Goal: Use online tool/utility: Utilize a website feature to perform a specific function

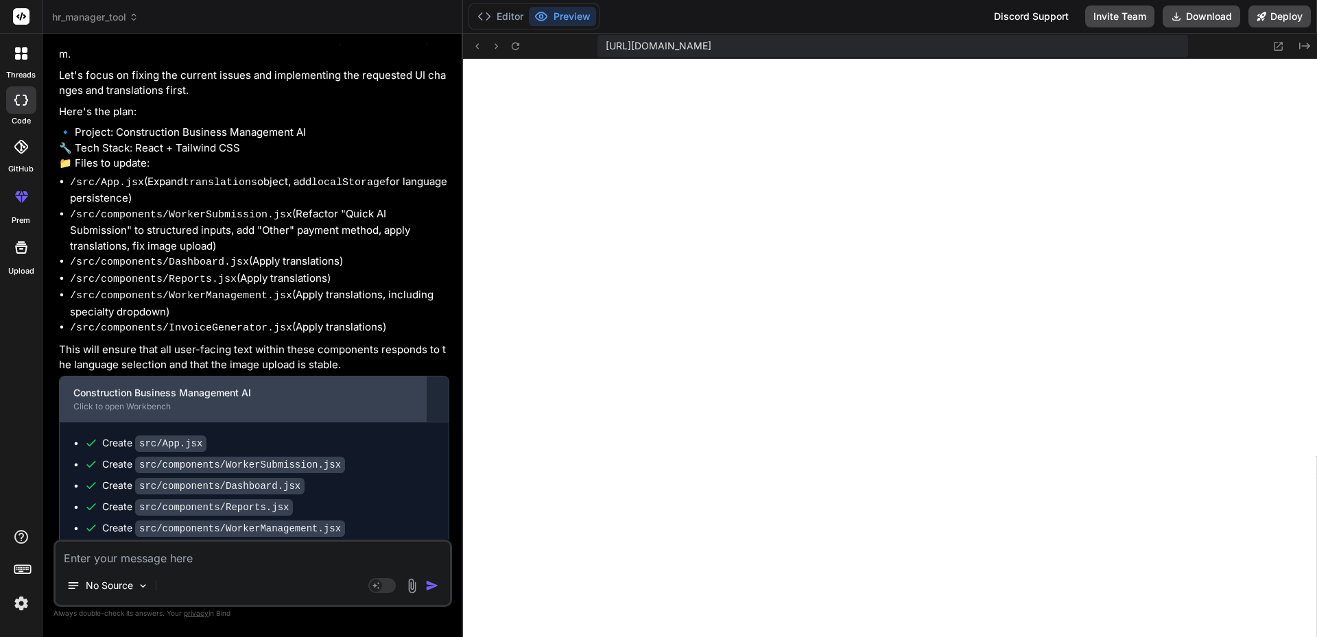
scroll to position [3290, 0]
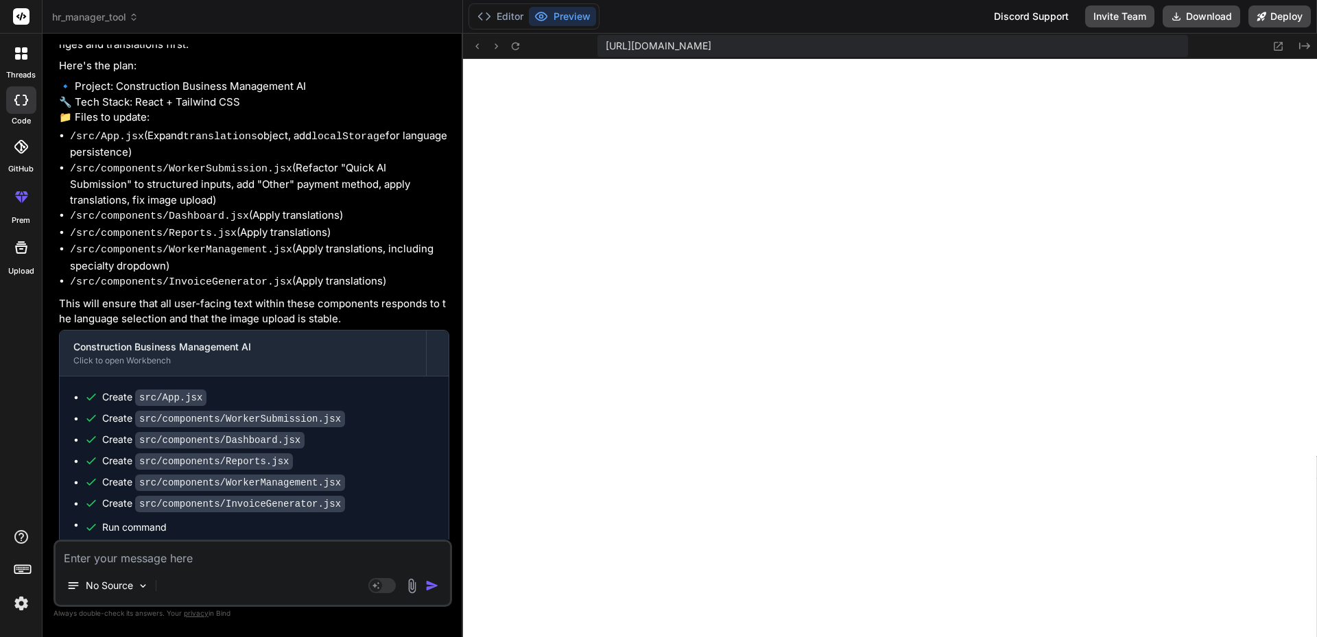
click at [22, 61] on div at bounding box center [21, 53] width 29 height 29
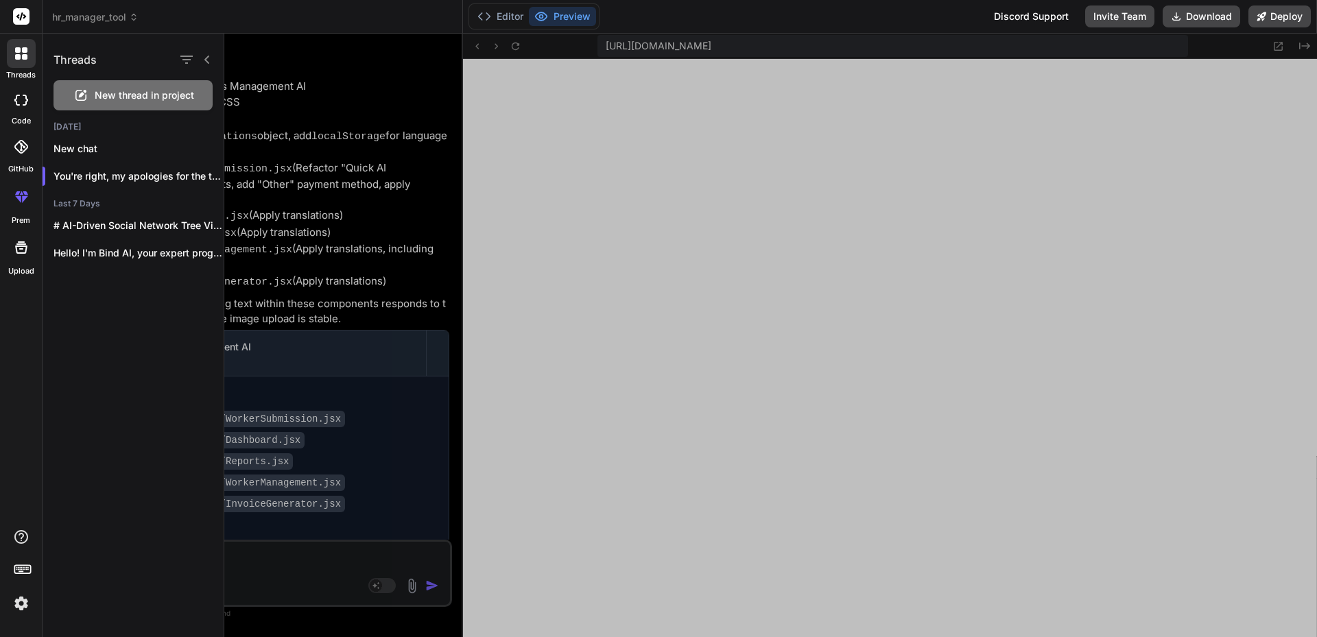
click at [132, 19] on span "hr_manager_tool" at bounding box center [95, 17] width 86 height 14
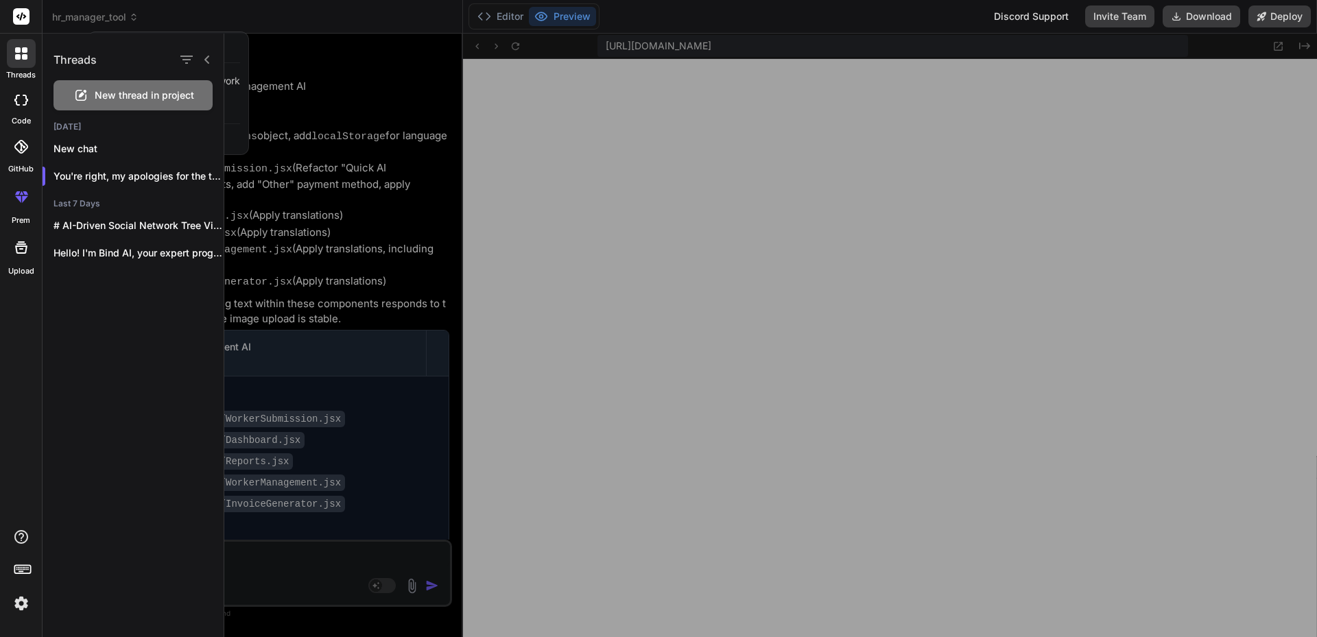
click at [136, 15] on div at bounding box center [658, 318] width 1317 height 637
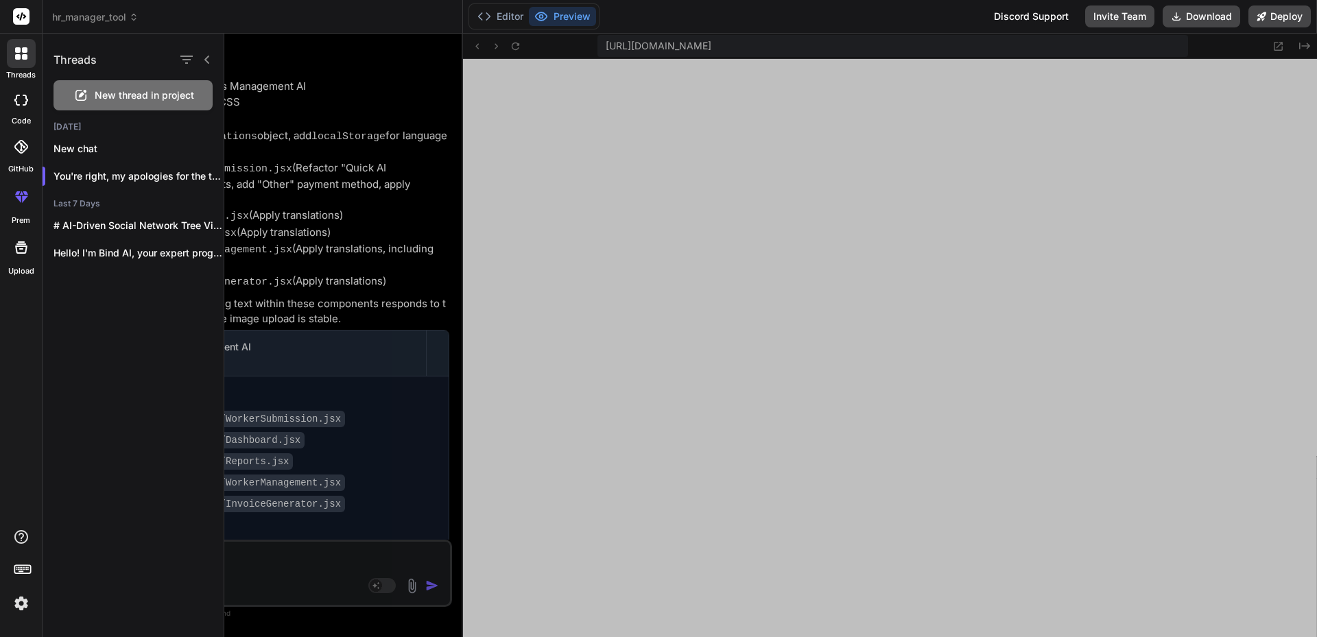
click at [134, 16] on icon at bounding box center [134, 17] width 10 height 10
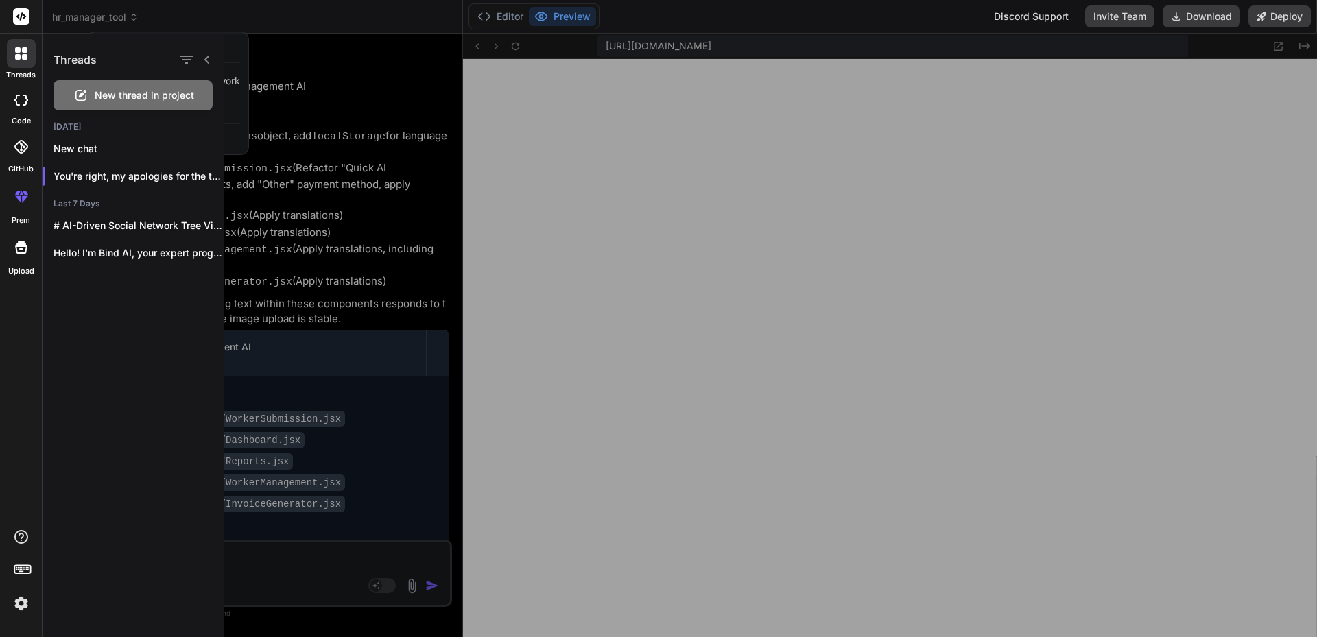
click at [206, 55] on icon at bounding box center [207, 59] width 11 height 11
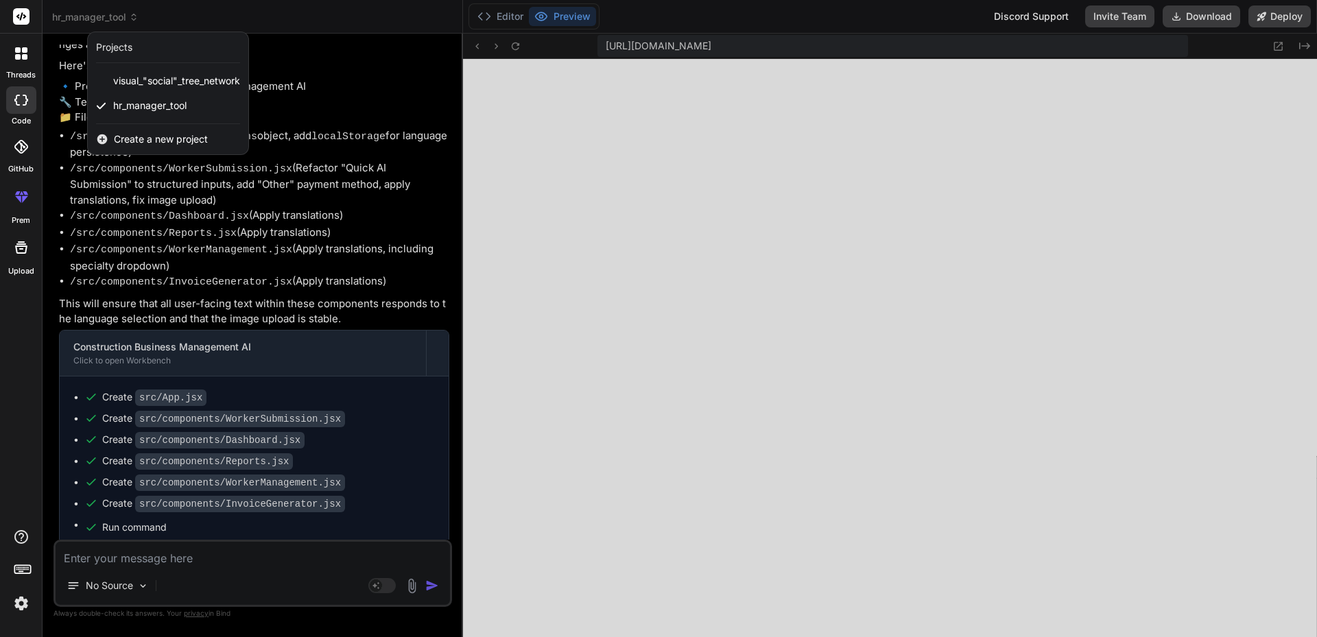
click at [263, 226] on div at bounding box center [658, 318] width 1317 height 637
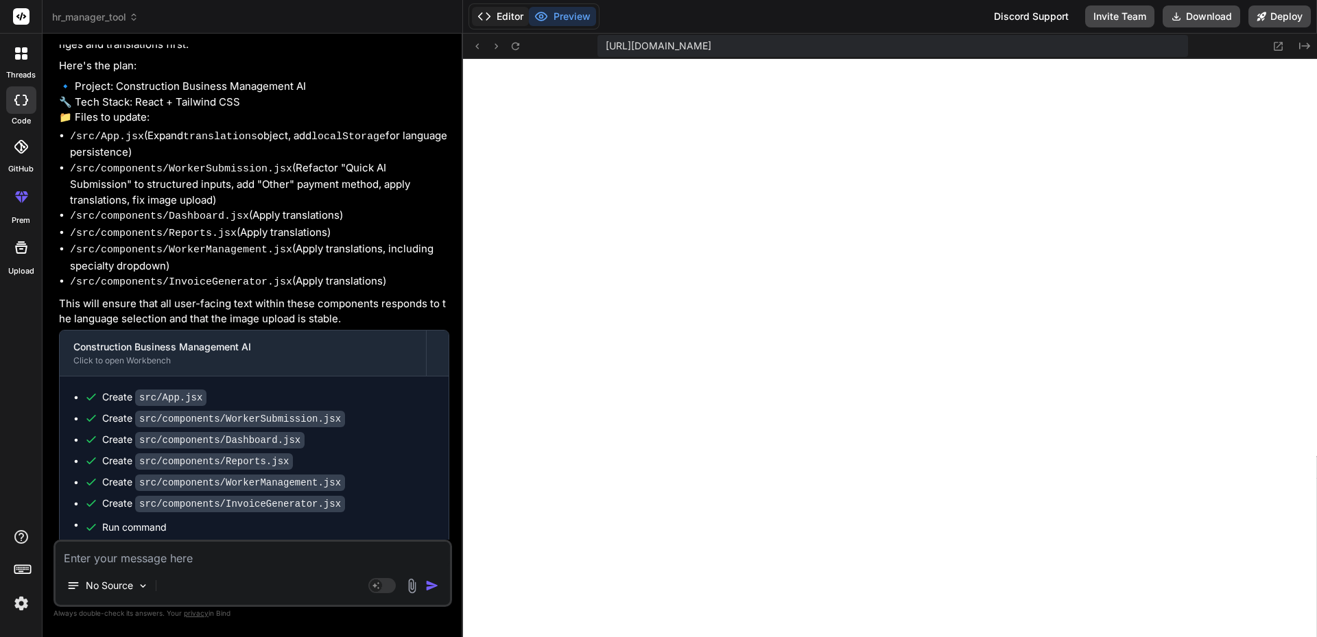
click at [506, 19] on button "Editor" at bounding box center [500, 16] width 57 height 19
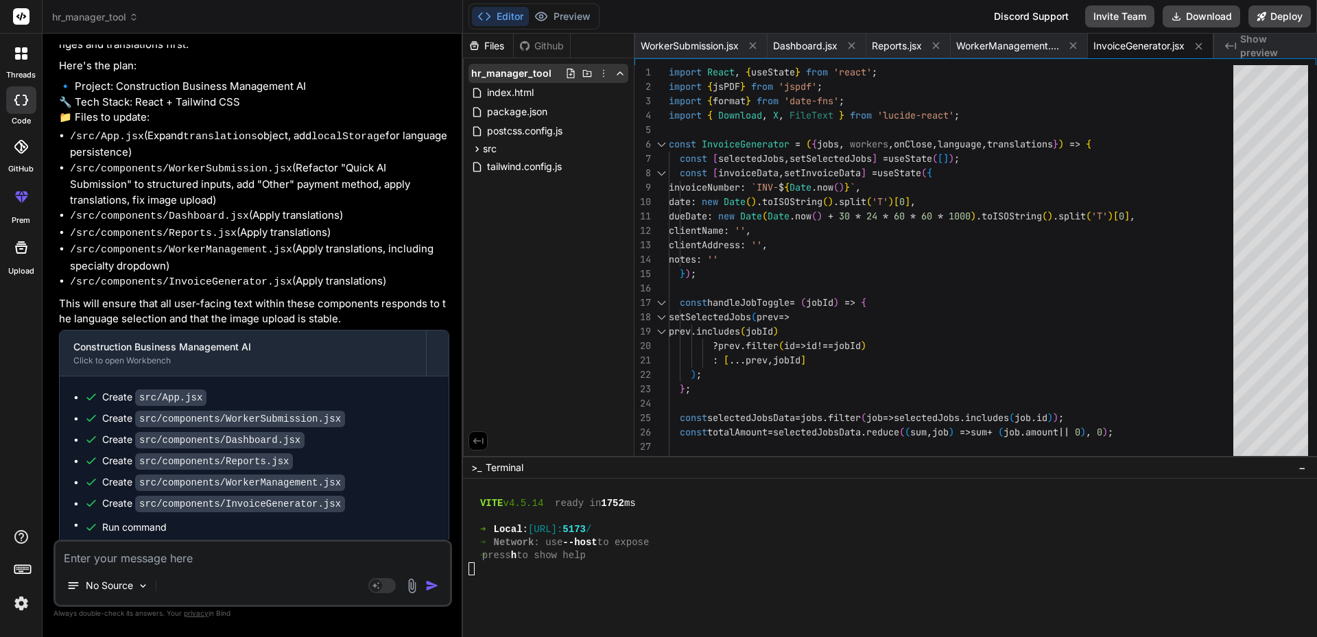
click at [604, 75] on icon at bounding box center [603, 73] width 11 height 11
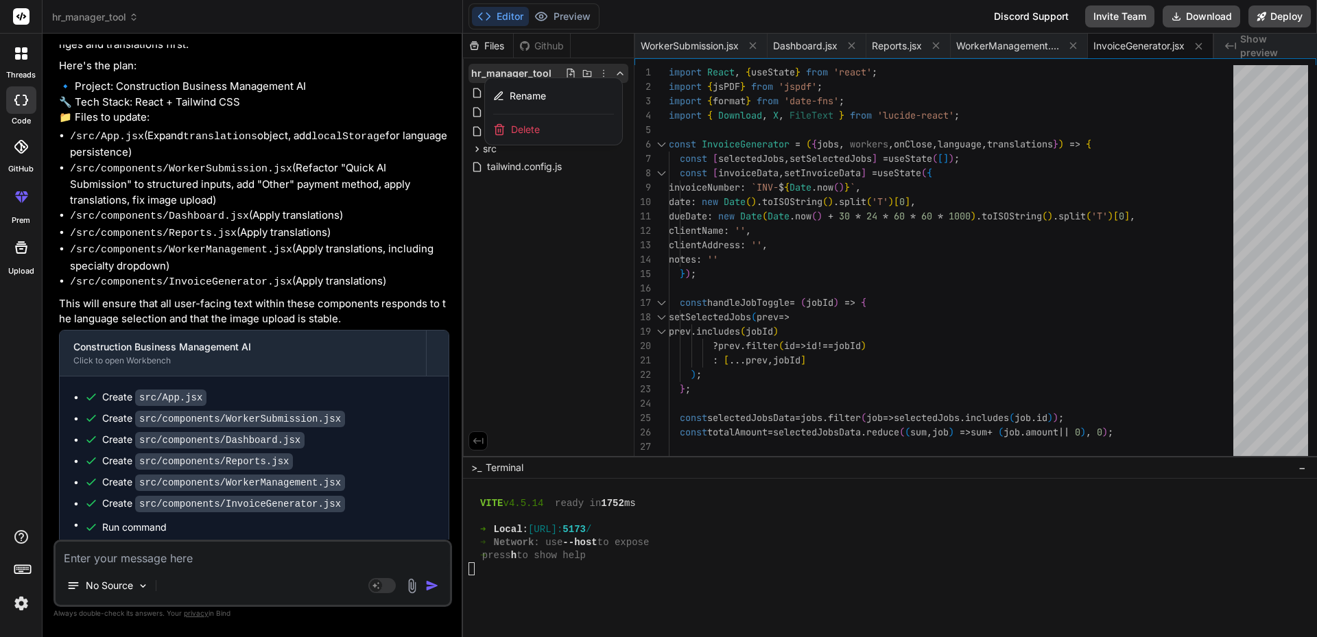
click at [518, 249] on div at bounding box center [890, 336] width 854 height 604
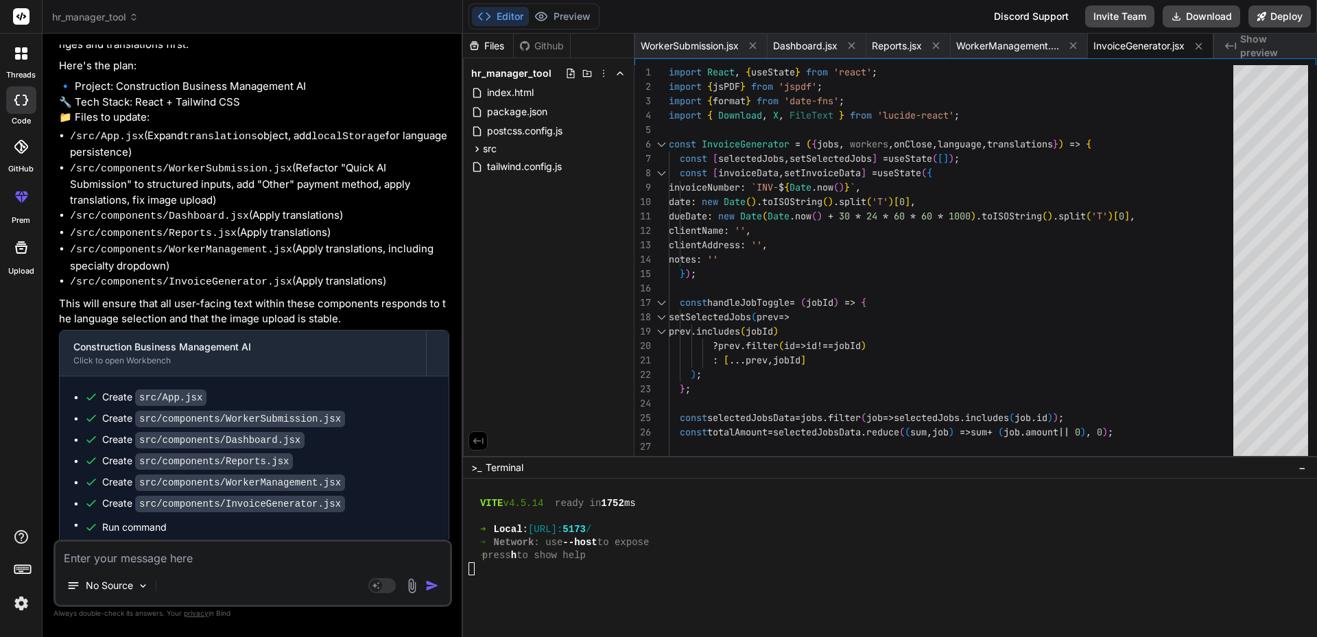
click at [497, 575] on div at bounding box center [883, 581] width 830 height 13
type textarea "[URL]"
click at [802, 42] on span "Dashboard.jsx" at bounding box center [805, 46] width 64 height 14
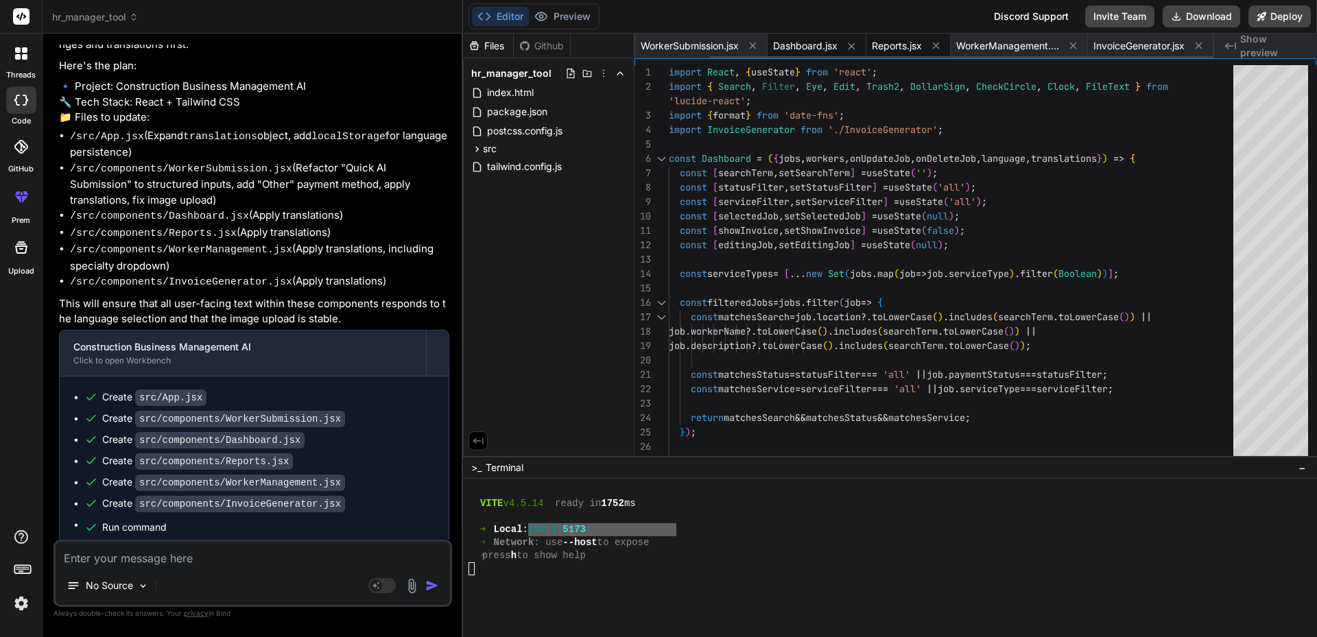
click at [885, 47] on span "Reports.jsx" at bounding box center [897, 46] width 50 height 14
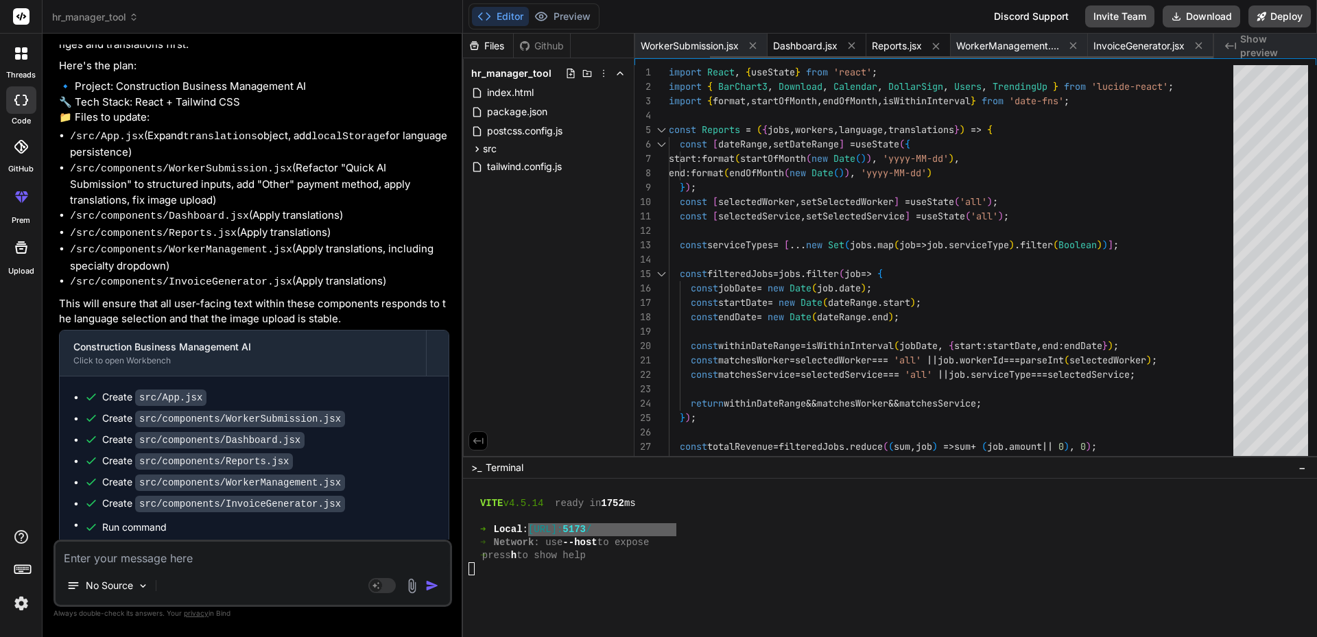
click at [805, 45] on span "Dashboard.jsx" at bounding box center [805, 46] width 64 height 14
type textarea "/> )} </div> ); }; export default Dashboard;"
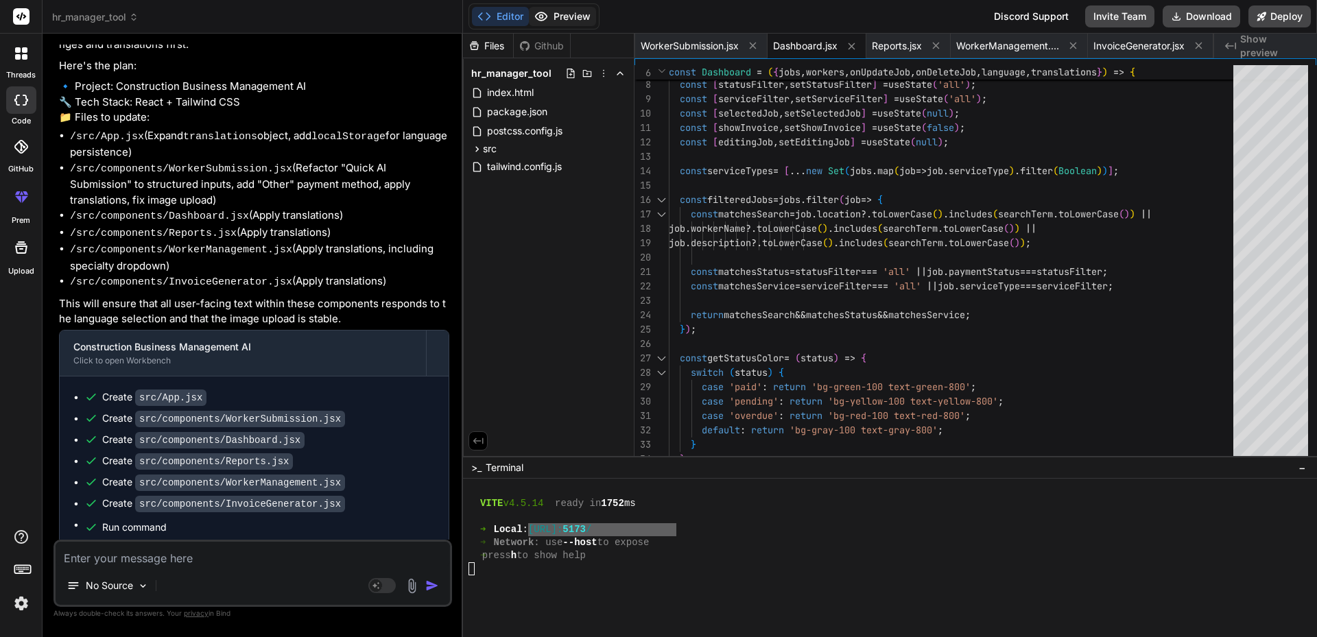
click at [568, 16] on button "Preview" at bounding box center [562, 16] width 67 height 19
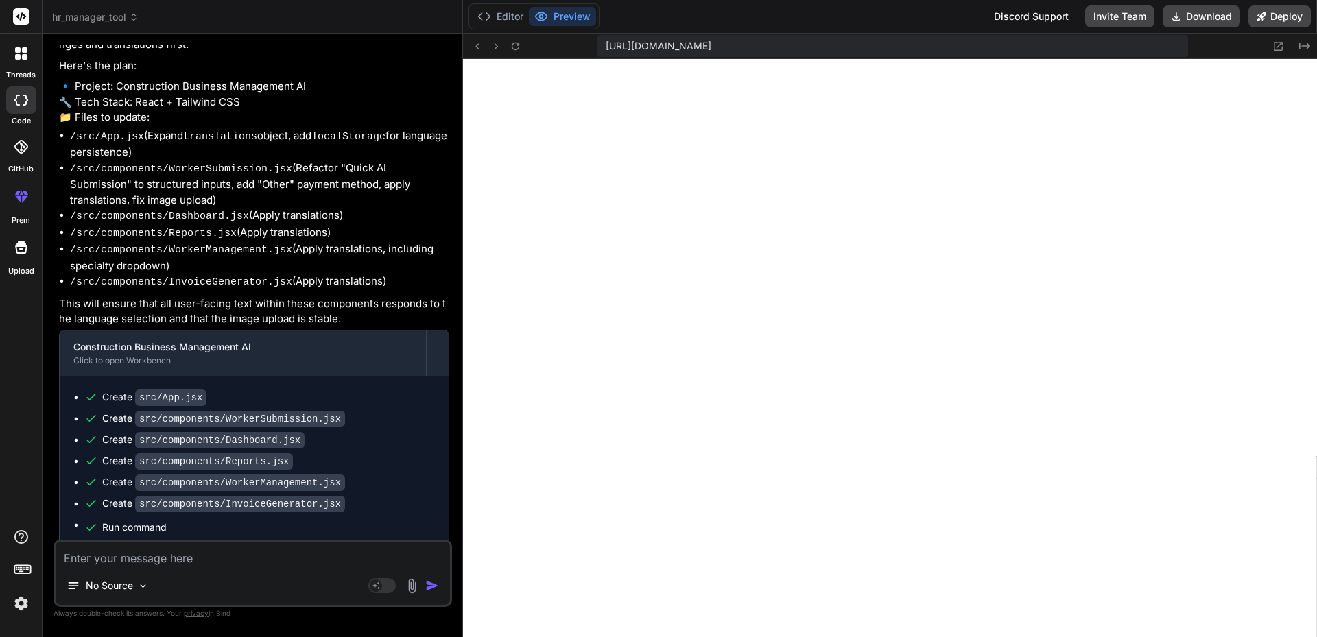
click at [135, 20] on icon at bounding box center [134, 20] width 4 height 2
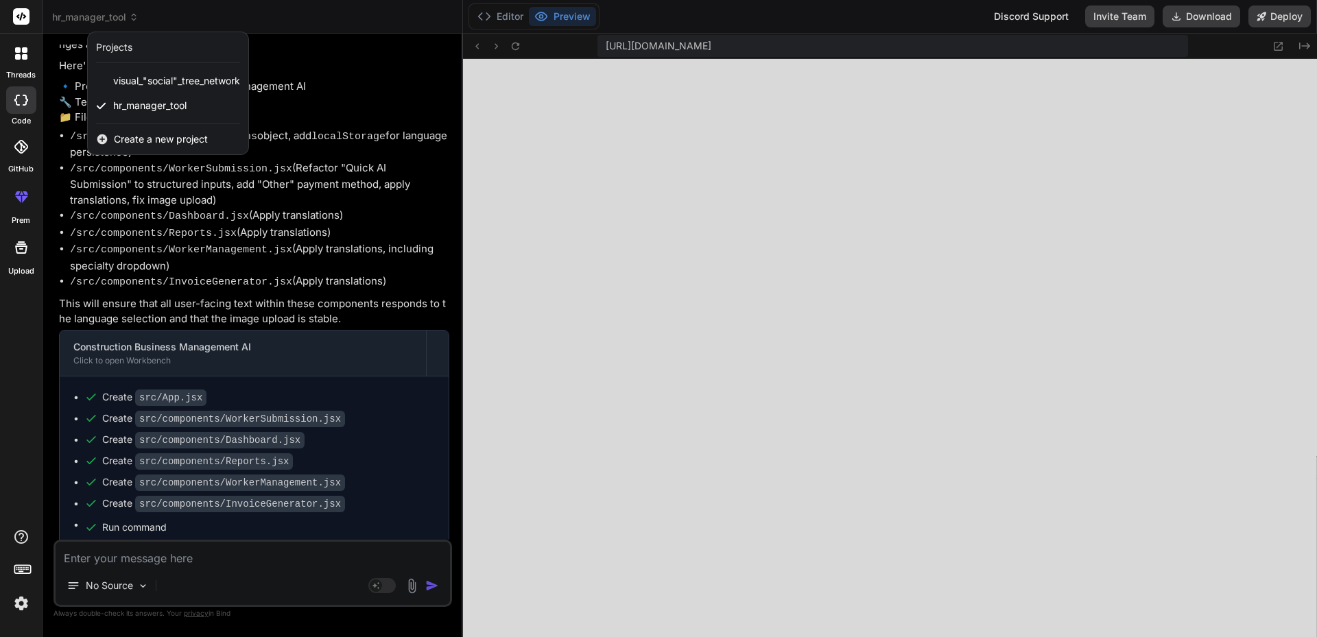
click at [281, 16] on div at bounding box center [658, 318] width 1317 height 637
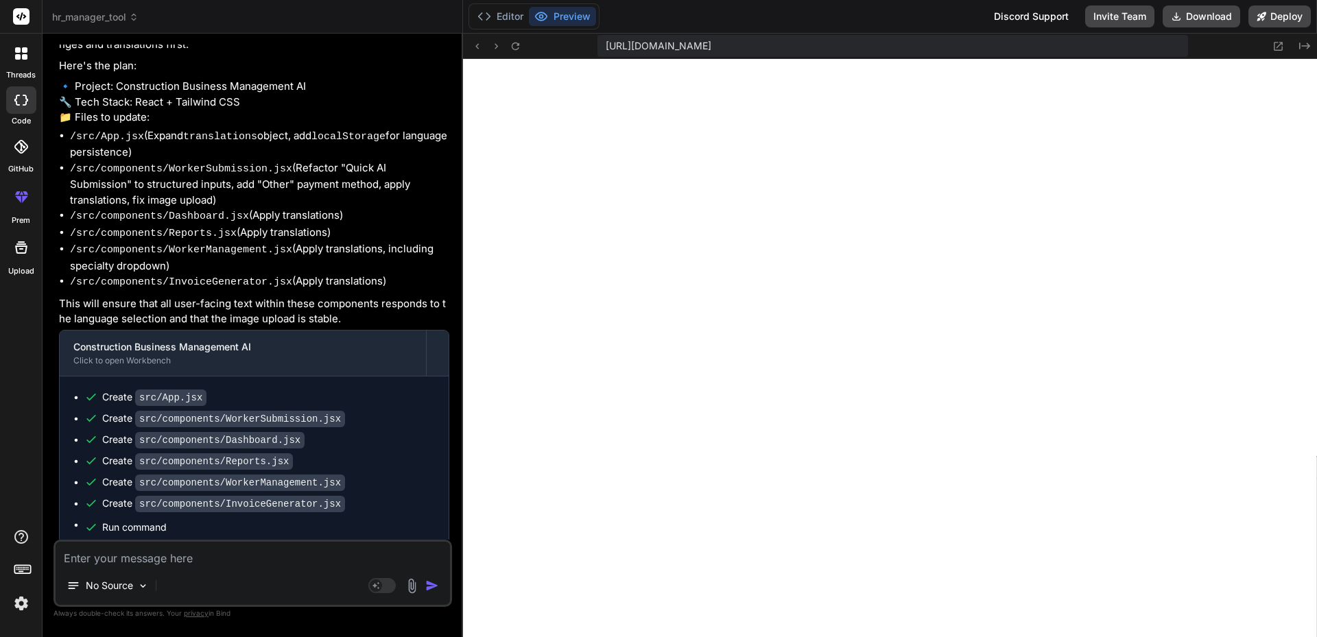
click at [25, 58] on icon at bounding box center [24, 56] width 5 height 5
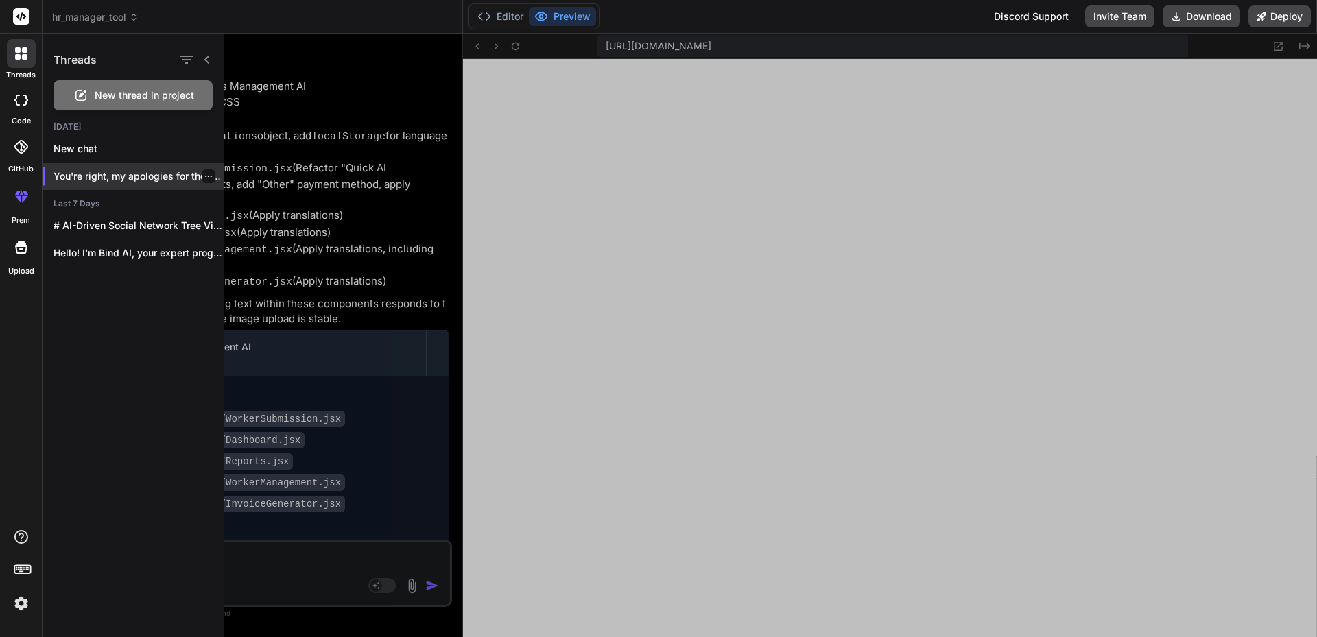
click at [141, 179] on p "You're right, my apologies for the trunc..." at bounding box center [139, 176] width 170 height 14
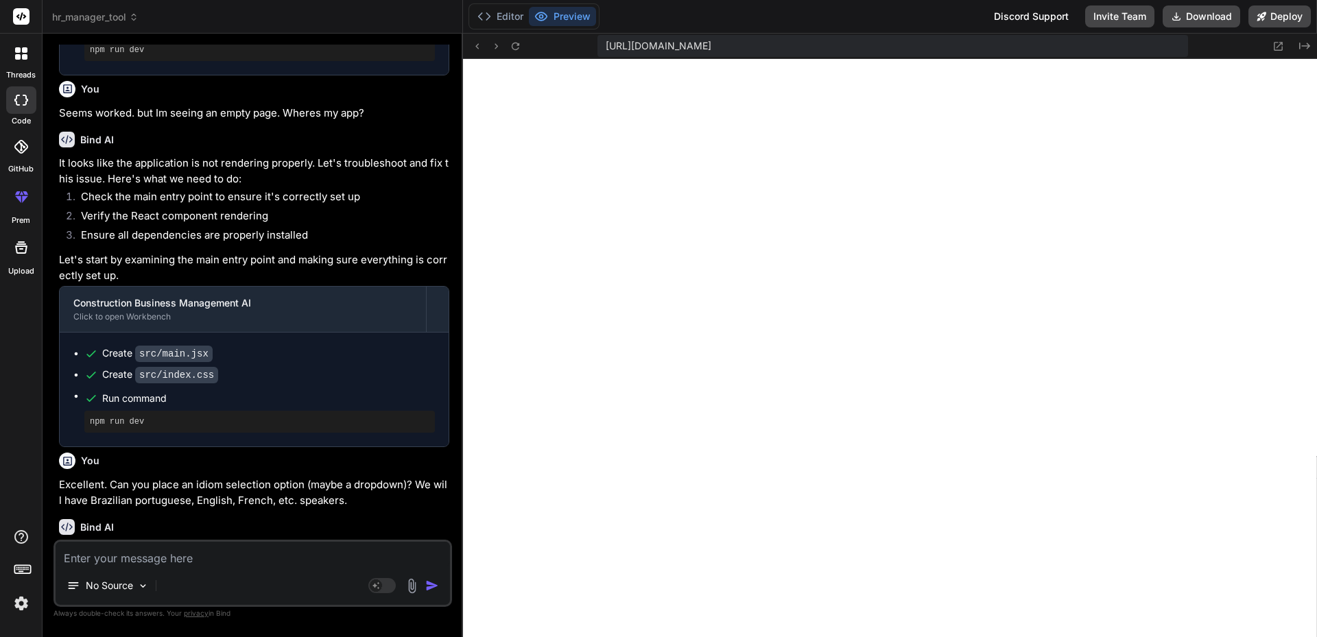
scroll to position [0, 0]
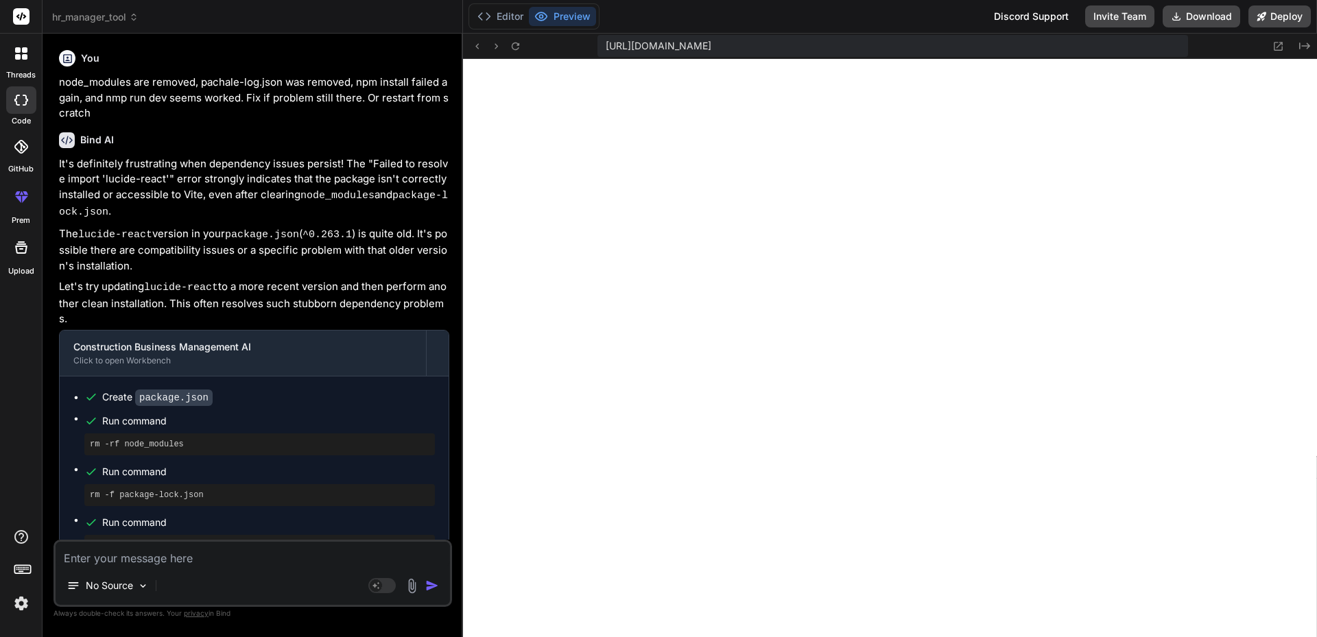
click at [66, 57] on icon at bounding box center [68, 59] width 12 height 12
click at [25, 568] on rect at bounding box center [24, 567] width 1 height 1
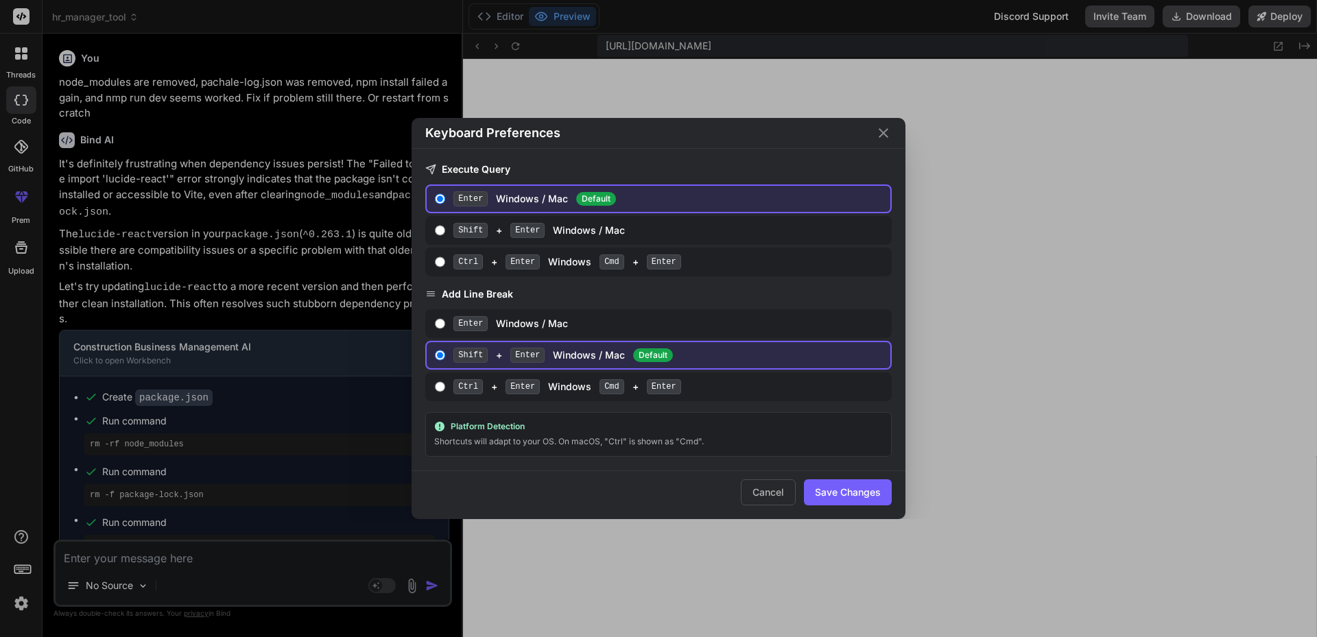
click at [885, 130] on icon "Close" at bounding box center [883, 133] width 16 height 16
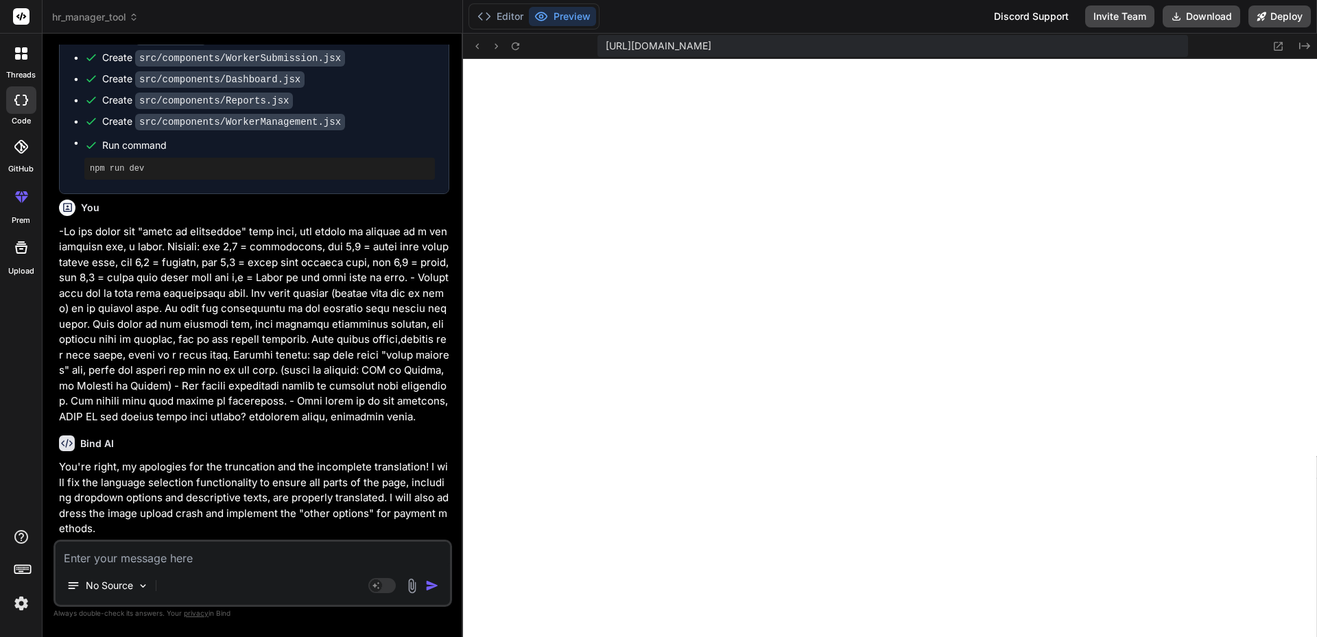
scroll to position [3290, 0]
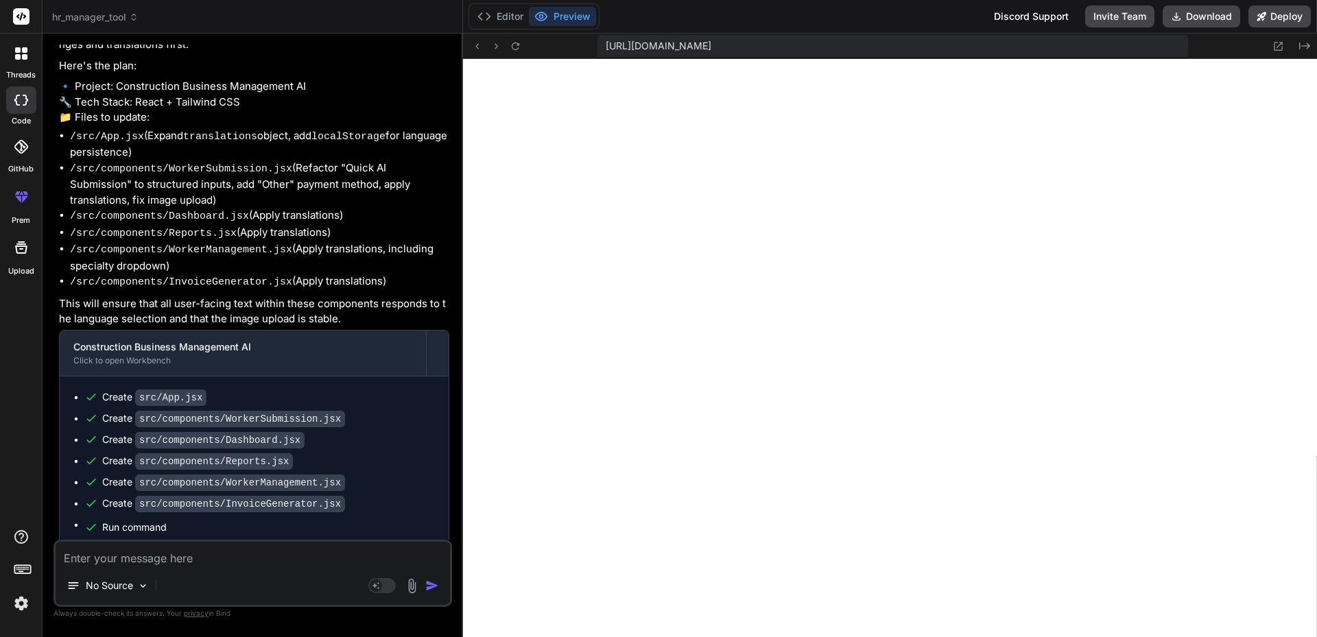
click at [137, 562] on textarea at bounding box center [253, 554] width 394 height 25
type textarea "C"
type textarea "x"
type textarea "Ca"
type textarea "x"
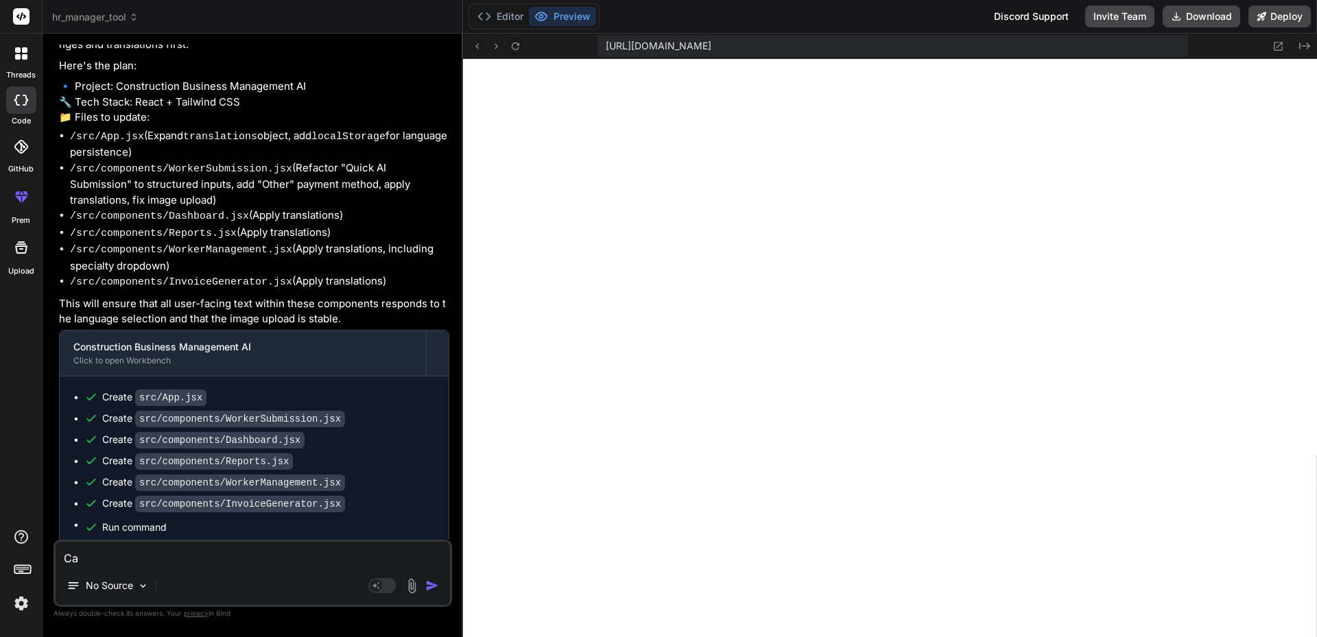
type textarea "Can"
type textarea "x"
type textarea "Can"
type textarea "x"
type textarea "Can y"
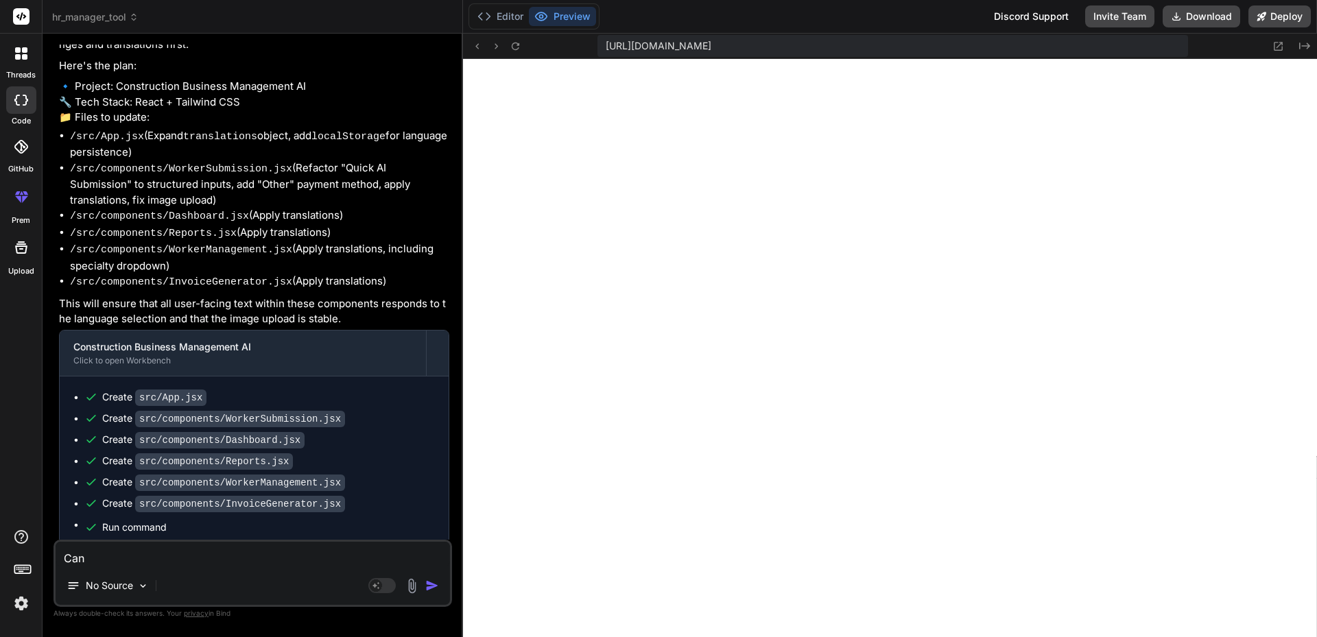
type textarea "x"
type textarea "Can yo"
type textarea "x"
type textarea "Can you"
type textarea "x"
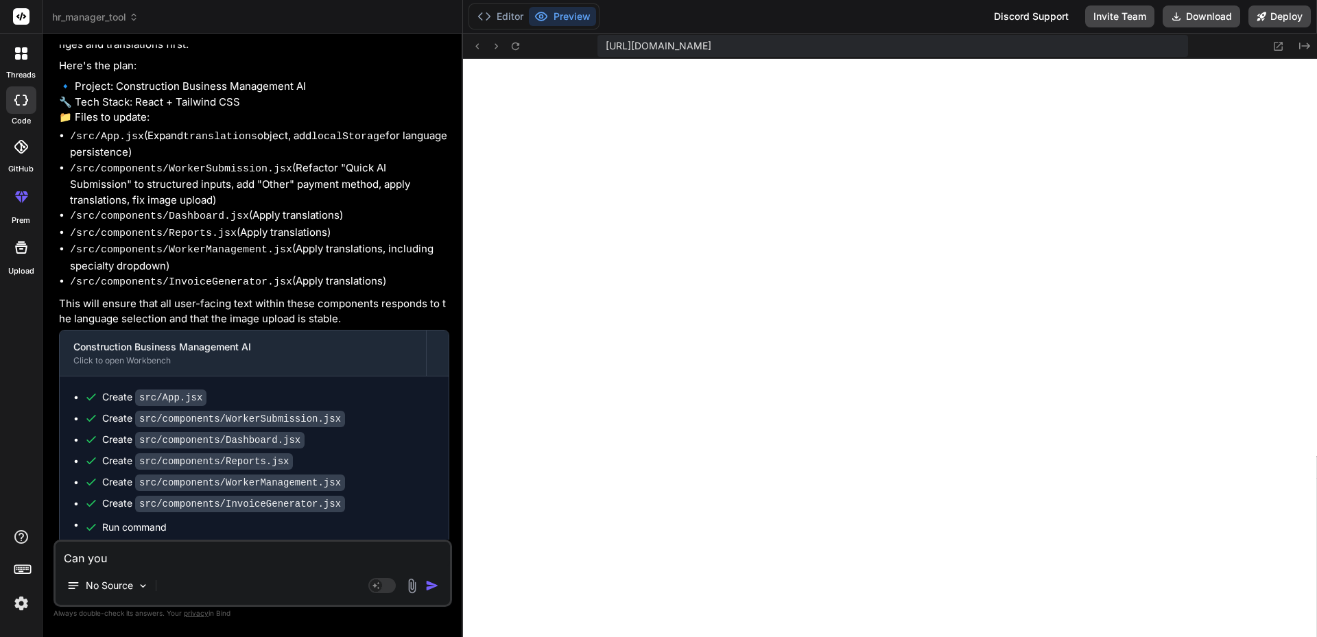
type textarea "Can you"
type textarea "x"
type textarea "Can you d"
type textarea "x"
type textarea "Can you de"
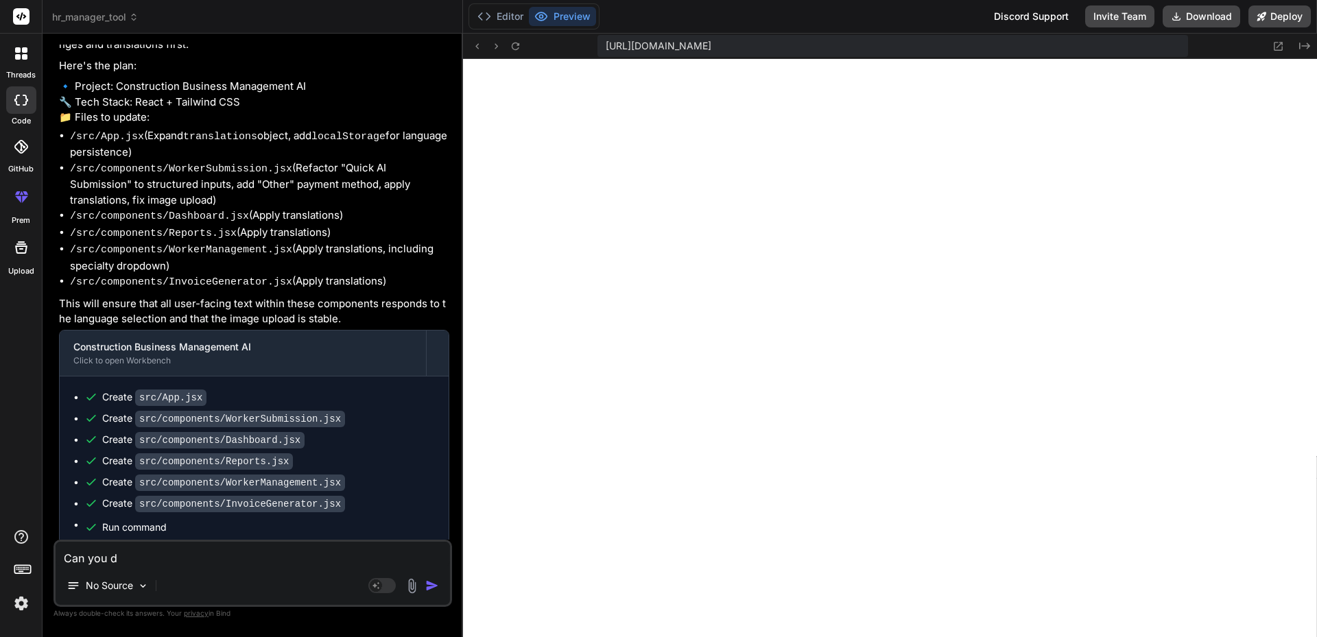
type textarea "x"
type textarea "Can you des"
type textarea "x"
type textarea "Can you desc"
type textarea "x"
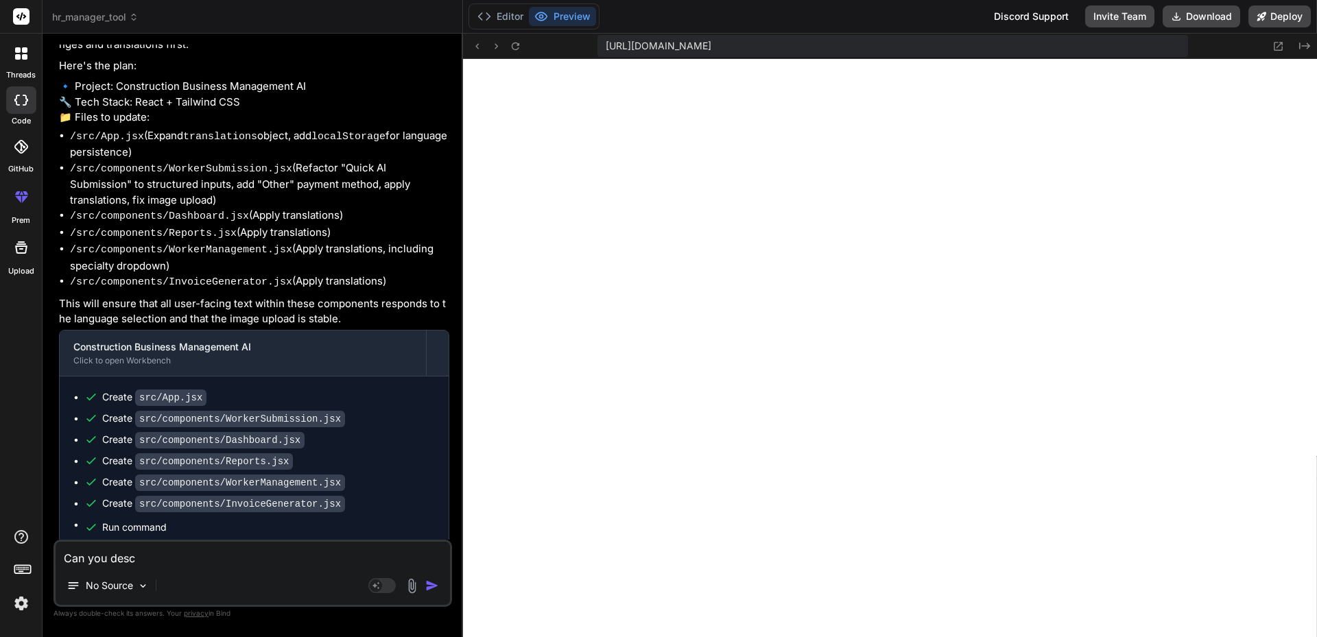
type textarea "Can you des"
type textarea "x"
type textarea "Can you de"
type textarea "x"
type textarea "Can you d"
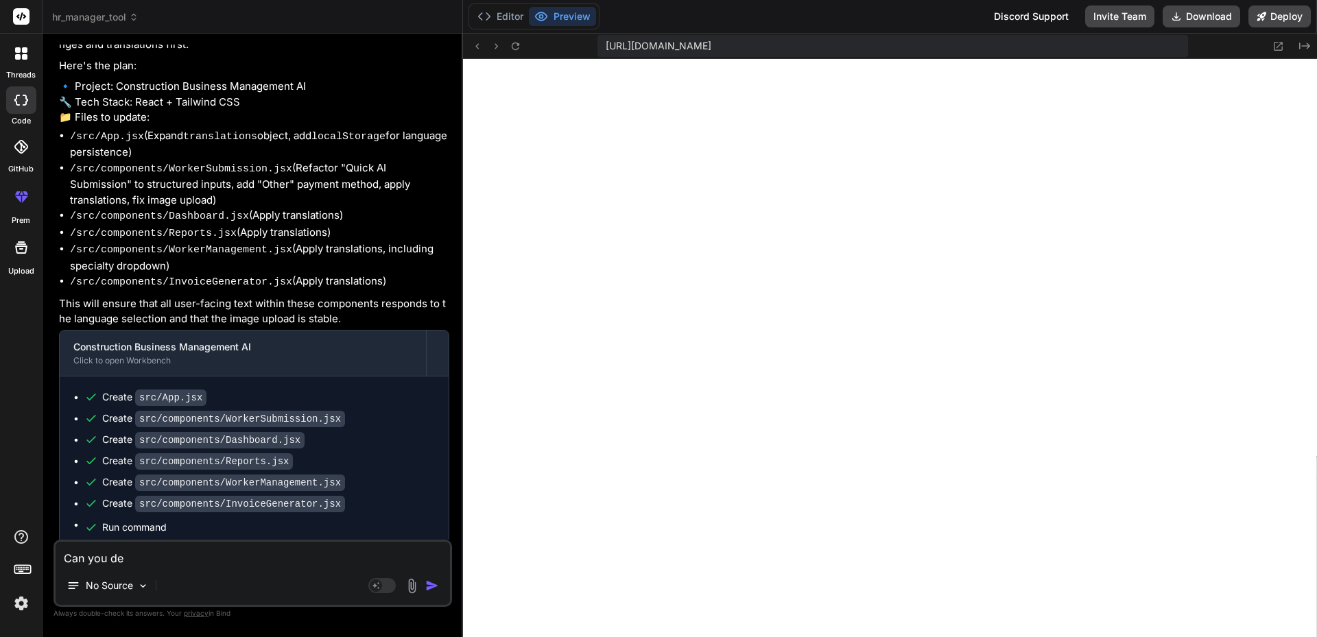
type textarea "x"
type textarea "Can you"
type textarea "x"
type textarea "Can you r"
type textarea "x"
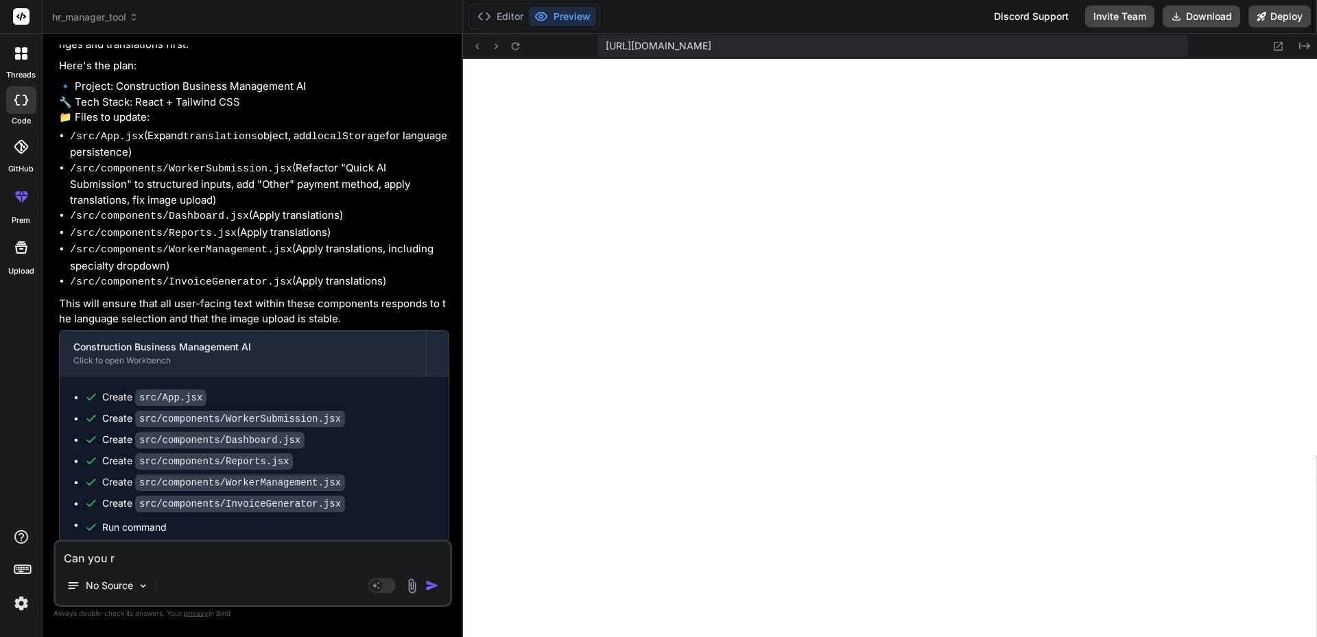
type textarea "Can you re"
type textarea "x"
type textarea "Can you re-"
type textarea "x"
type textarea "Can you re-d"
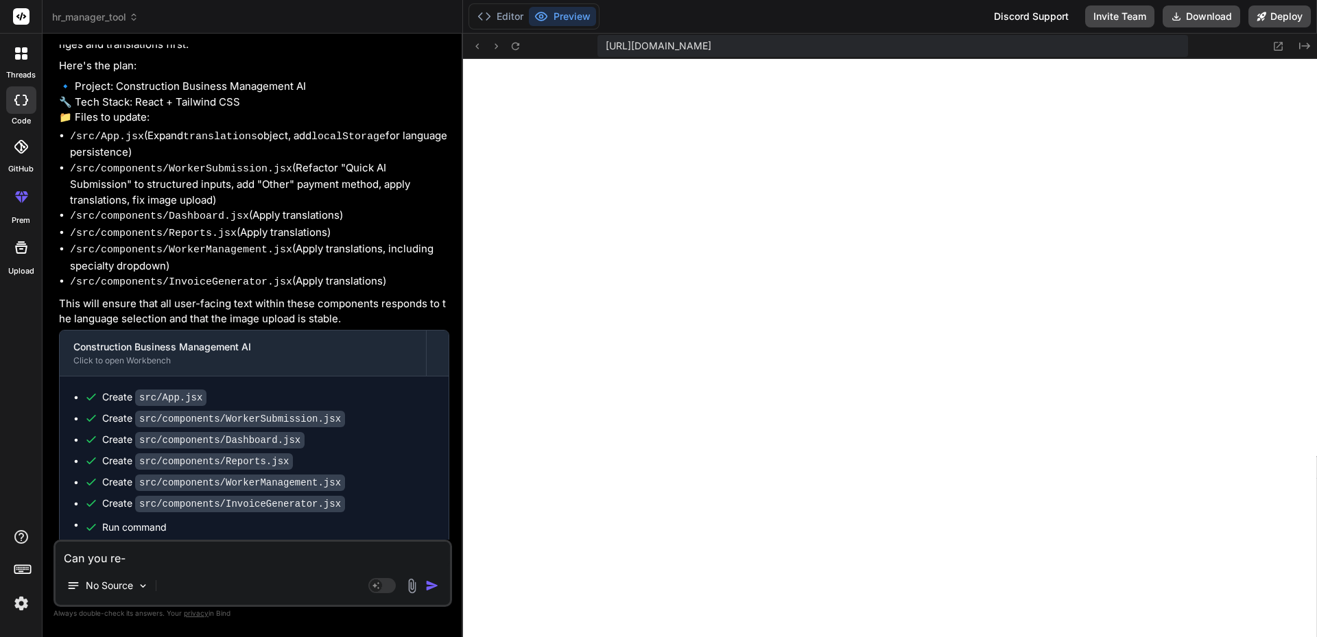
type textarea "x"
type textarea "Can you re-de"
type textarea "x"
type textarea "Can you re-des"
type textarea "x"
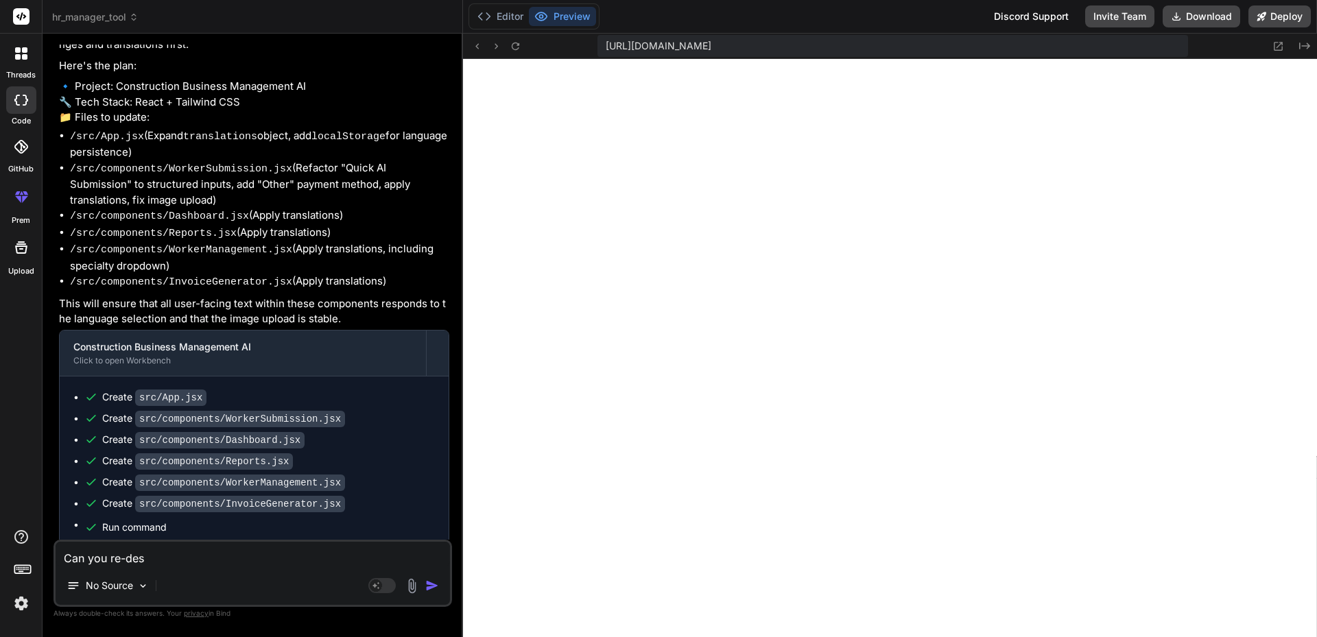
type textarea "Can you re-desc"
type textarea "x"
type textarea "Can you re-descr"
type textarea "x"
type textarea "Can you re-descri"
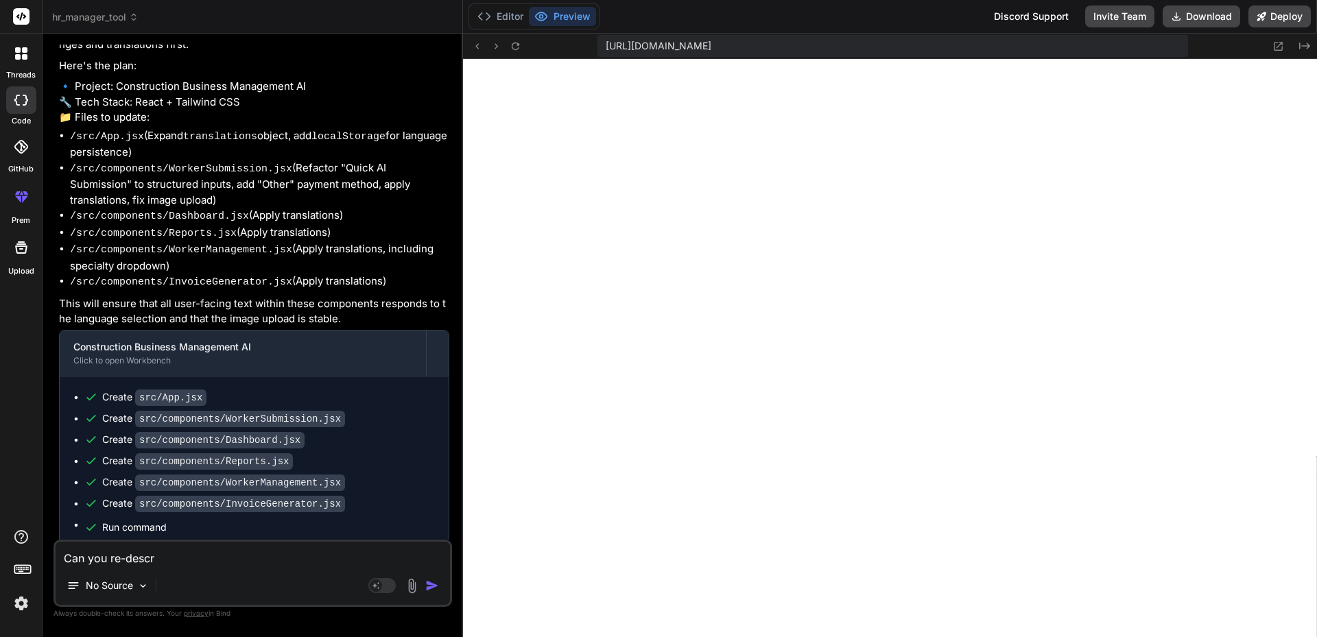
type textarea "x"
type textarea "Can you re-describ"
type textarea "x"
type textarea "Can you re-describe"
type textarea "x"
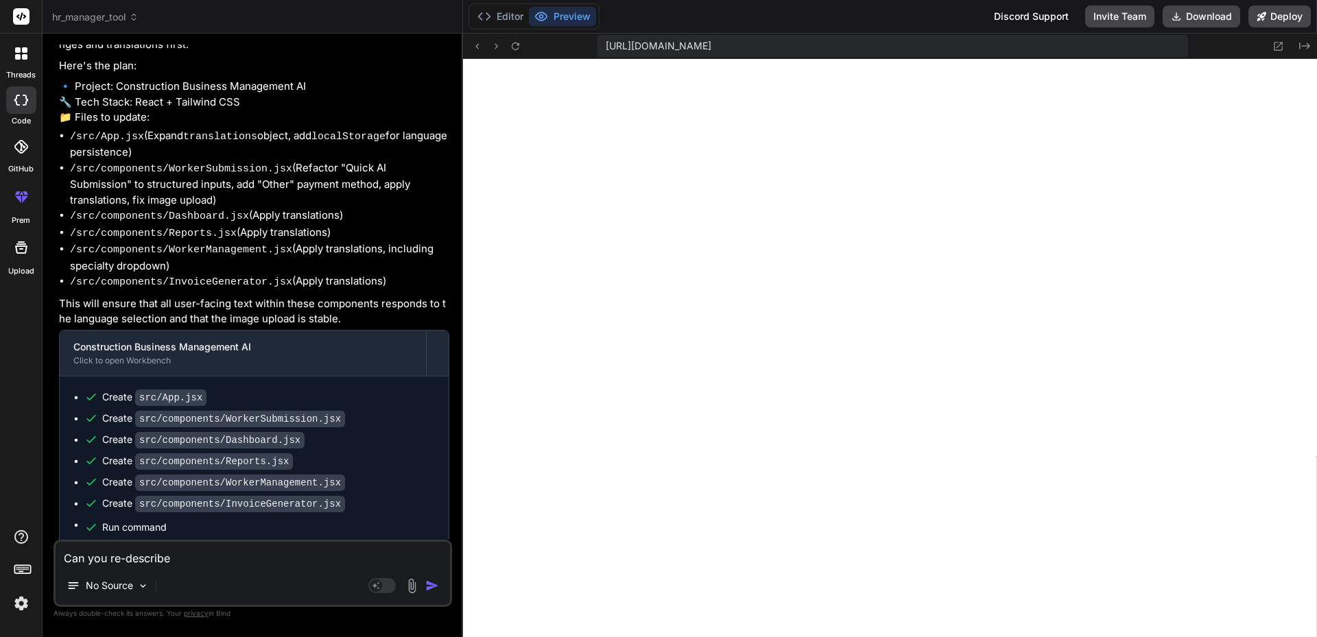
type textarea "Can you re-describe"
type textarea "x"
type textarea "Can you re-describe w"
type textarea "x"
type textarea "Can you re-describe wh"
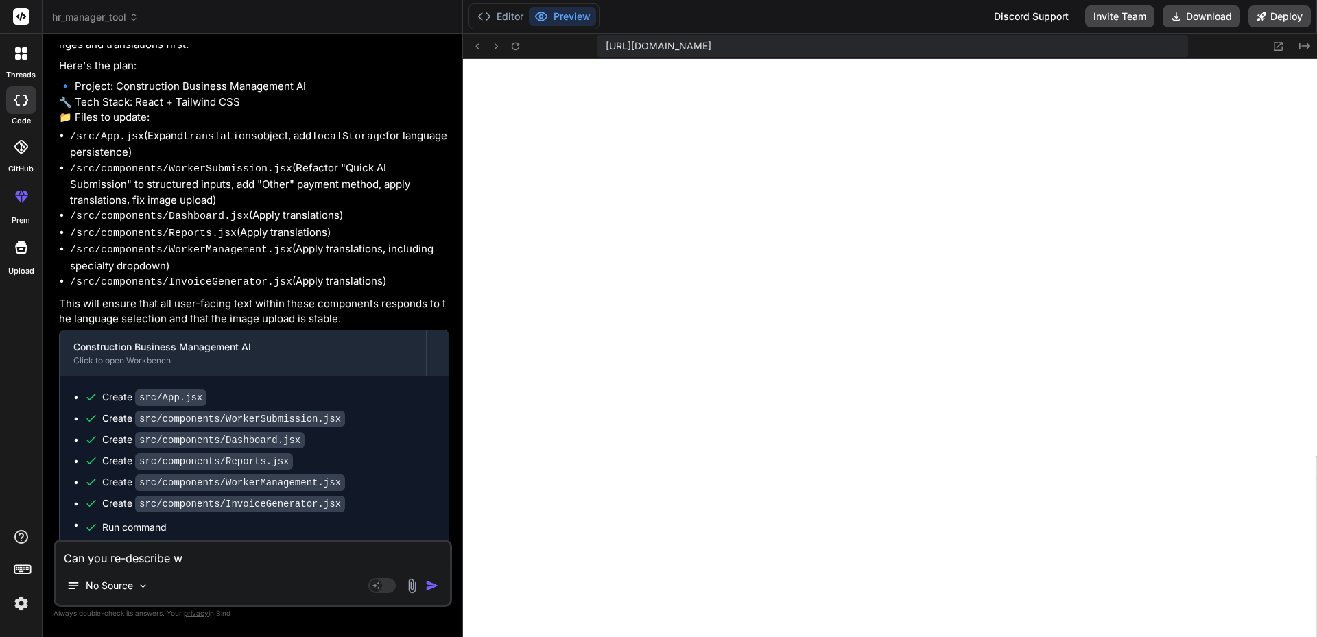
type textarea "x"
type textarea "Can you re-describe wha"
type textarea "x"
type textarea "Can you re-describe what"
type textarea "x"
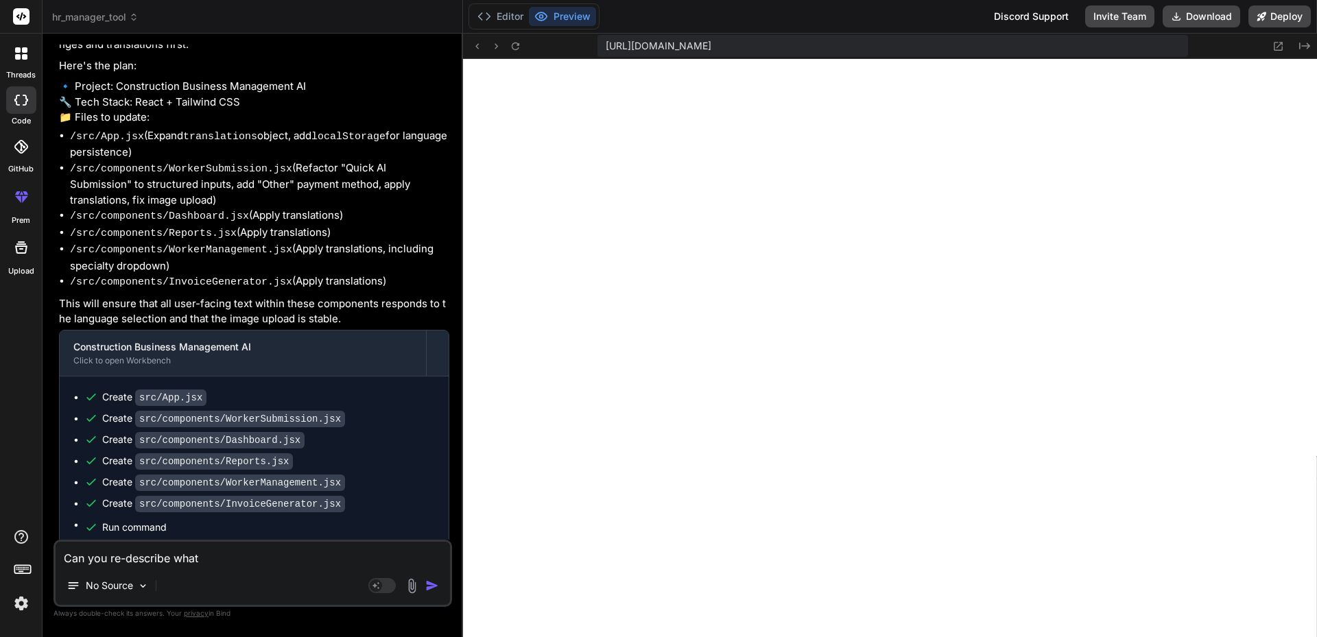
type textarea "Can you re-describe what"
type textarea "x"
type textarea "Can you re-describe what I"
type textarea "x"
type textarea "Can you re-describe what I"
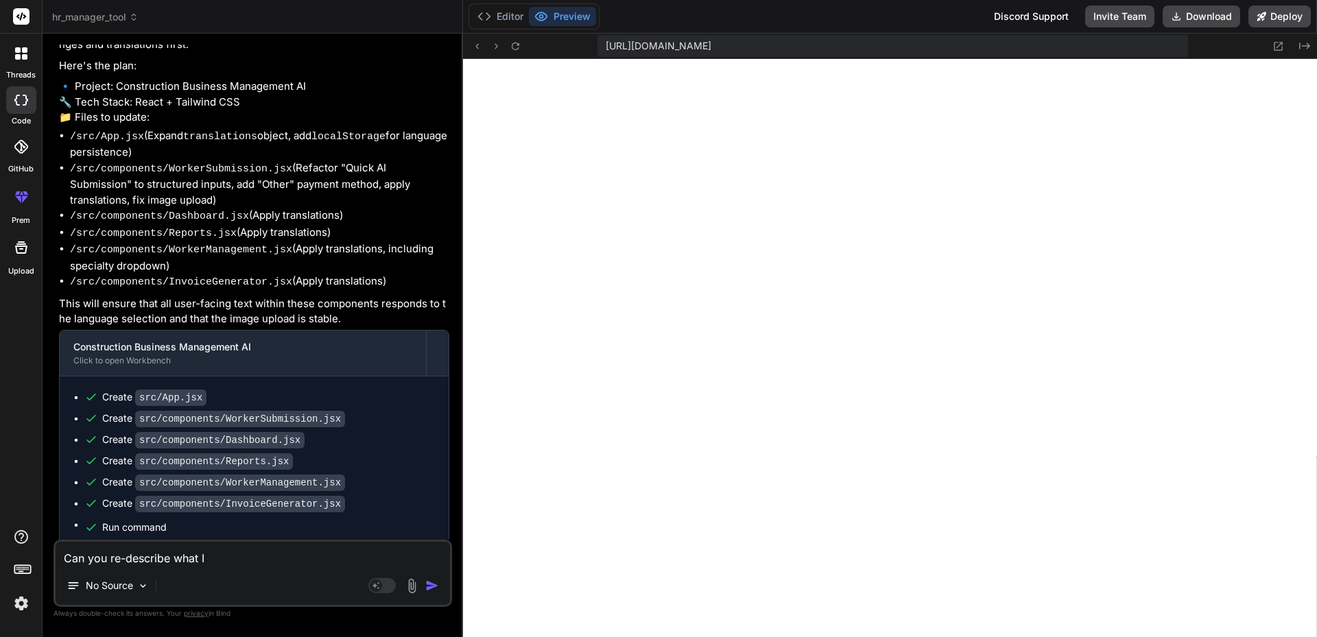
type textarea "x"
type textarea "Can you re-describe what I a"
type textarea "x"
type textarea "Can you re-describe what I as"
type textarea "x"
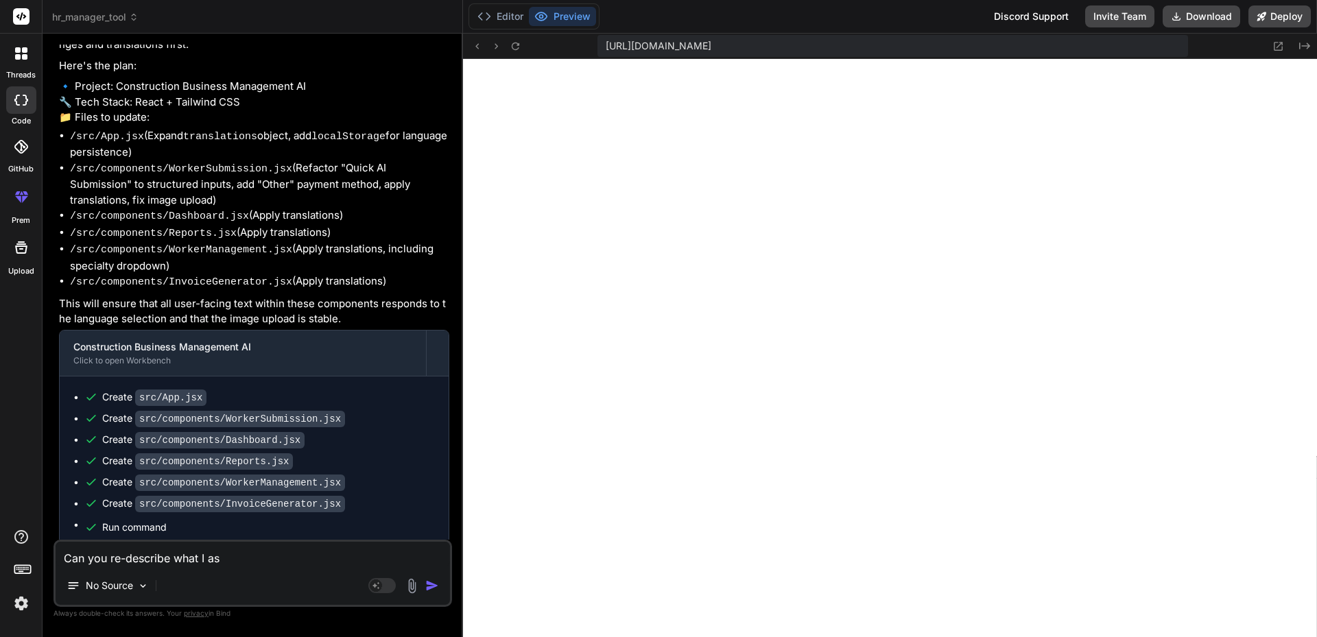
type textarea "Can you re-describe what I ask"
type textarea "x"
type textarea "Can you re-describe what I aske"
type textarea "x"
type textarea "Can you re-describe what I asked"
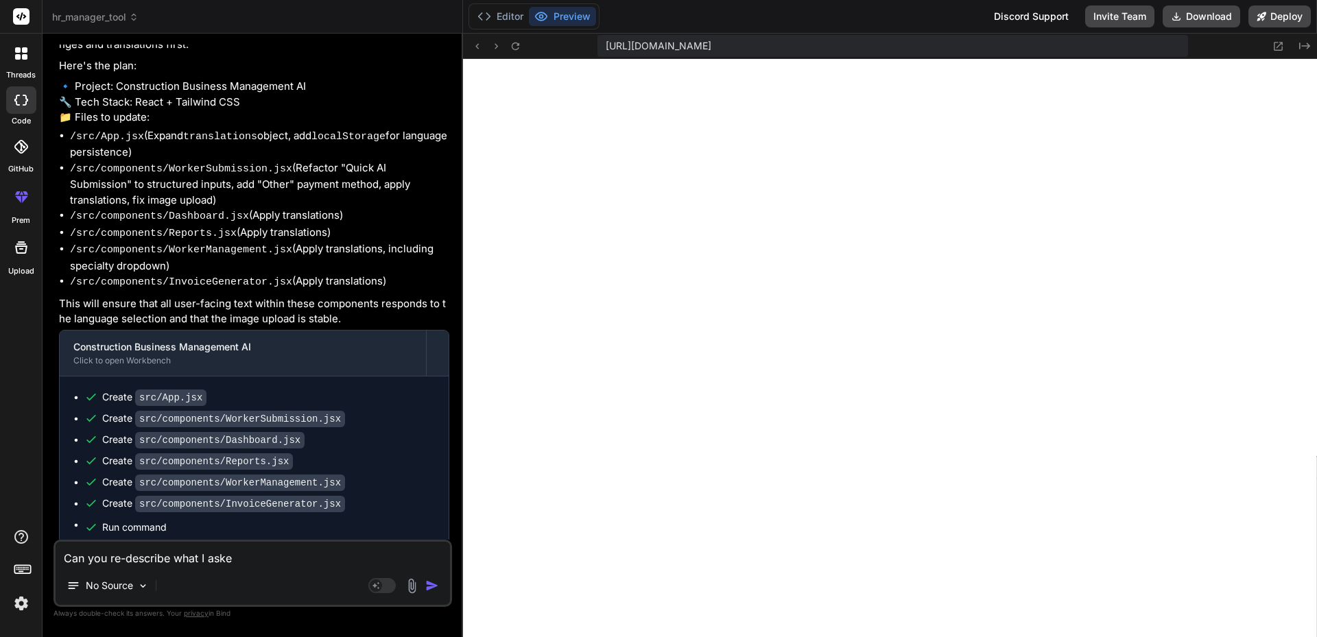
type textarea "x"
type textarea "Can you re-describe what I asked"
type textarea "x"
type textarea "Can you re-describe what I asked t"
type textarea "x"
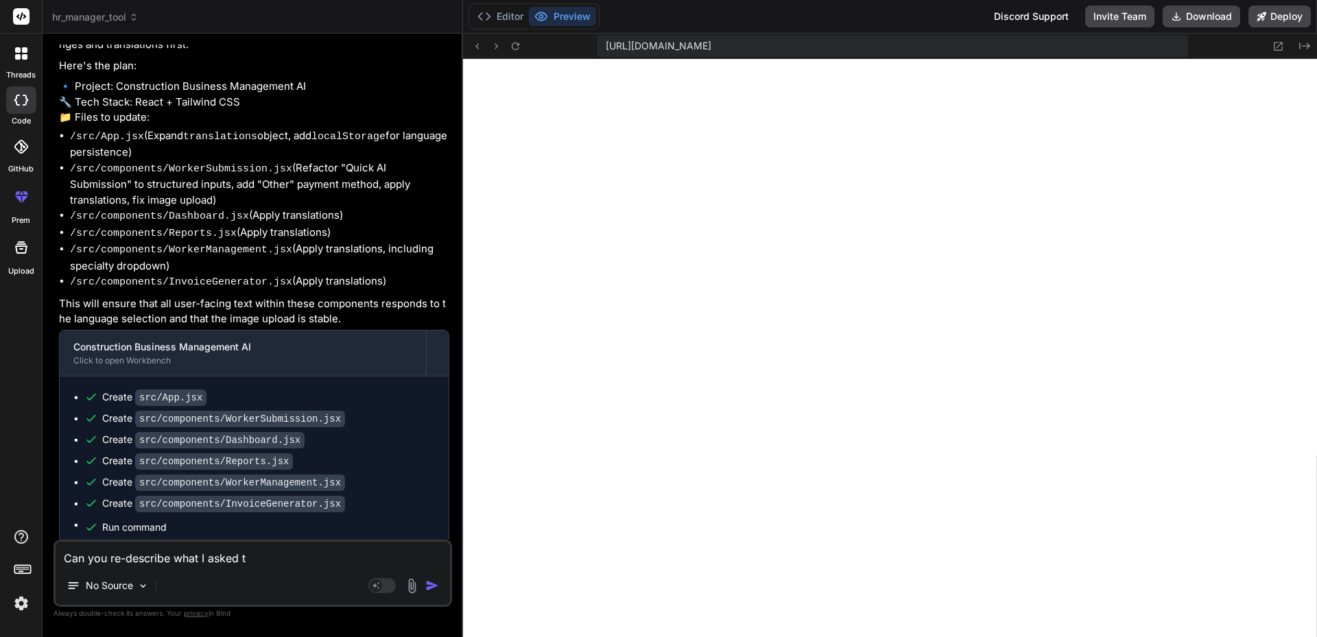
type textarea "Can you re-describe what I asked to"
type textarea "x"
type textarea "Can you re-describe what I asked to"
type textarea "x"
type textarea "Can you re-describe what I asked to y"
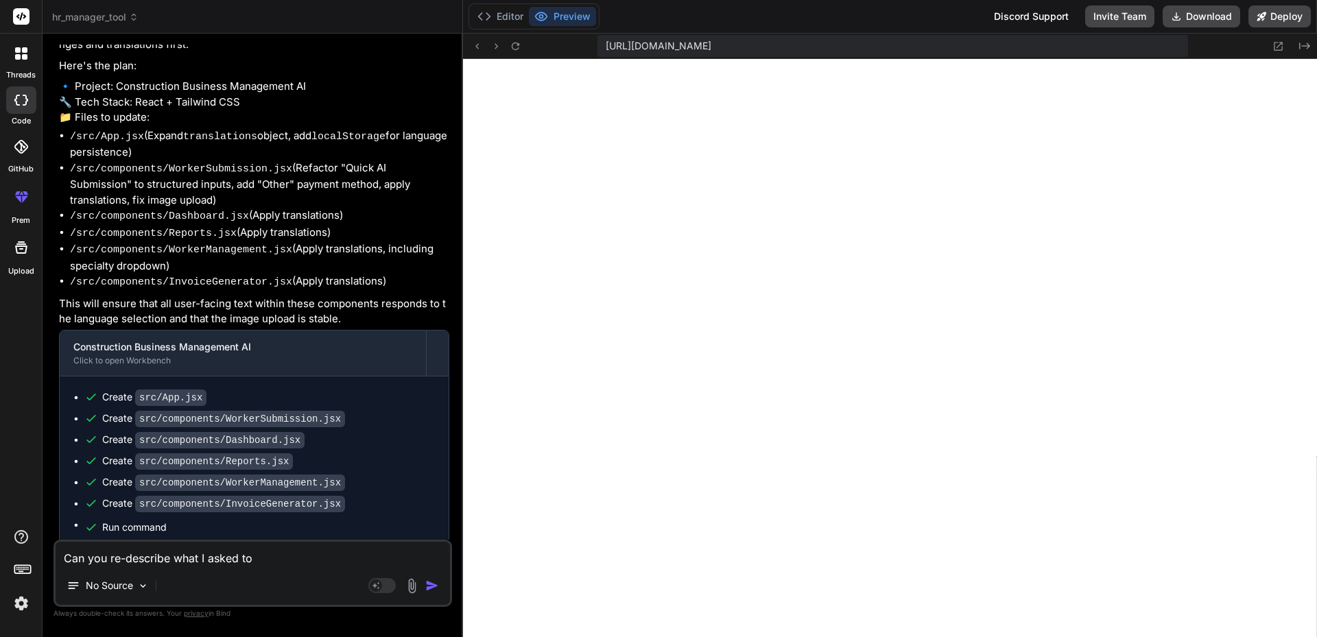
type textarea "x"
type textarea "Can you re-describe what I asked to yo"
type textarea "x"
type textarea "Can you re-describe what I asked to you"
type textarea "x"
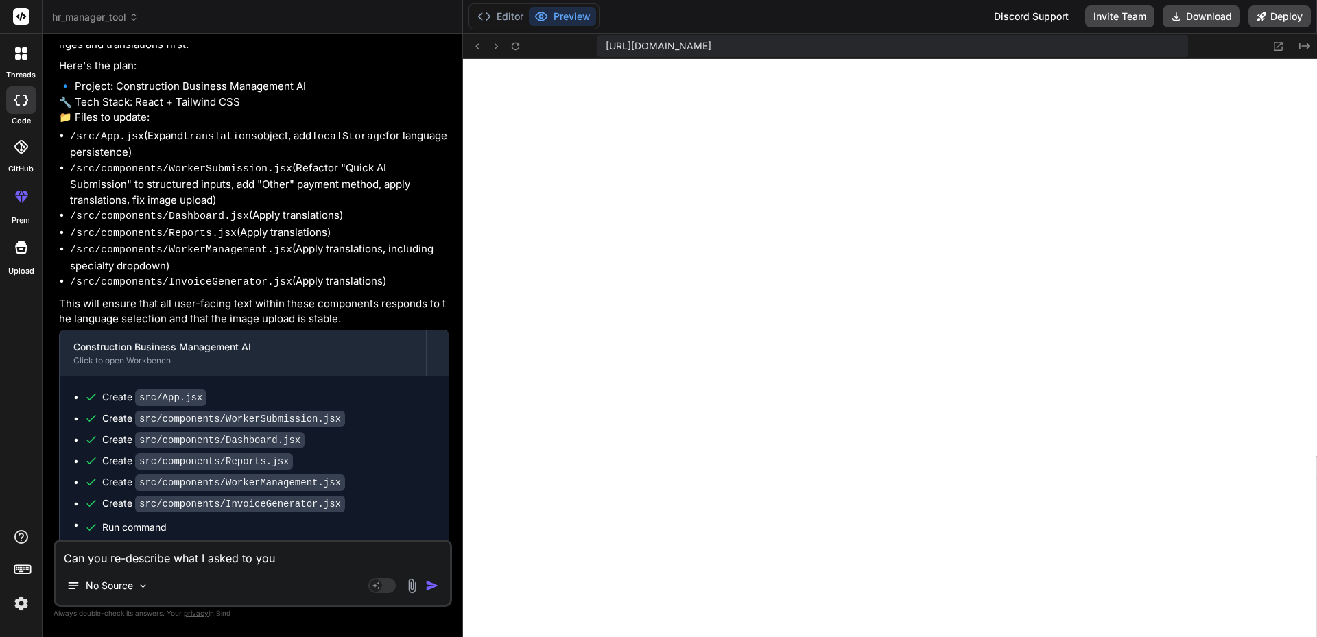
type textarea "Can you re-describe what I asked to you"
type textarea "x"
type textarea "Can you re-describe what I asked to you t"
type textarea "x"
type textarea "Can you re-describe what I asked to you to"
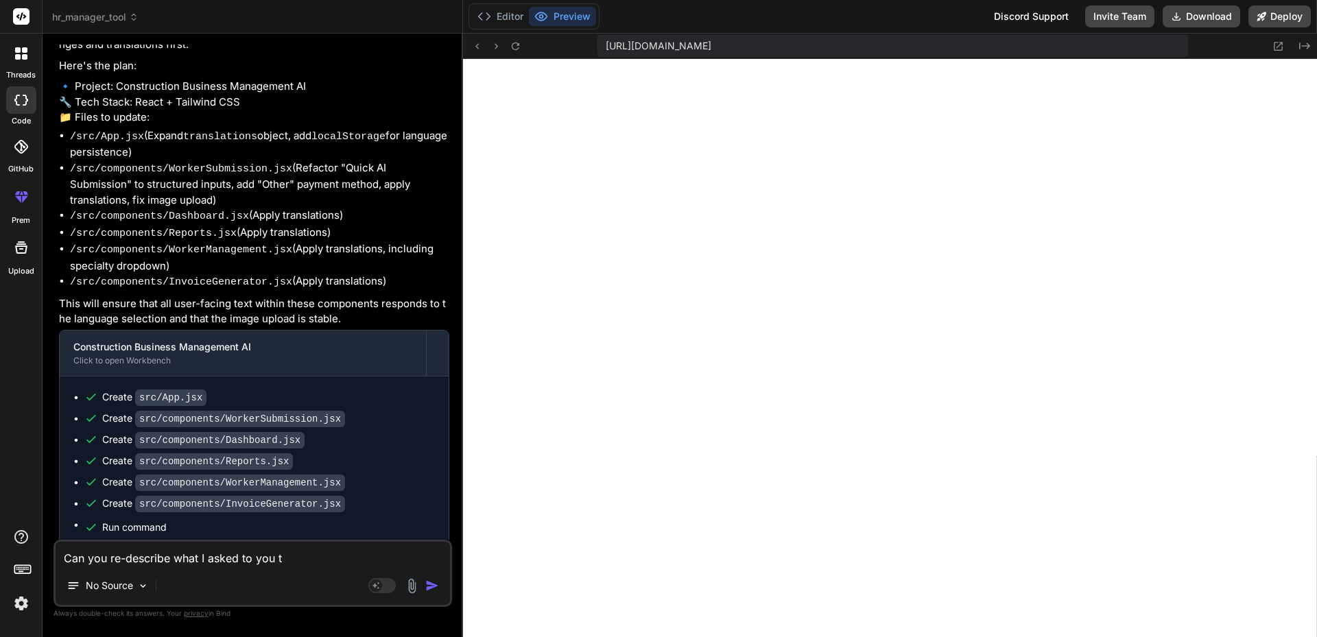
type textarea "x"
type textarea "Can you re-describe what I asked to you to"
type textarea "x"
type textarea "Can you re-describe what I asked to you to d"
type textarea "x"
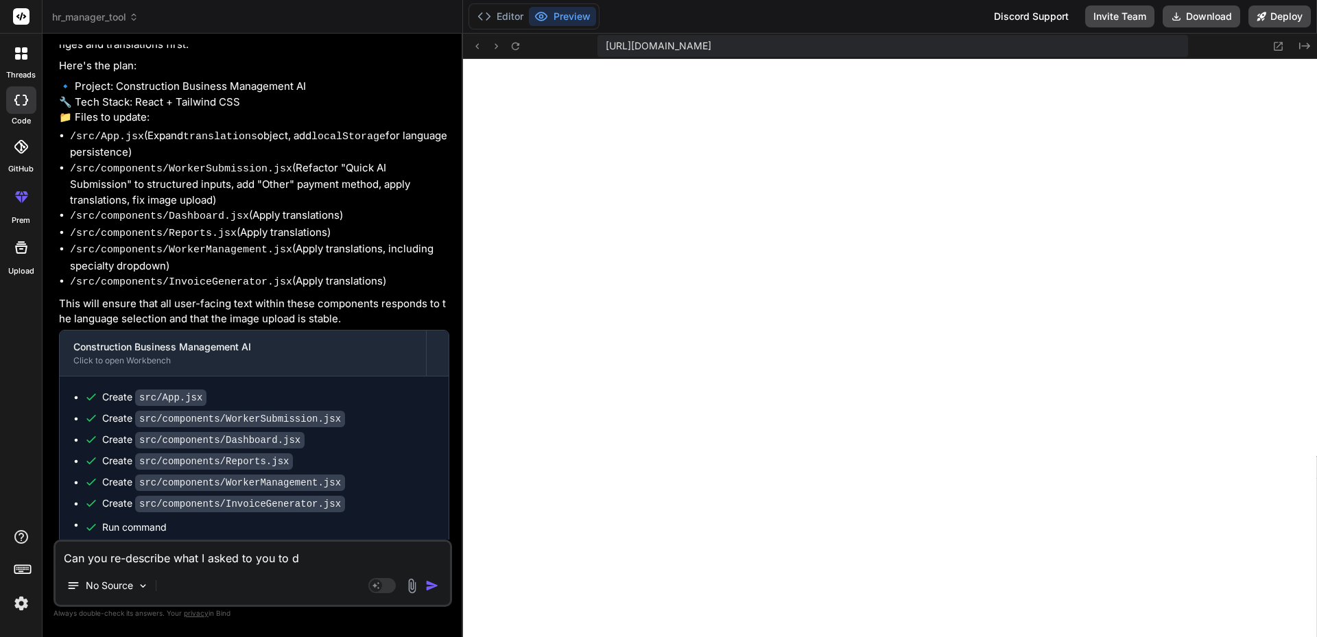
type textarea "Can you re-describe what I asked to you to do"
type textarea "x"
type textarea "Can you re-describe what I asked to you to do"
type textarea "x"
type textarea "Can you re-describe what I asked to you to do i"
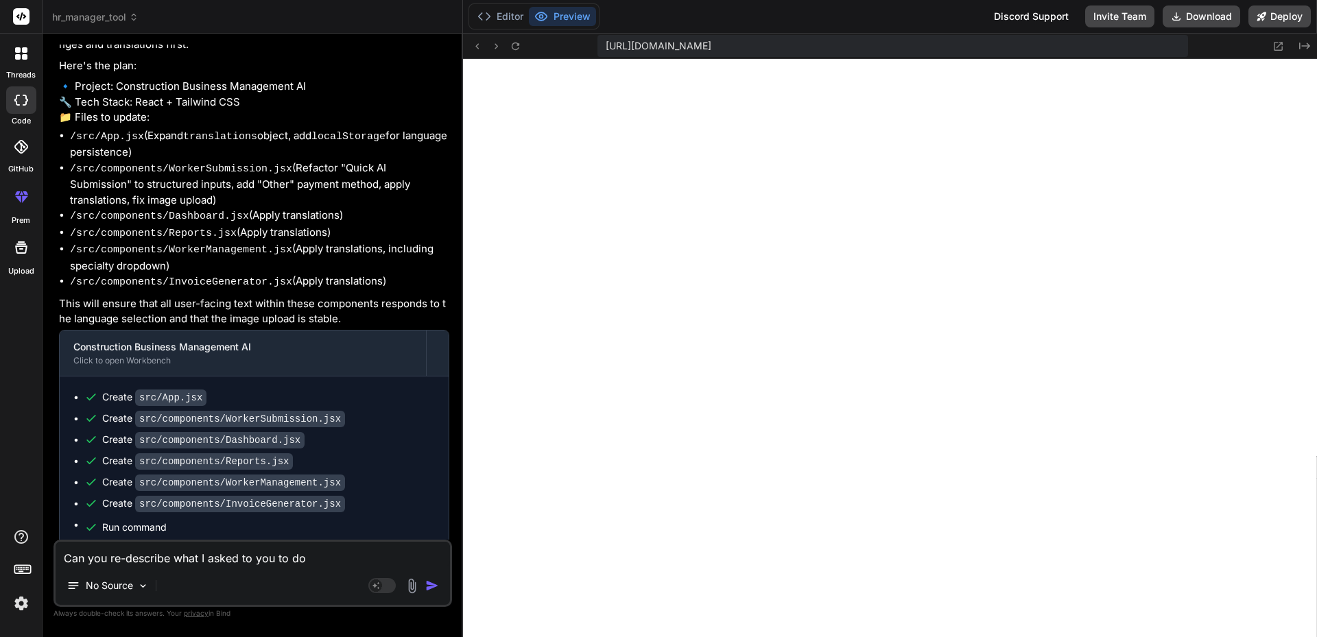
type textarea "x"
type textarea "Can you re-describe what I asked to you to do in"
type textarea "x"
type textarea "Can you re-describe what I asked to you to do in"
type textarea "x"
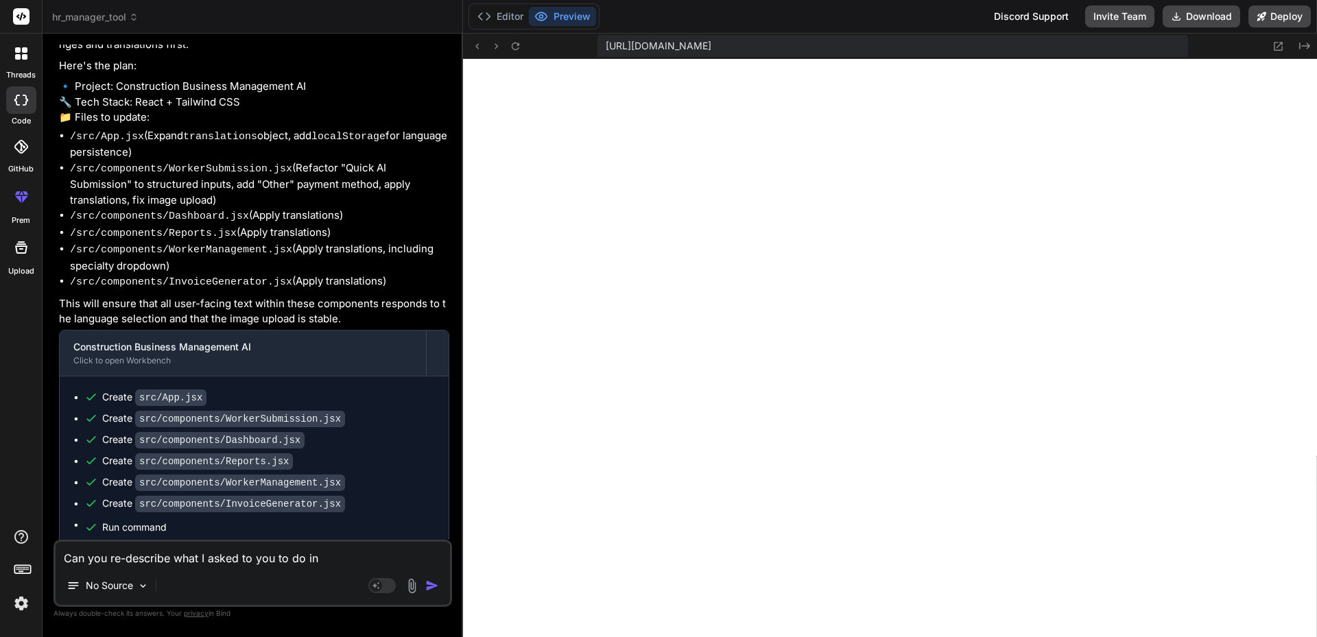
type textarea "Can you re-describe what I asked to you to do in a"
type textarea "x"
type textarea "Can you re-describe what I asked to you to do in a"
type textarea "x"
type textarea "Can you re-describe what I asked to you to do in a p"
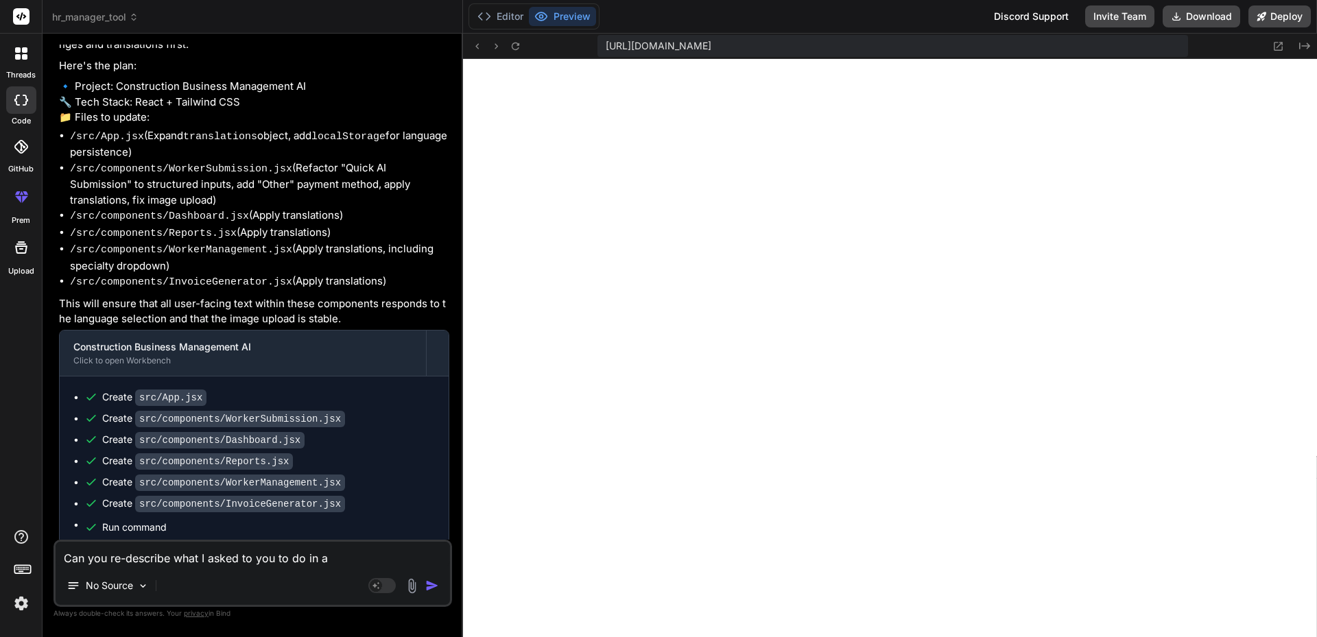
type textarea "x"
type textarea "Can you re-describe what I asked to you to do in a pr"
type textarea "x"
type textarea "Can you re-describe what I asked to you to do in a pro"
type textarea "x"
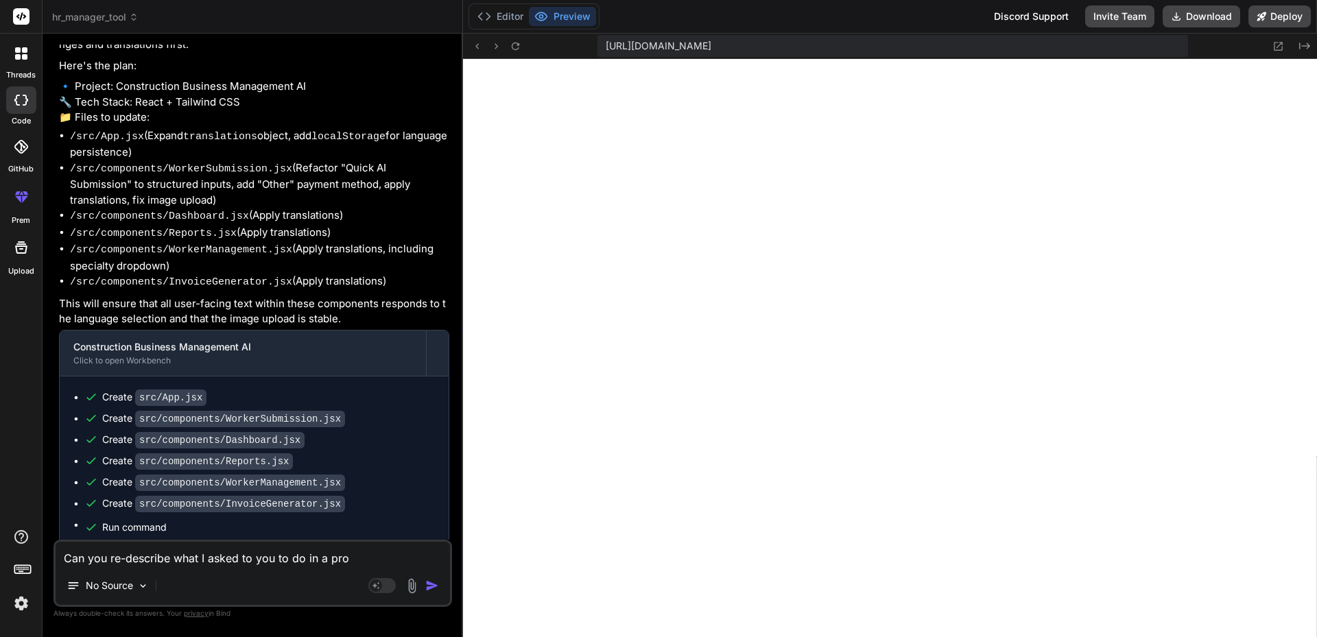
type textarea "Can you re-describe what I asked to you to do in a prom"
type textarea "x"
type textarea "Can you re-describe what I asked to you to do in a promp"
type textarea "x"
type textarea "Can you re-describe what I asked to you to do in a prompt"
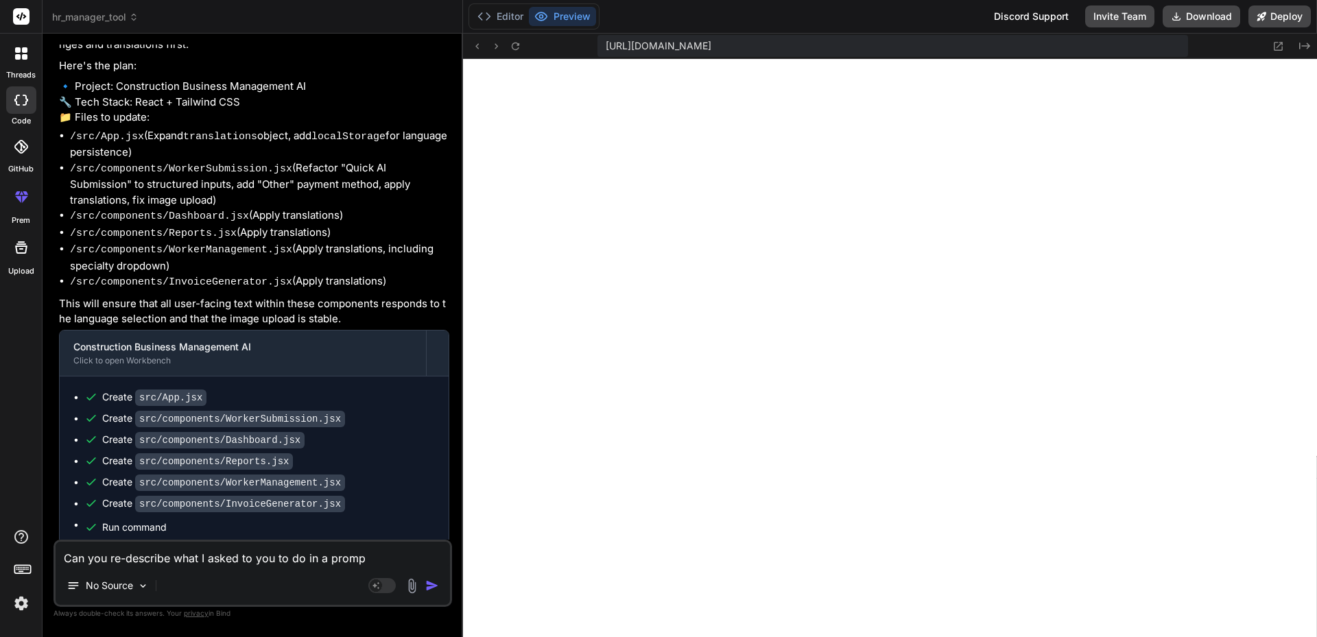
type textarea "x"
type textarea "Can you re-describe what I asked to you to do in a prompt?"
type textarea "x"
type textarea "Can you re-describe what I asked to you to do in a prompt?"
type textarea "x"
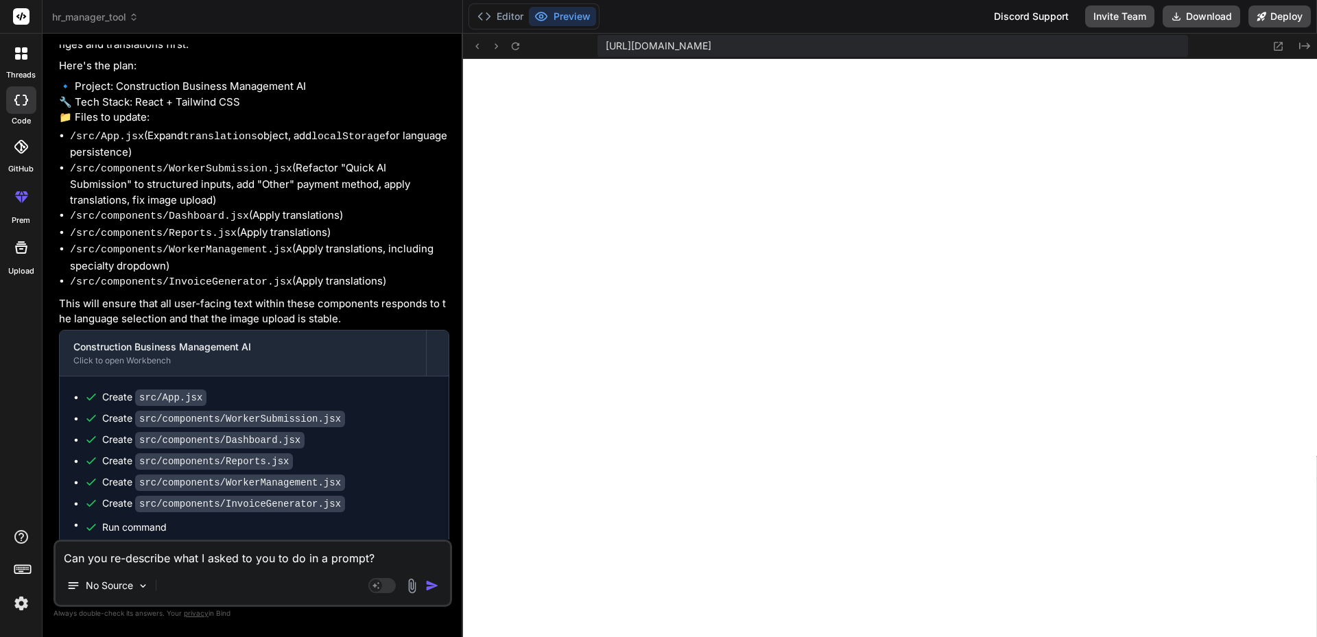
type textarea "Can you re-describe what I asked to you to do in a prompt? N"
type textarea "x"
type textarea "Can you re-describe what I asked to you to do in a prompt? No"
type textarea "x"
type textarea "Can you re-describe what I asked to you to do in a prompt? Now"
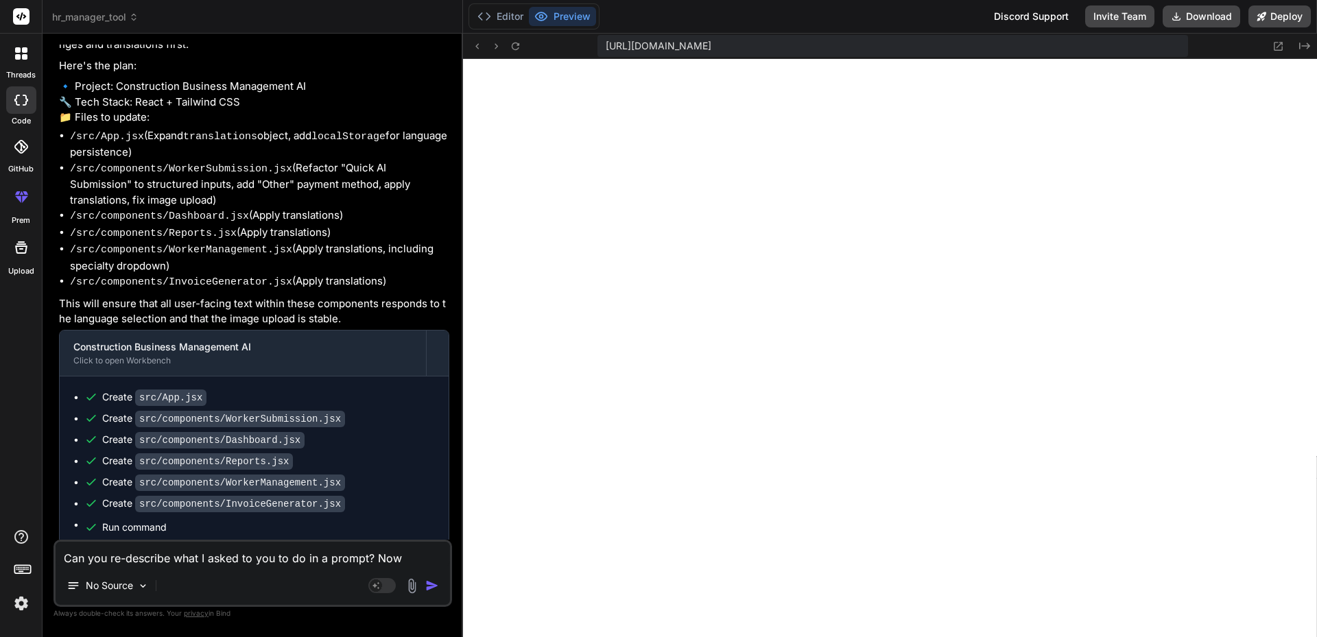
type textarea "x"
type textarea "Can you re-describe what I asked to you to do in a prompt? Now"
type textarea "x"
type textarea "Can you re-describe what I asked to you to do in a prompt? Now I"
type textarea "x"
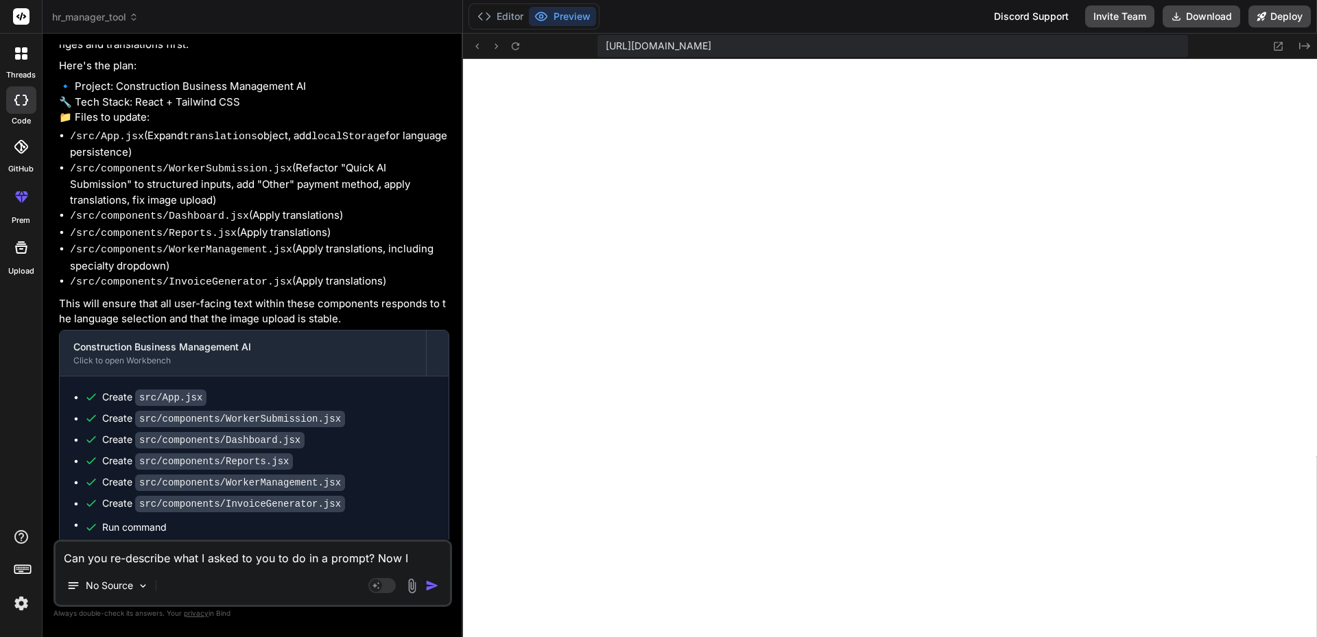
type textarea "Can you re-describe what I asked to you to do in a prompt? Now Im"
type textarea "x"
type textarea "Can you re-describe what I asked to you to do in a prompt? Now I"
type textarea "x"
type textarea "Can you re-describe what I asked to you to do in a prompt? Now"
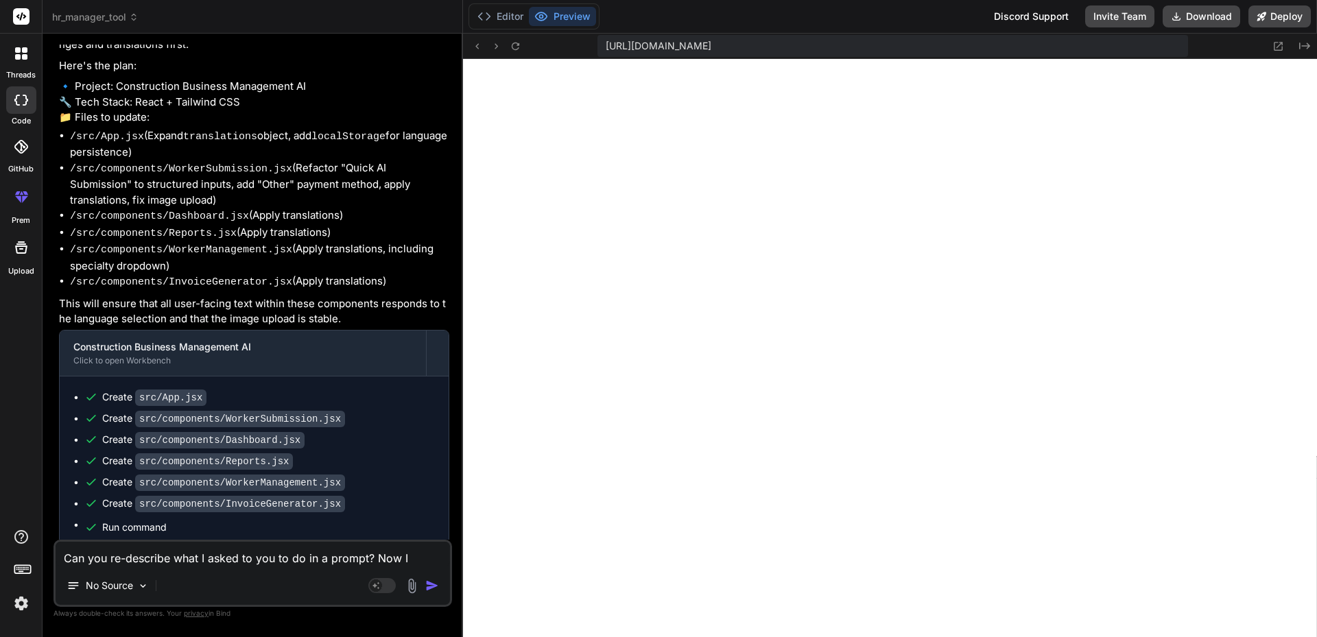
type textarea "x"
type textarea "Can you re-describe what I asked to you to do in a prompt? Now"
type textarea "x"
type textarea "Can you re-describe what I asked to you to do in a prompt? No"
type textarea "x"
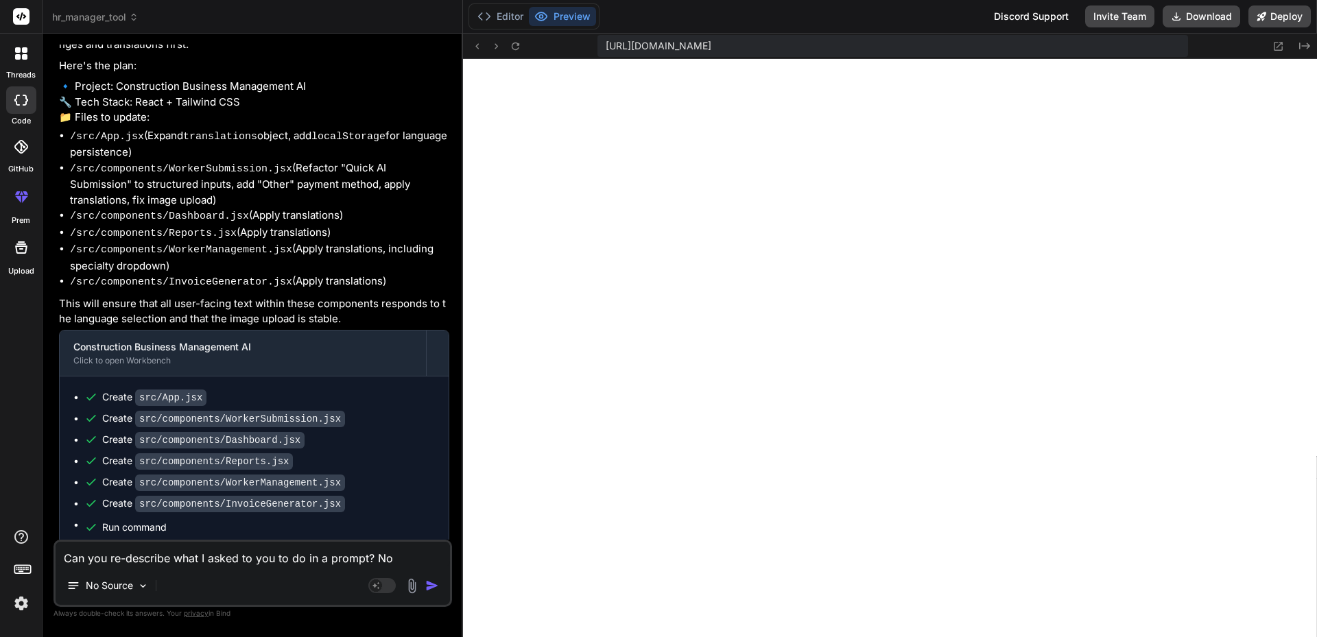
type textarea "Can you re-describe what I asked to you to do in a prompt? N"
type textarea "x"
type textarea "Can you re-describe what I asked to you to do in a prompt?"
type textarea "x"
type textarea "Can you re-describe what I asked to you to do in a prompt?"
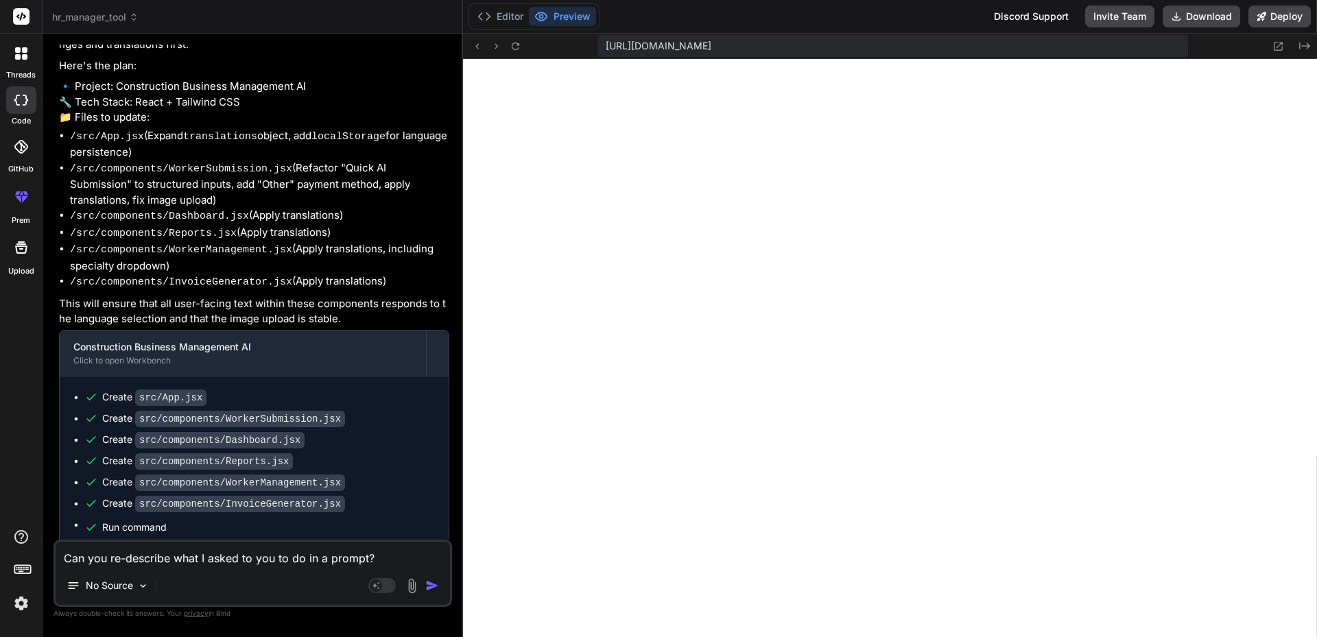
type textarea "x"
type textarea "Can you re-describe what I asked to you to do in a prompt?W"
type textarea "x"
type textarea "Can you re-describe what I asked to you to do in a prompt?"
type textarea "x"
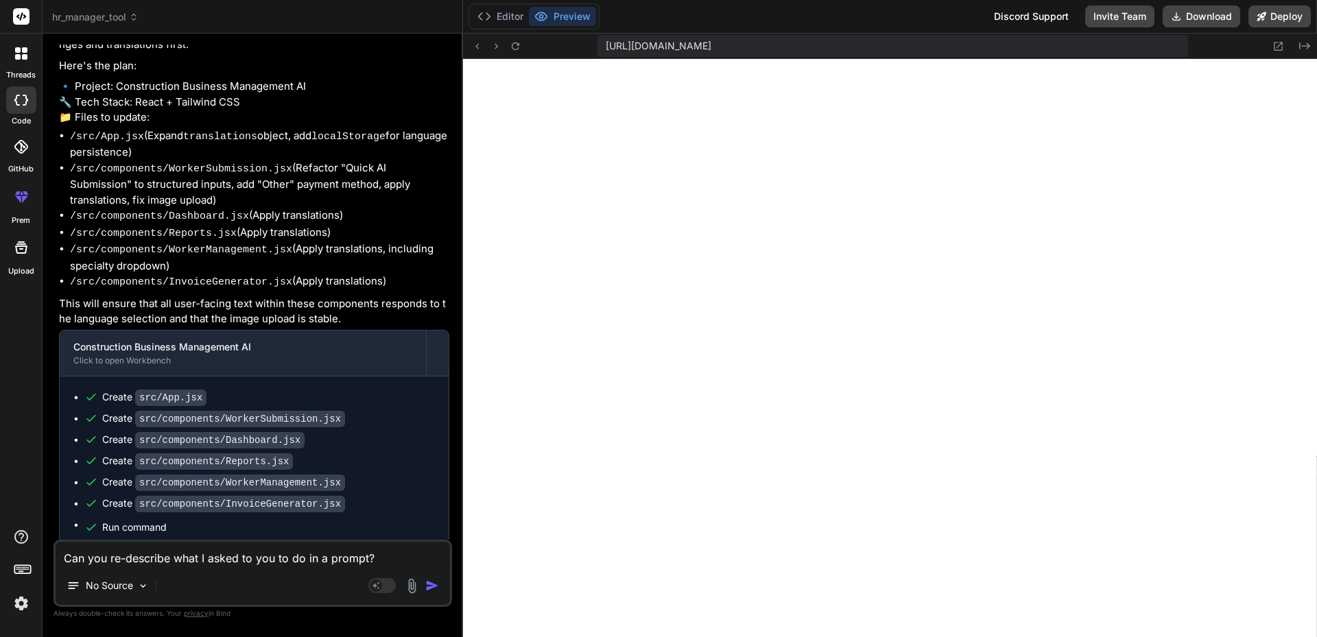
type textarea "Can you re-describe what I asked to you to do in a prompt?"
type textarea "x"
type textarea "Can you re-describe what I asked to you to do in a prompt? W"
type textarea "x"
type textarea "Can you re-describe what I asked to you to do in a prompt? Wi"
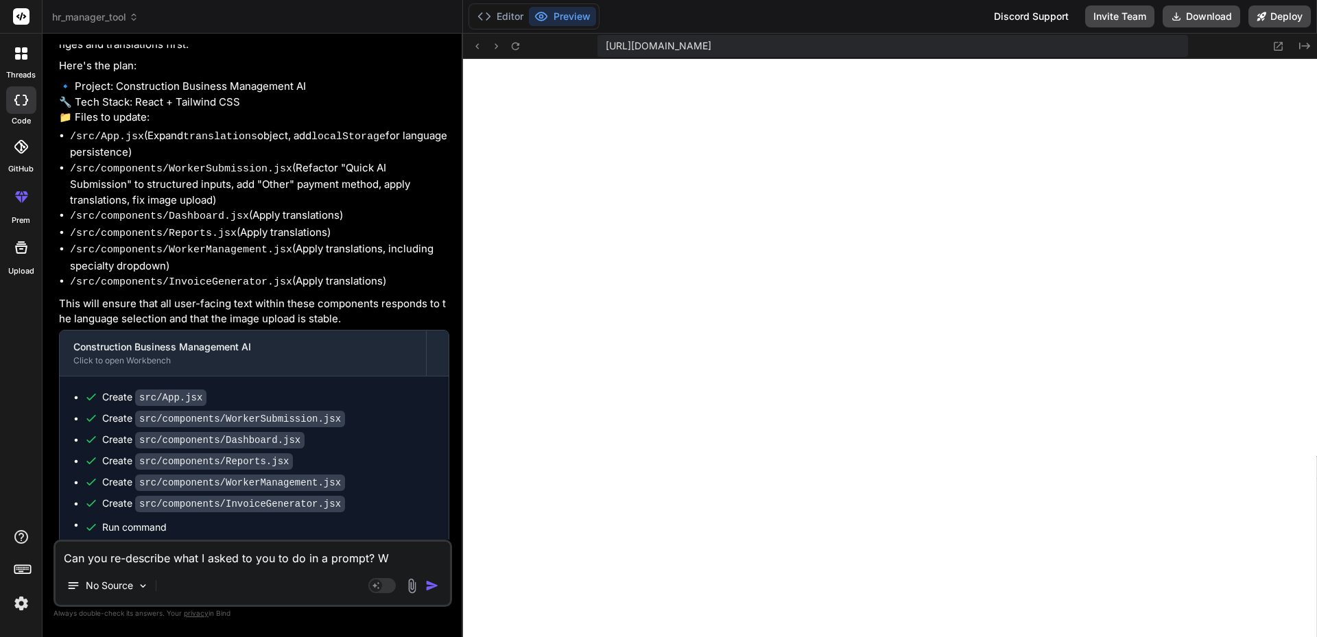
type textarea "x"
type textarea "Can you re-describe what I asked to you to do in a prompt? Wit"
type textarea "x"
type textarea "Can you re-describe what I asked to you to do in a prompt? With"
type textarea "x"
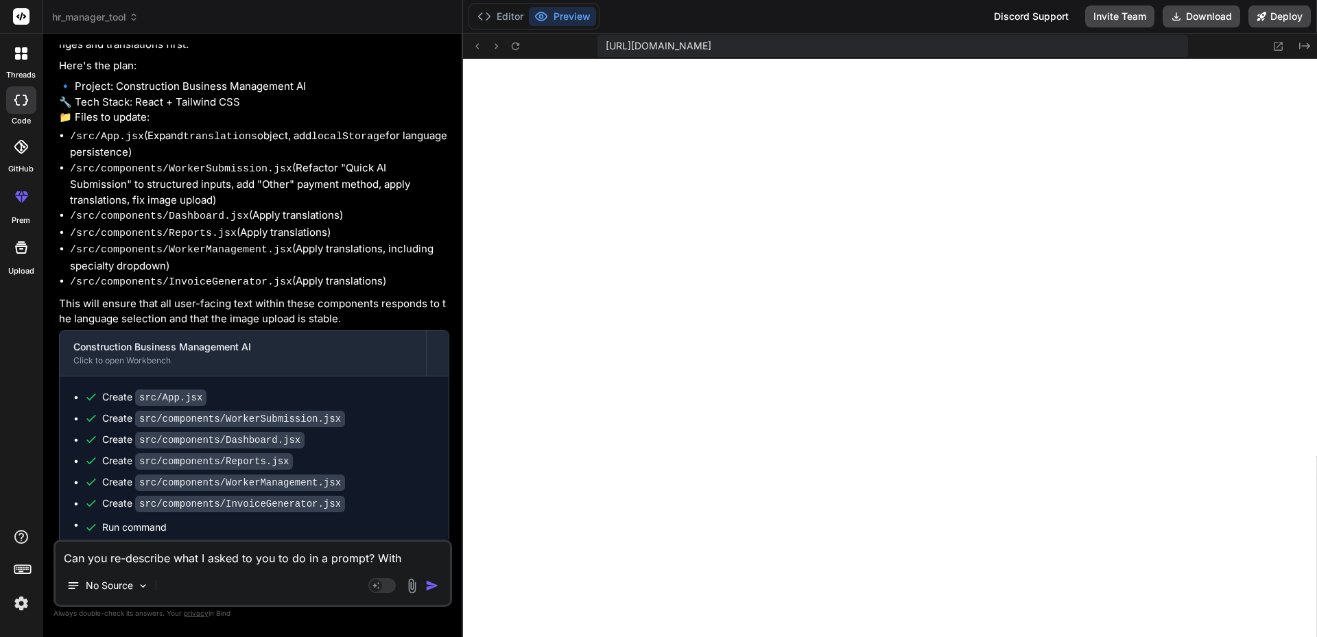
type textarea "Can you re-describe what I asked to you to do in a prompt? With"
type textarea "x"
type textarea "Can you re-describe what I asked to you to do in a prompt? With t"
type textarea "x"
type textarea "Can you re-describe what I asked to you to do in a prompt? With th"
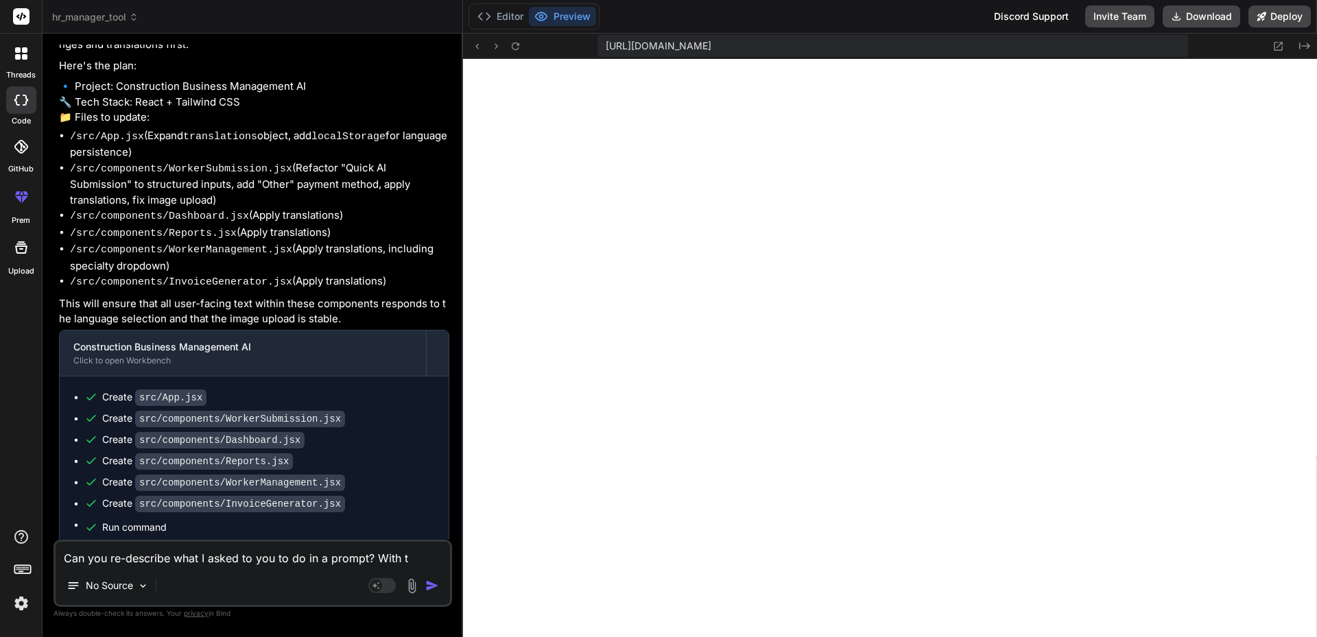
type textarea "x"
type textarea "Can you re-describe what I asked to you to do in a prompt? With tha"
type textarea "x"
type textarea "Can you re-describe what I asked to you to do in a prompt? With that"
type textarea "x"
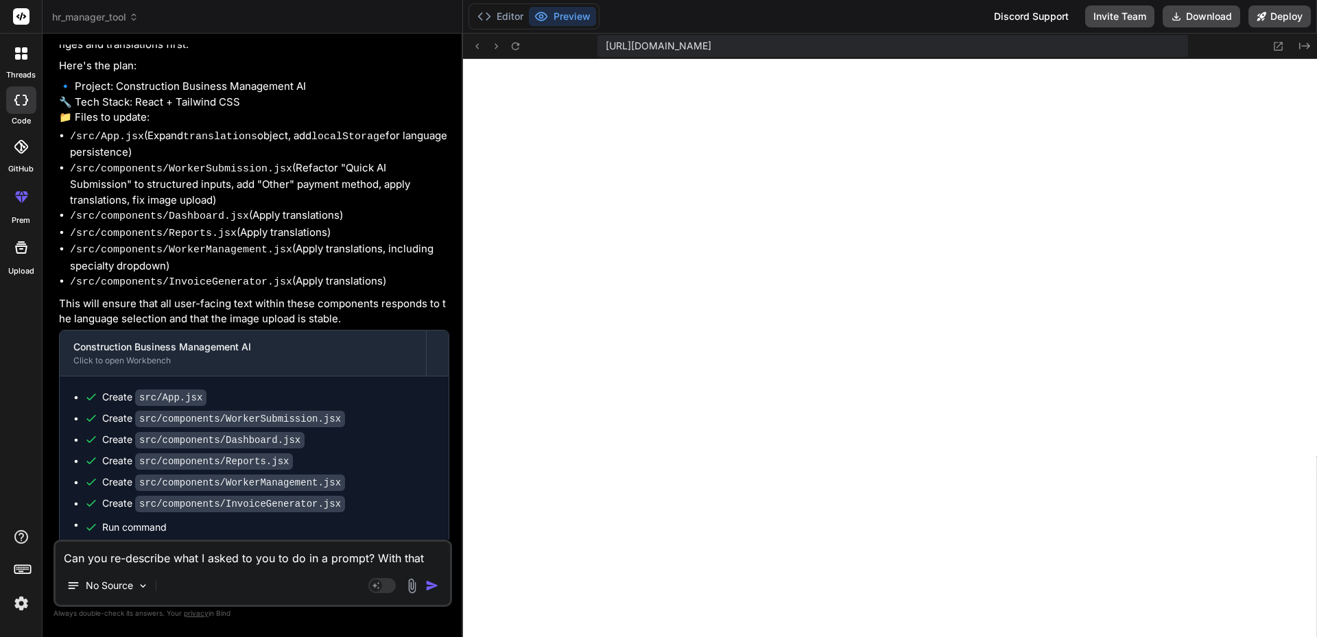
type textarea "Can you re-describe what I asked to you to do in a prompt? With that"
type textarea "x"
type textarea "Can you re-describe what I asked to you to do in a prompt? With that p"
type textarea "x"
type textarea "Can you re-describe what I asked to you to do in a prompt? With that pr"
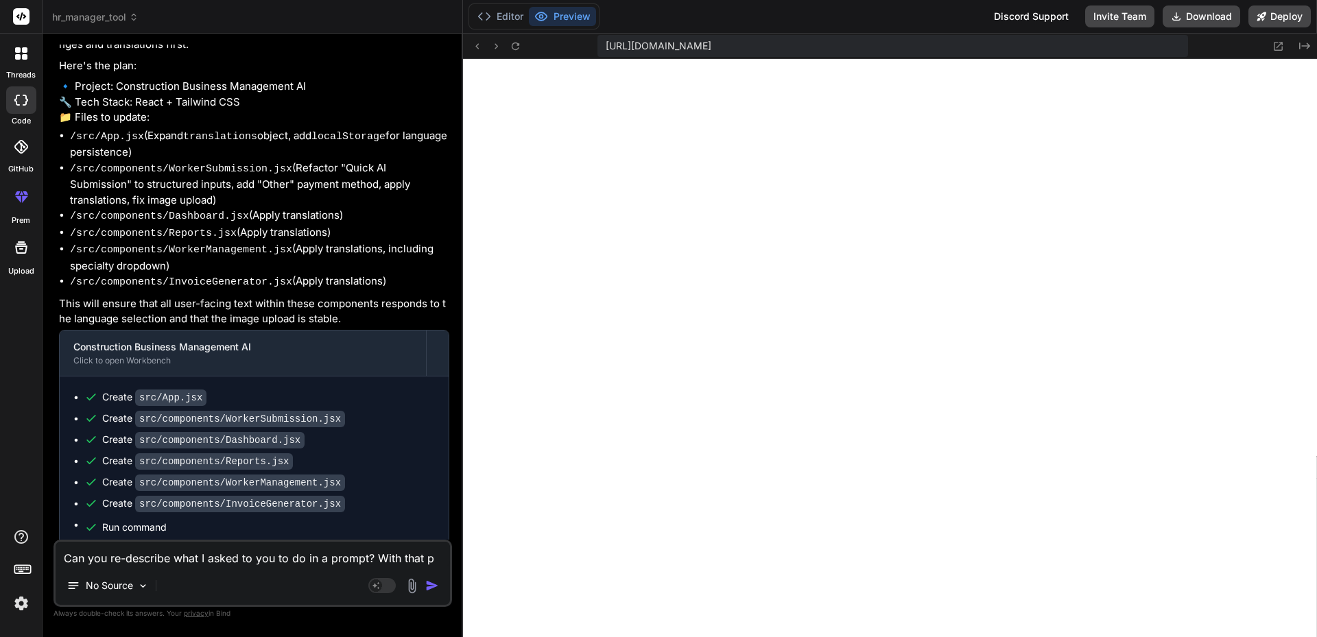
type textarea "x"
type textarea "Can you re-describe what I asked to you to do in a prompt? With that pro"
type textarea "x"
type textarea "Can you re-describe what I asked to you to do in a prompt? With that prom"
type textarea "x"
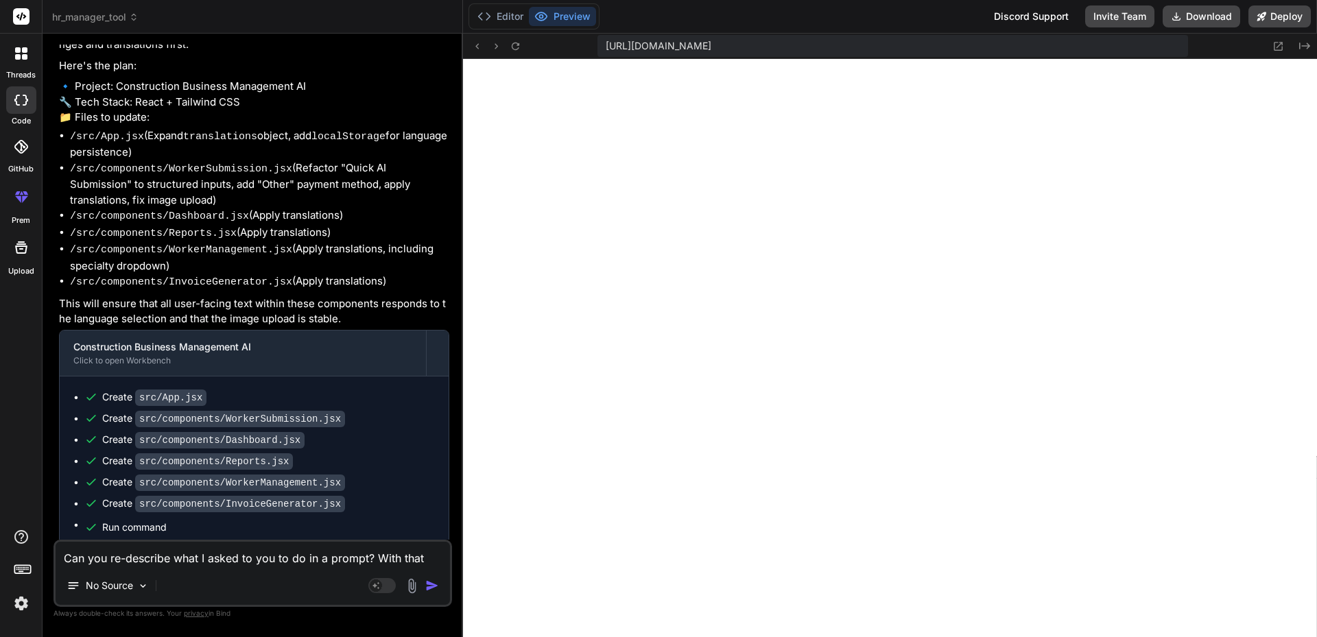
type textarea "Can you re-describe what I asked to you to do in a prompt? With that promp"
type textarea "x"
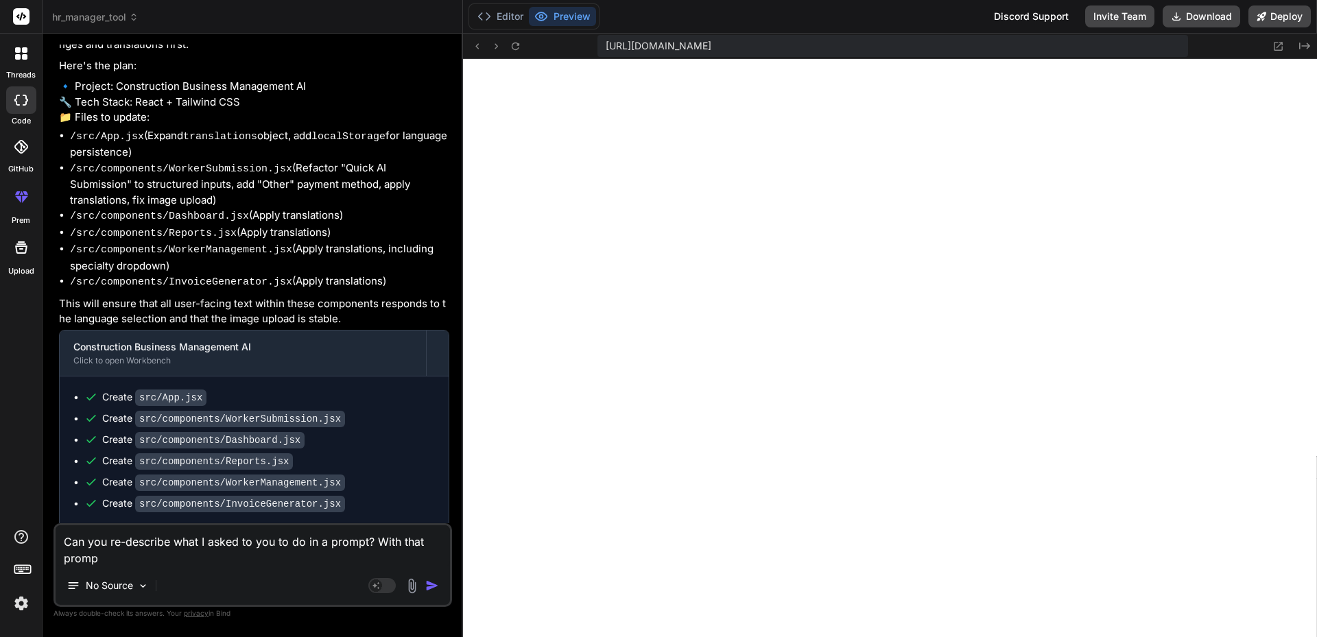
type textarea "Can you re-describe what I asked to you to do in a prompt? With that prompt"
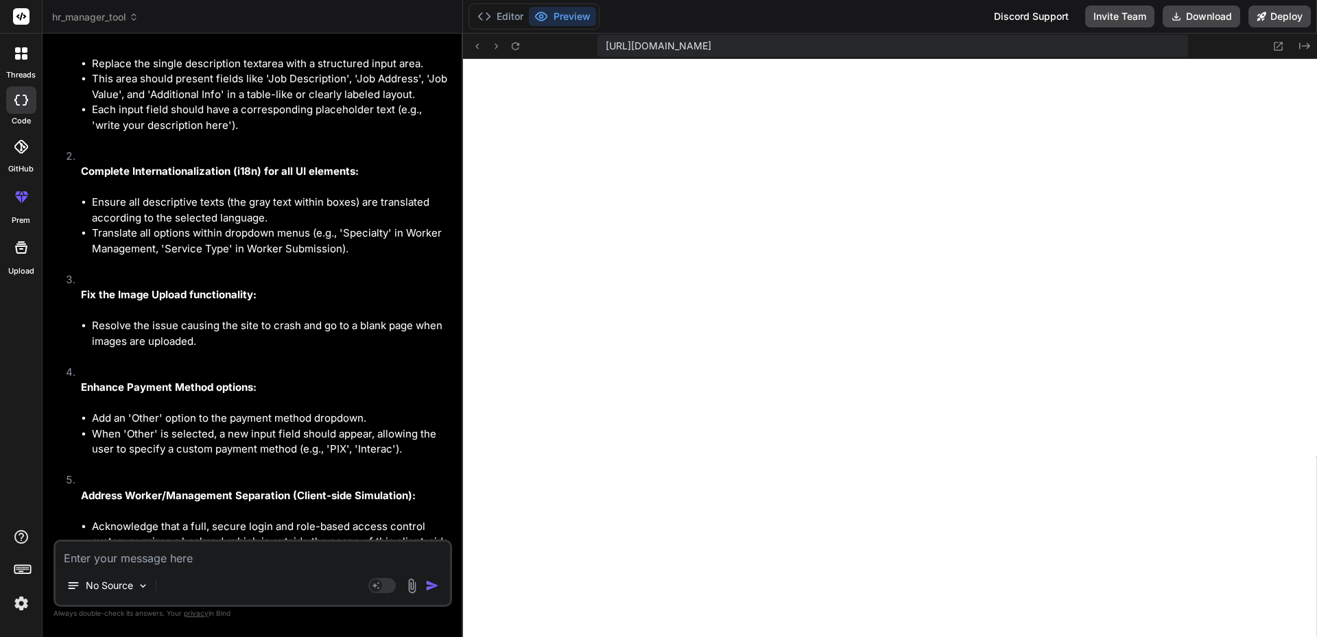
scroll to position [4138, 0]
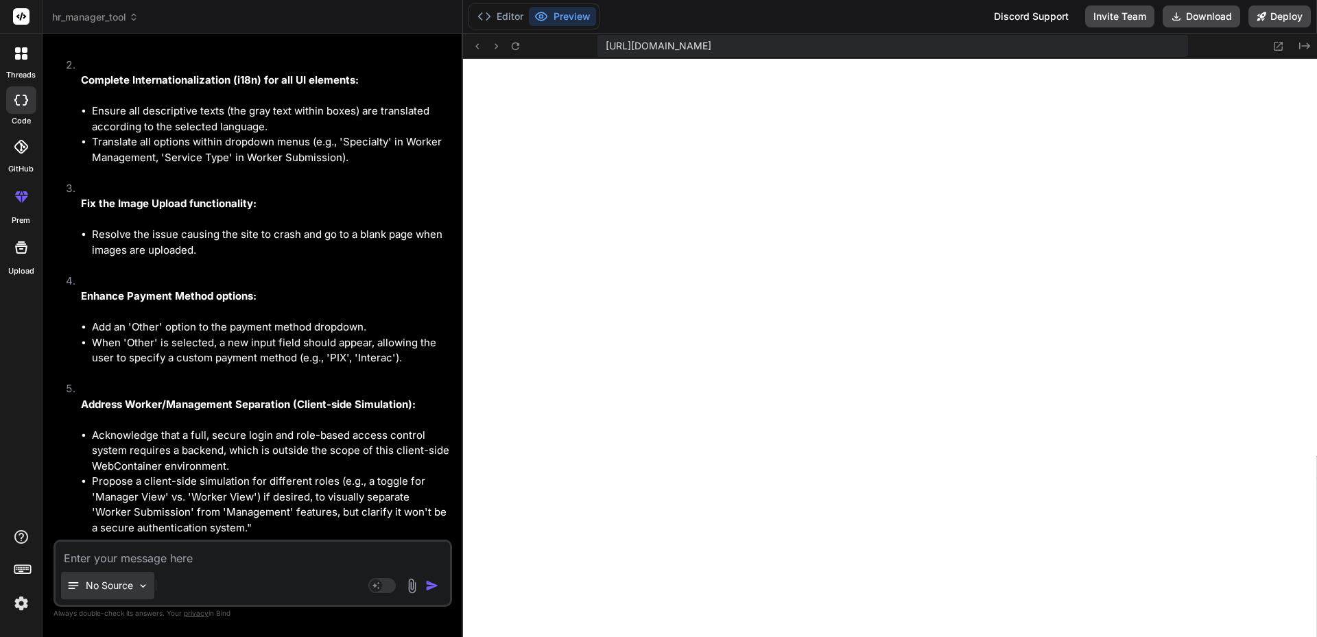
click at [120, 575] on div "No Source" at bounding box center [107, 585] width 93 height 27
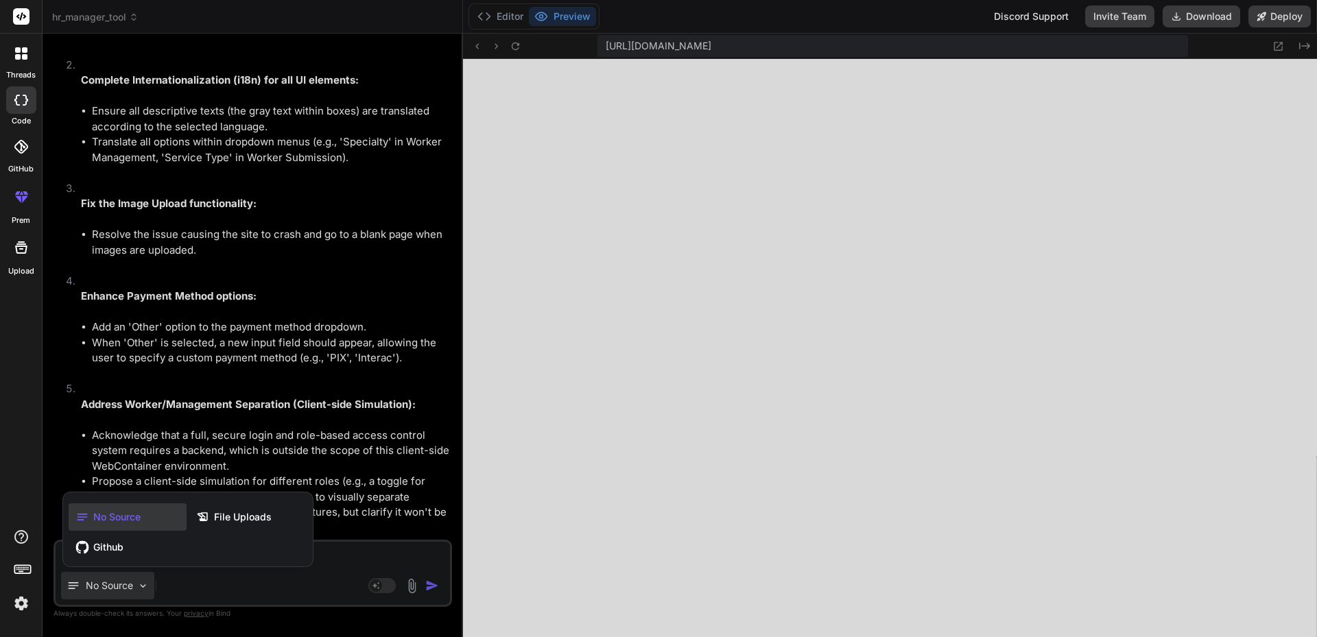
click at [202, 585] on div at bounding box center [658, 318] width 1317 height 637
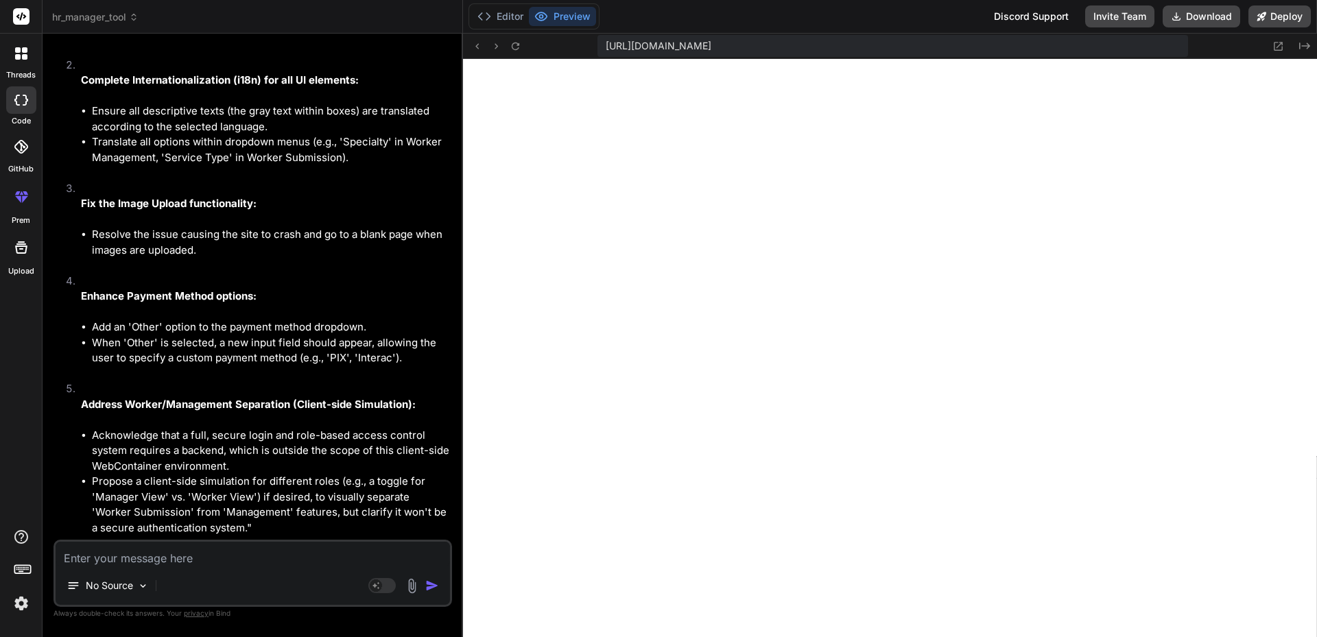
click at [148, 551] on textarea at bounding box center [253, 554] width 394 height 25
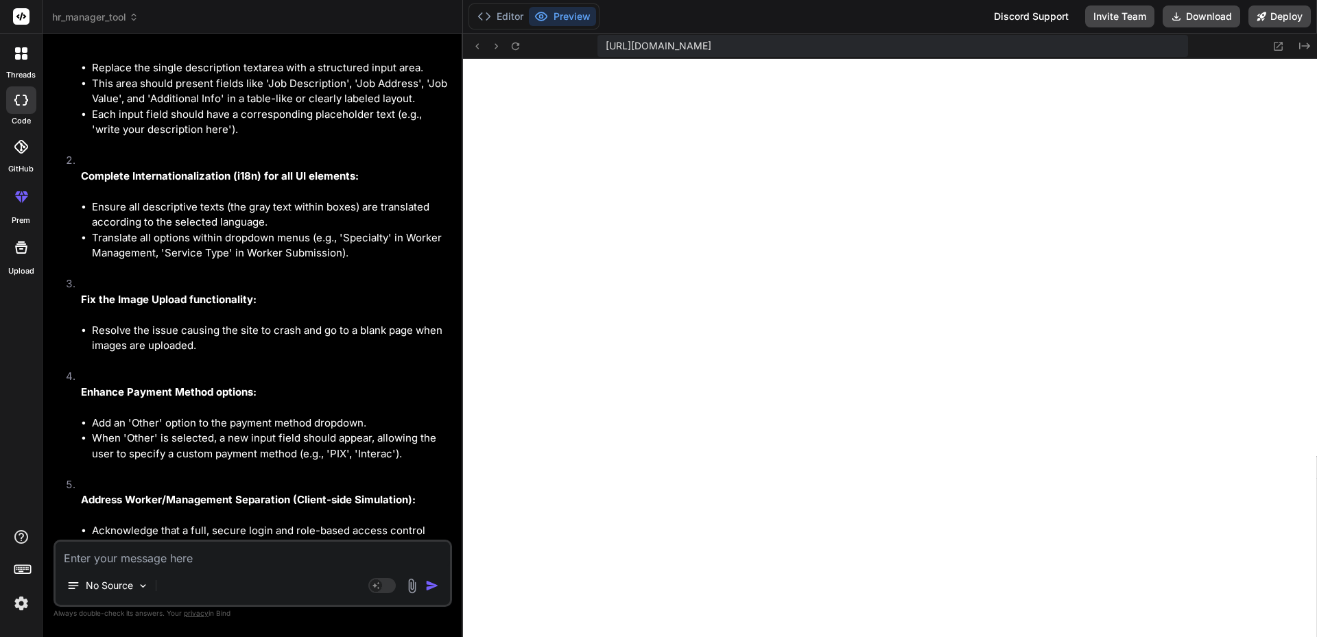
scroll to position [4985, 0]
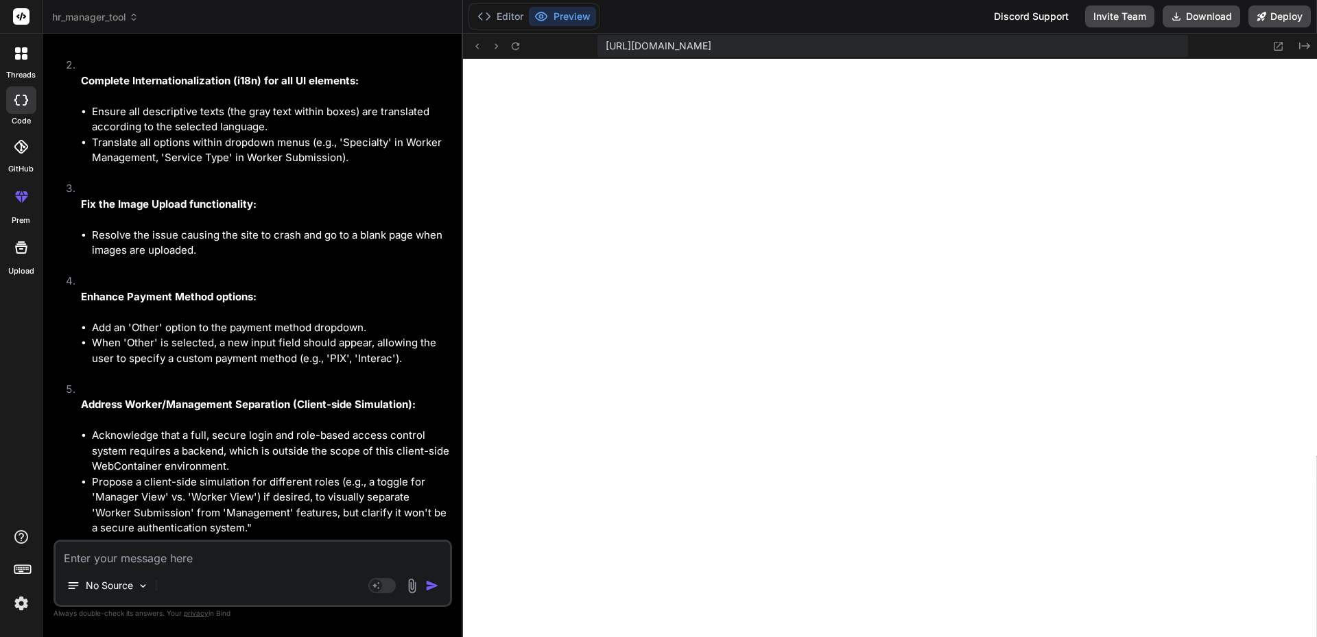
click at [180, 560] on textarea at bounding box center [253, 554] width 394 height 25
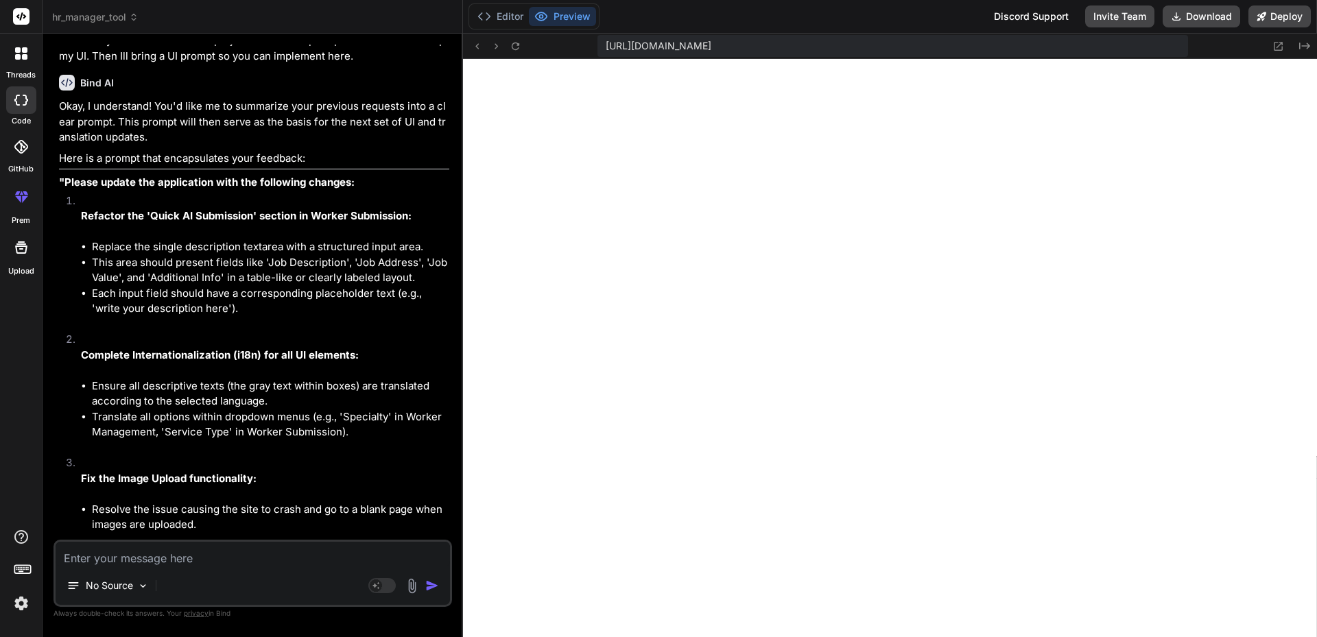
scroll to position [4574, 0]
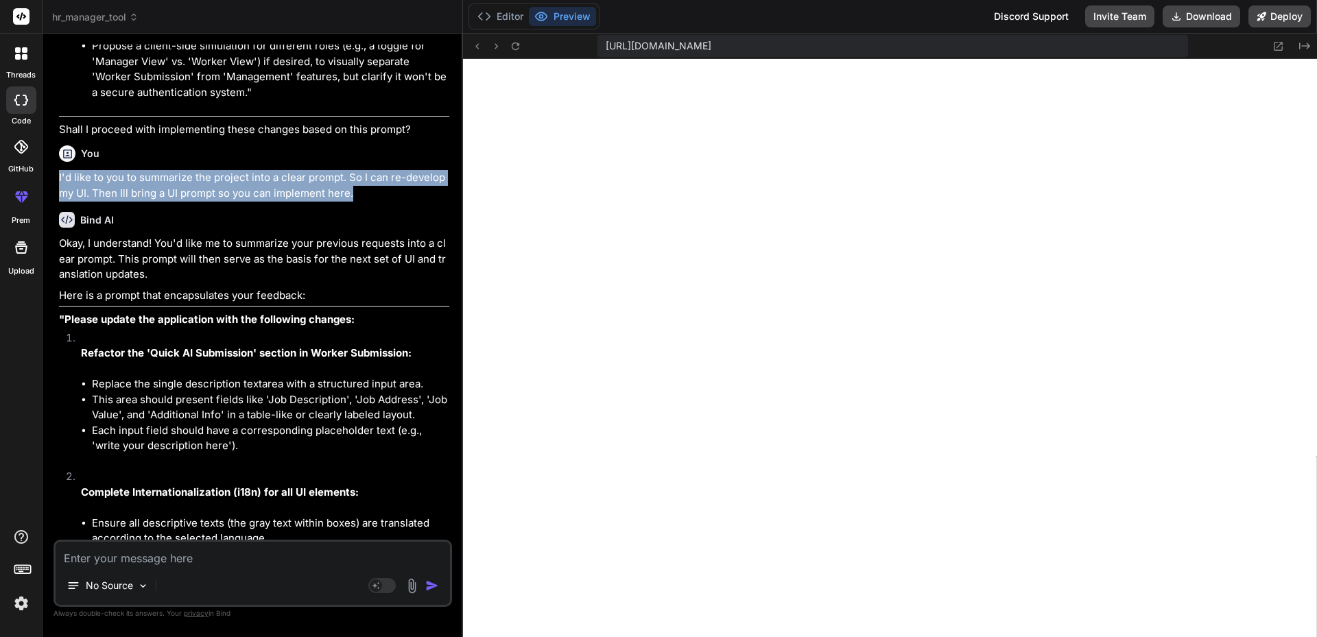
drag, startPoint x: 359, startPoint y: 160, endPoint x: 55, endPoint y: 144, distance: 305.0
click at [55, 144] on div "You node_modules are removed, pachale-log.json was removed, npm install failed …" at bounding box center [253, 341] width 399 height 592
copy p "I'd like to you to summarize the project into a clear prompt. So I can re-devel…"
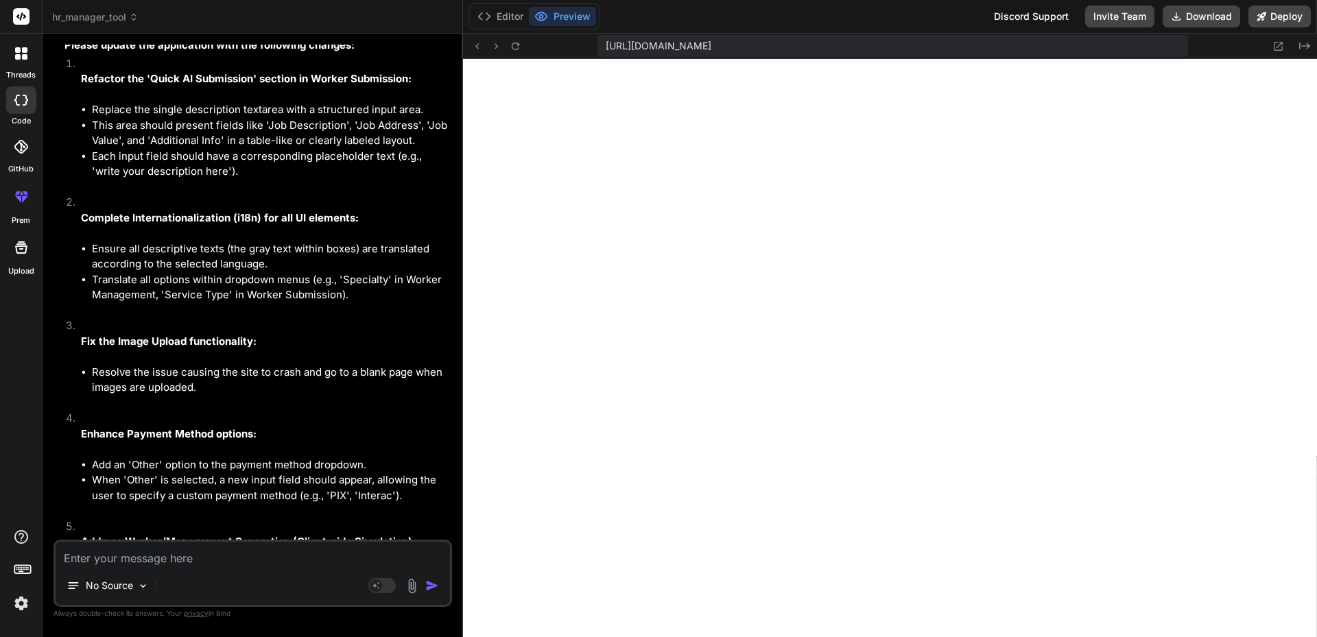
scroll to position [4985, 0]
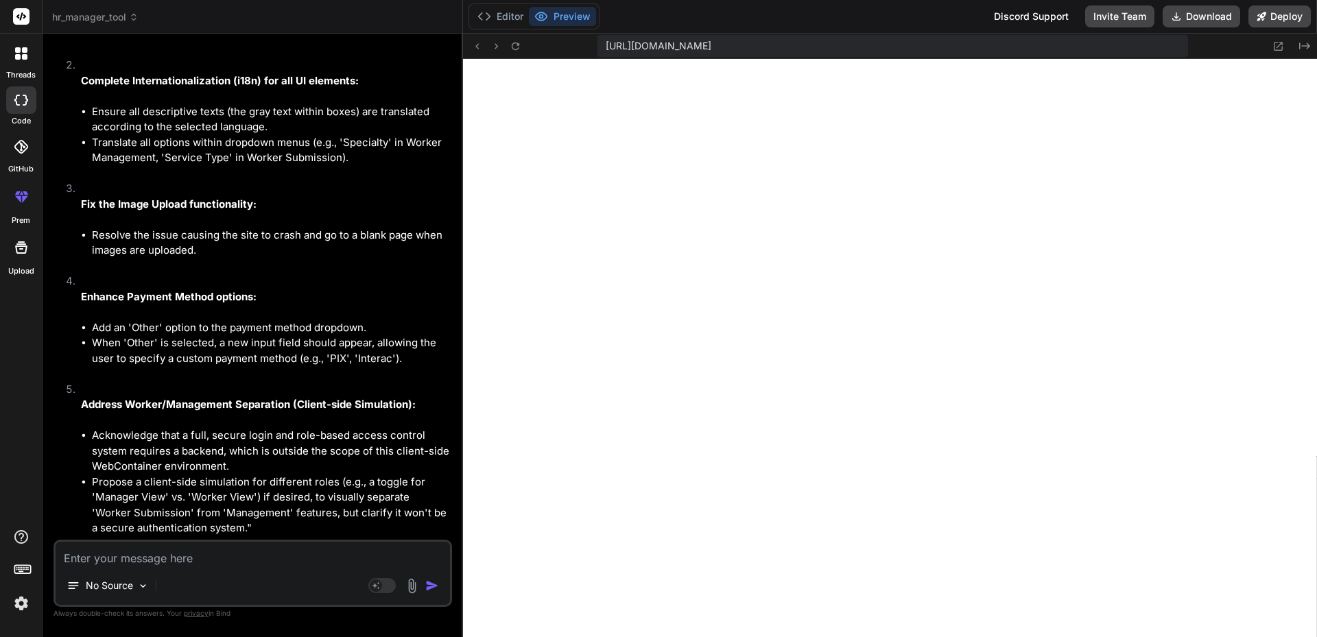
click at [118, 560] on textarea at bounding box center [253, 554] width 394 height 25
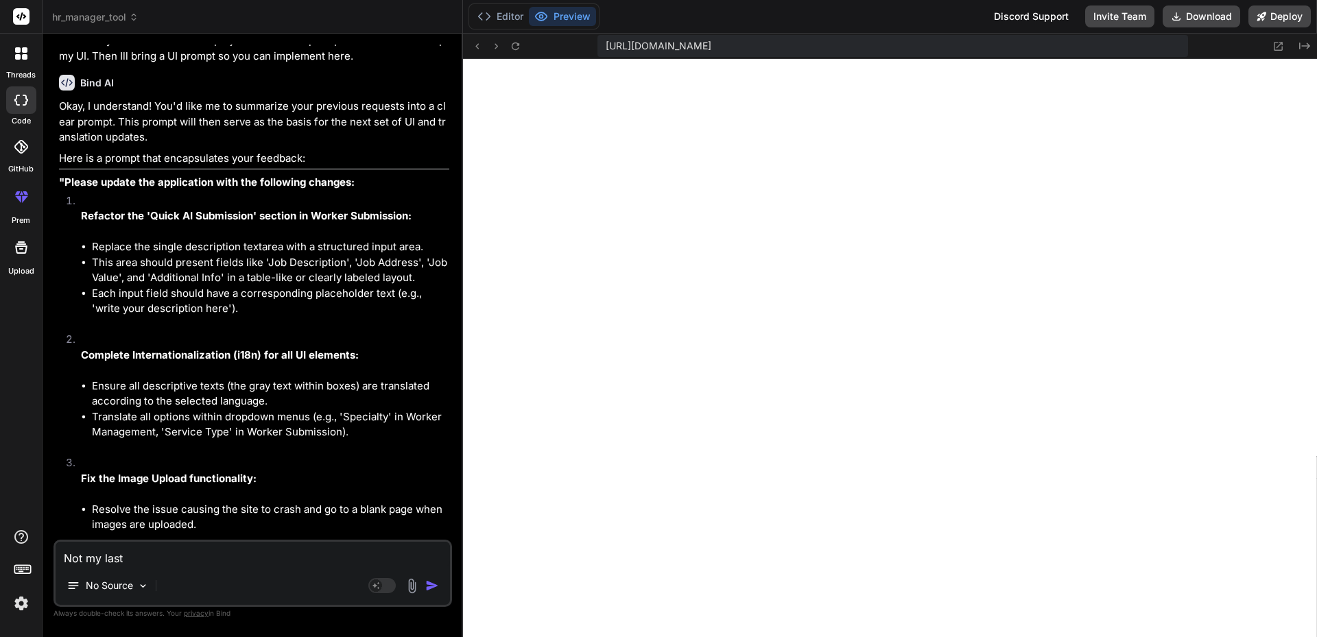
scroll to position [4665, 0]
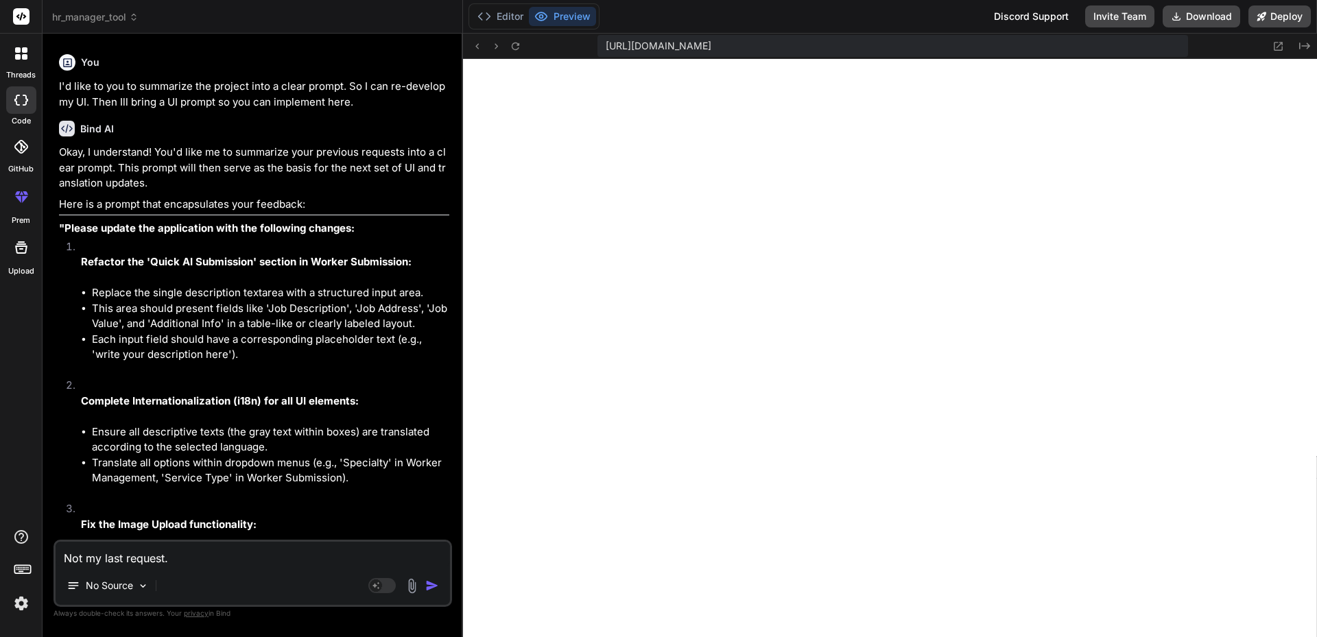
paste textarea "I'd like to you to summarize the project into a clear prompt. So I can re-devel…"
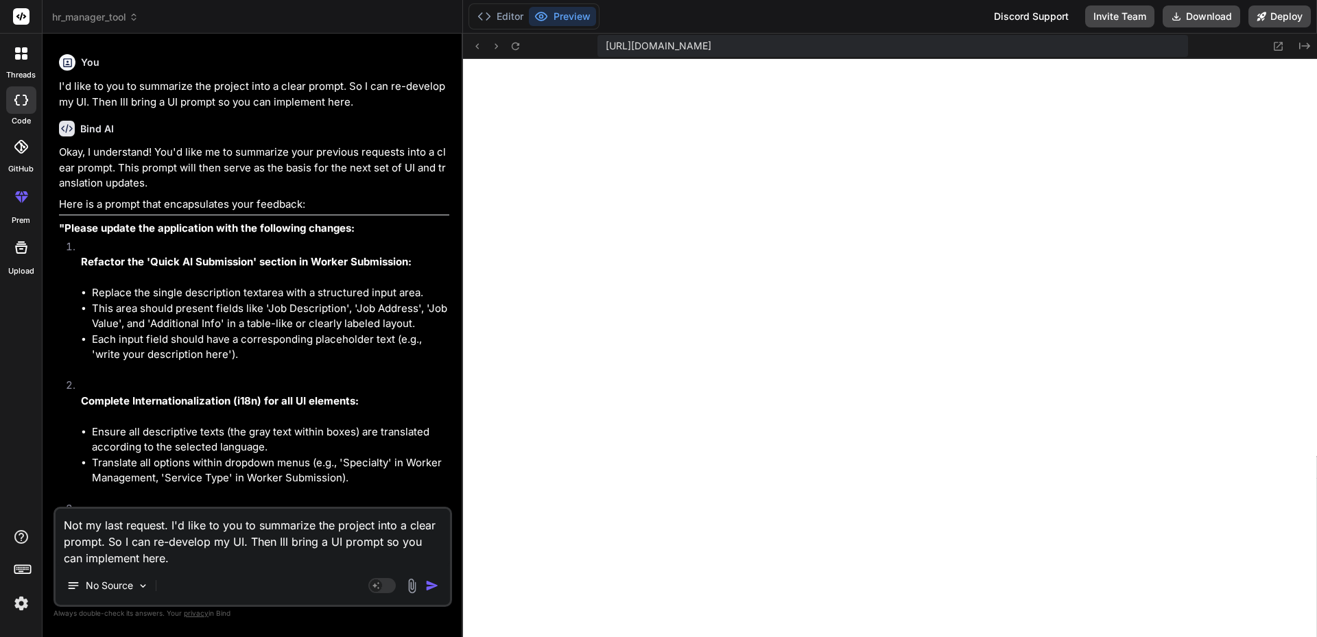
click at [332, 525] on textarea "Not my last request. I'd like to you to summarize the project into a clear prom…" at bounding box center [253, 538] width 394 height 58
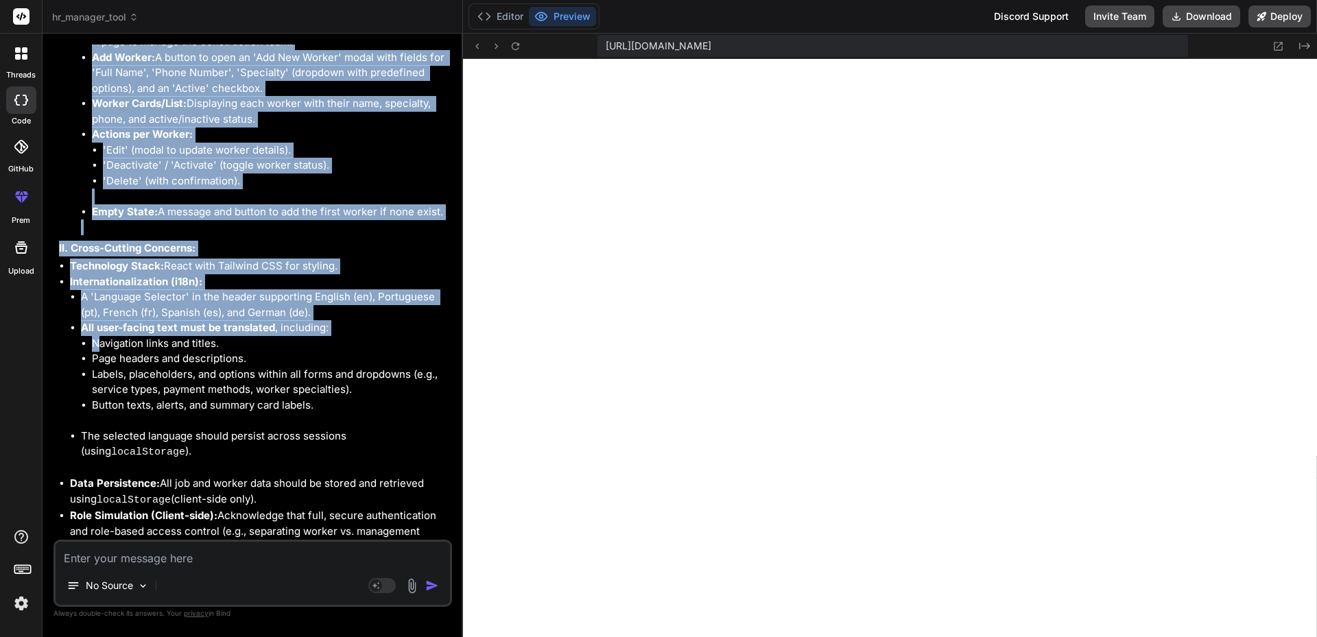
scroll to position [7035, 0]
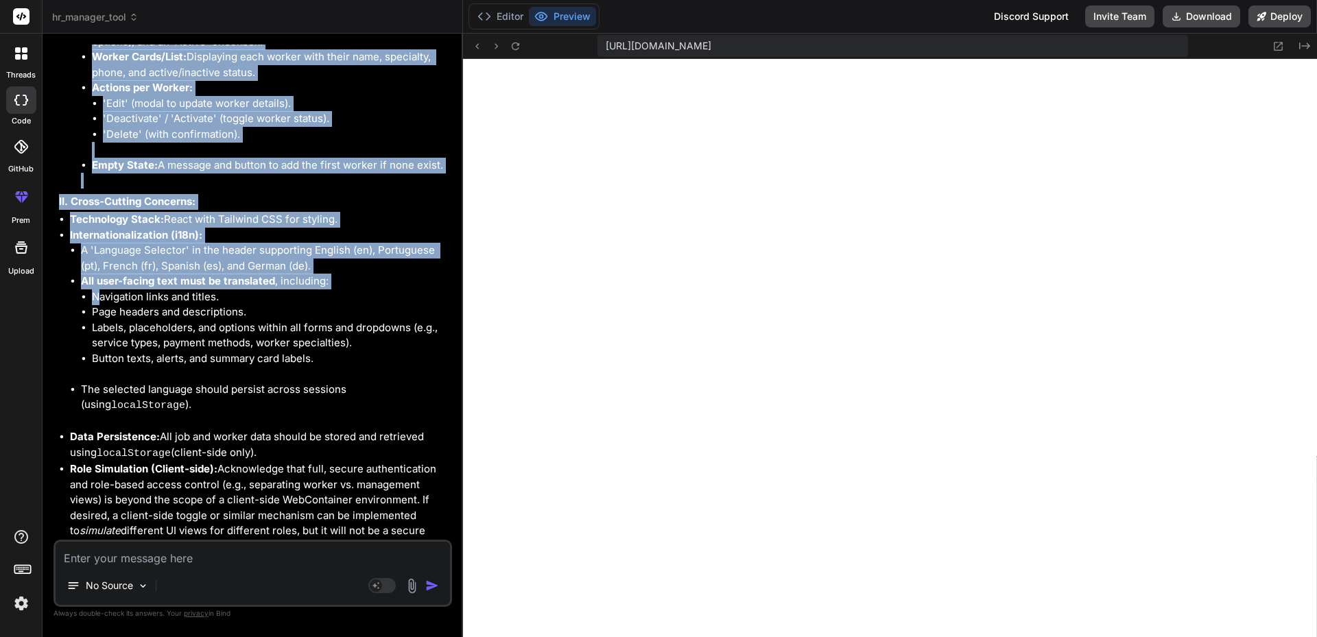
drag, startPoint x: 60, startPoint y: 210, endPoint x: 124, endPoint y: 492, distance: 289.0
copy div ""Please implement a UI for a 'Construction Business Management AI' application …"
click at [312, 274] on li "All user-facing text must be translated , including: Navigation links and title…" at bounding box center [265, 328] width 368 height 108
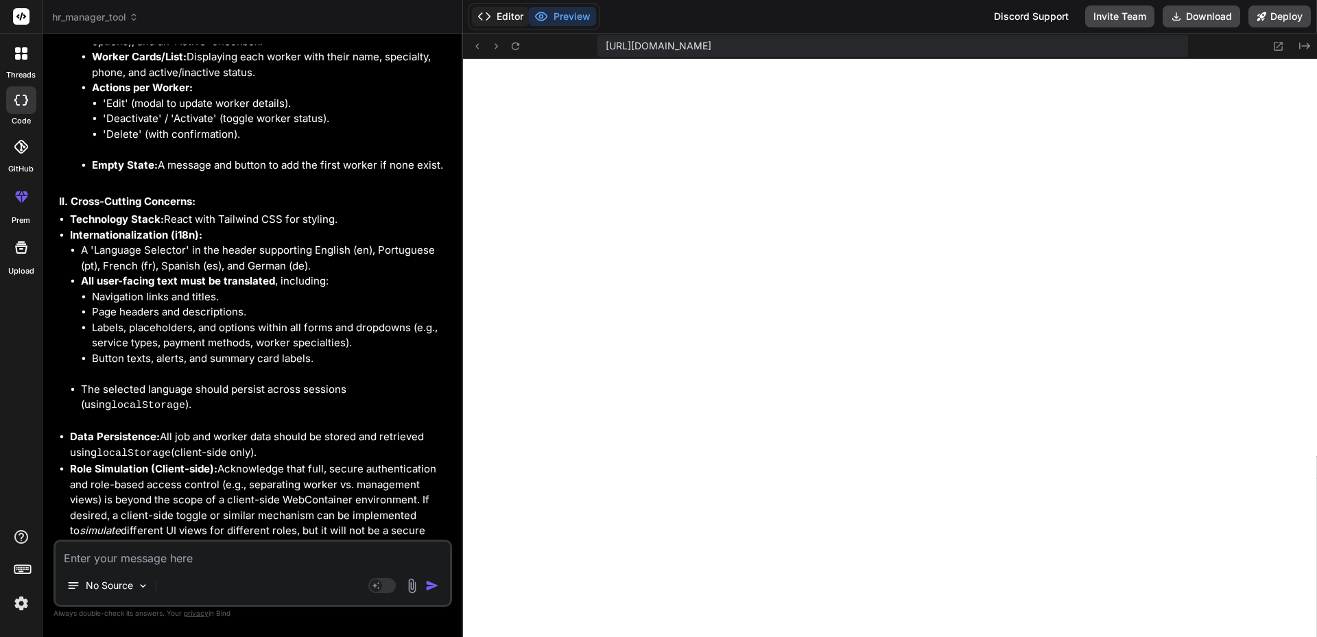
click at [504, 20] on button "Editor" at bounding box center [500, 16] width 57 height 19
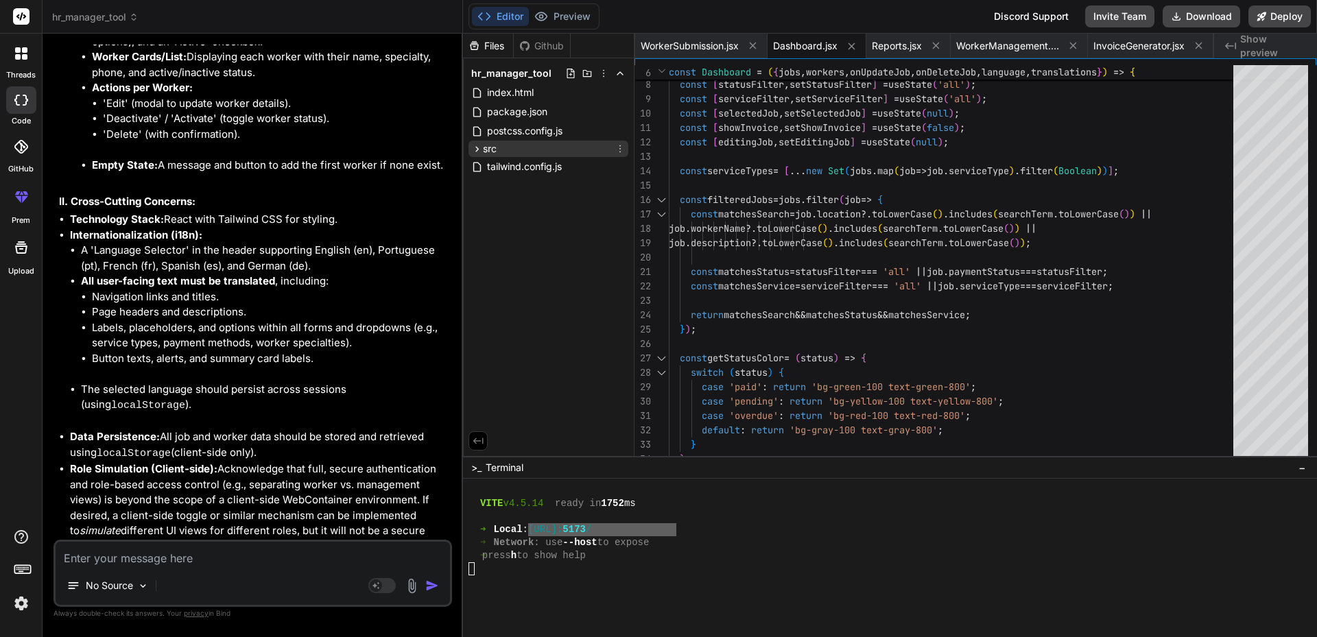
click at [476, 147] on icon at bounding box center [477, 148] width 3 height 5
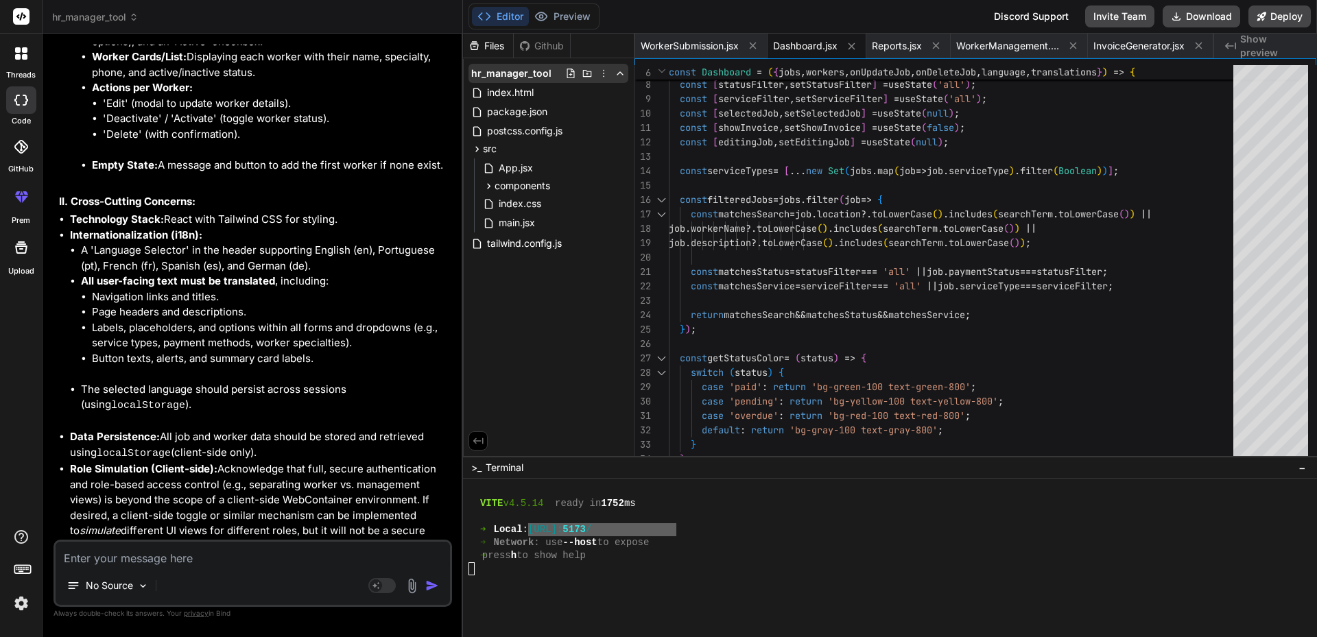
click at [604, 73] on icon at bounding box center [603, 73] width 11 height 11
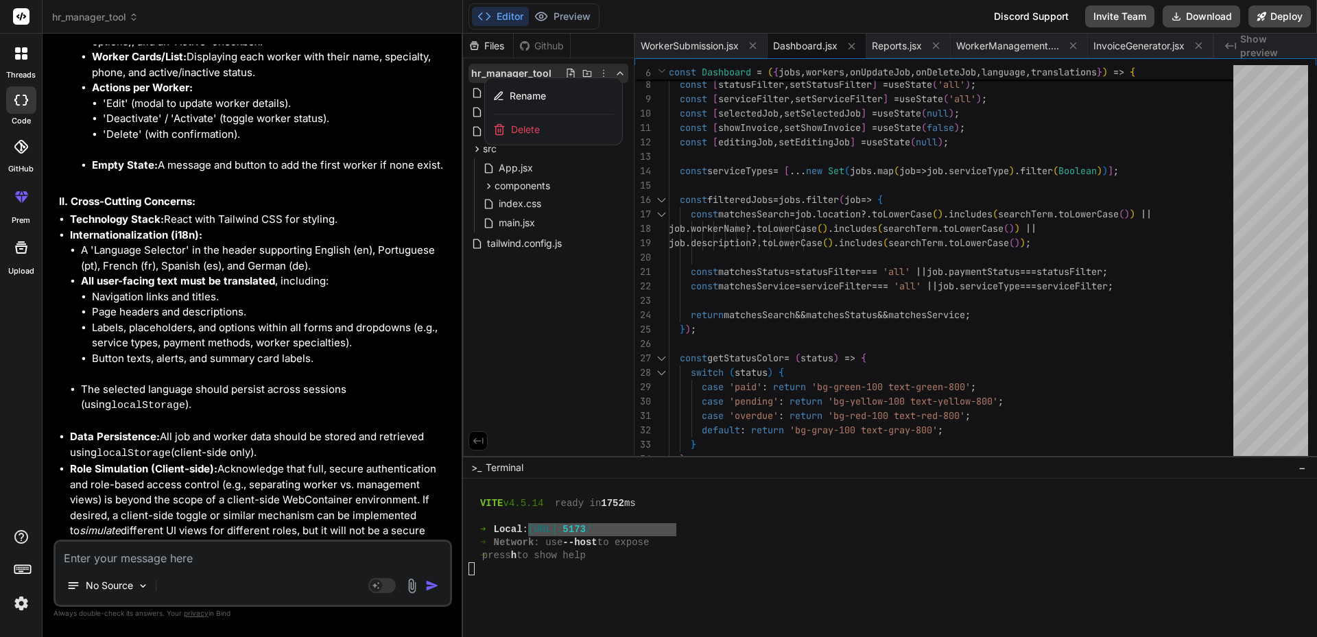
click at [519, 307] on div at bounding box center [890, 336] width 854 height 604
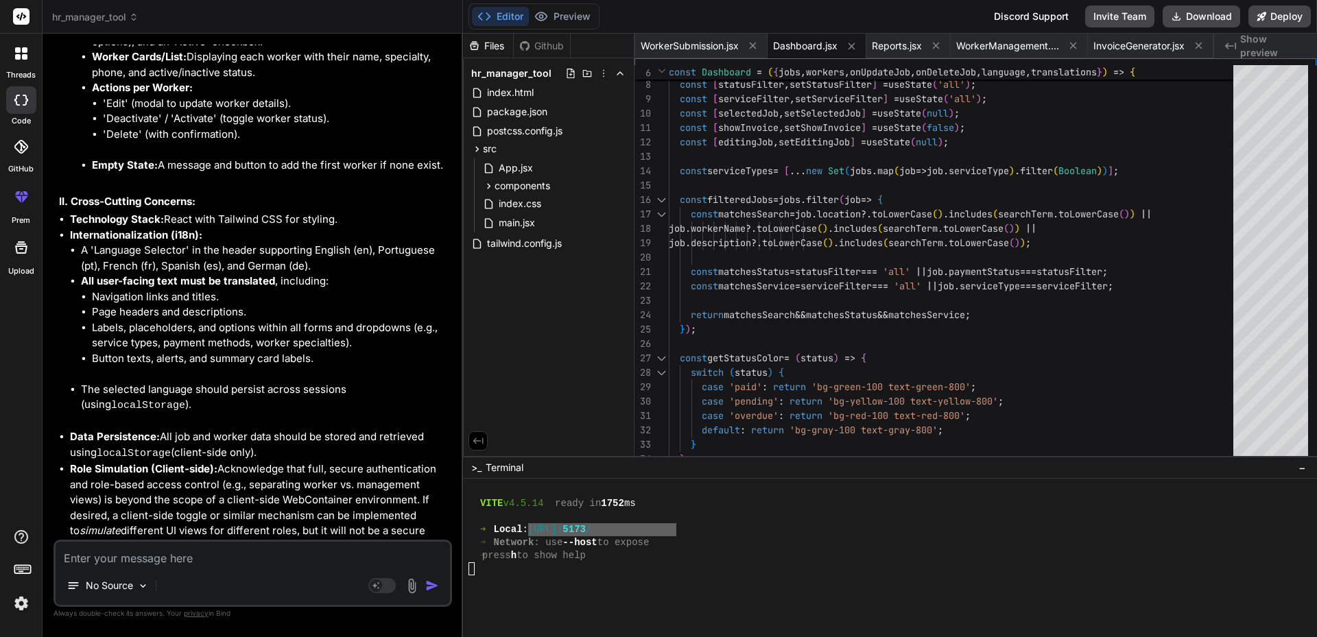
drag, startPoint x: 594, startPoint y: 268, endPoint x: 479, endPoint y: 283, distance: 115.5
click at [479, 283] on div "Files Github hr_manager_tool index.html package.json postcss.config.js src App.…" at bounding box center [548, 245] width 171 height 423
click at [541, 46] on div "Github" at bounding box center [542, 46] width 56 height 14
click at [476, 146] on icon at bounding box center [477, 149] width 12 height 12
click at [475, 148] on icon at bounding box center [477, 149] width 12 height 12
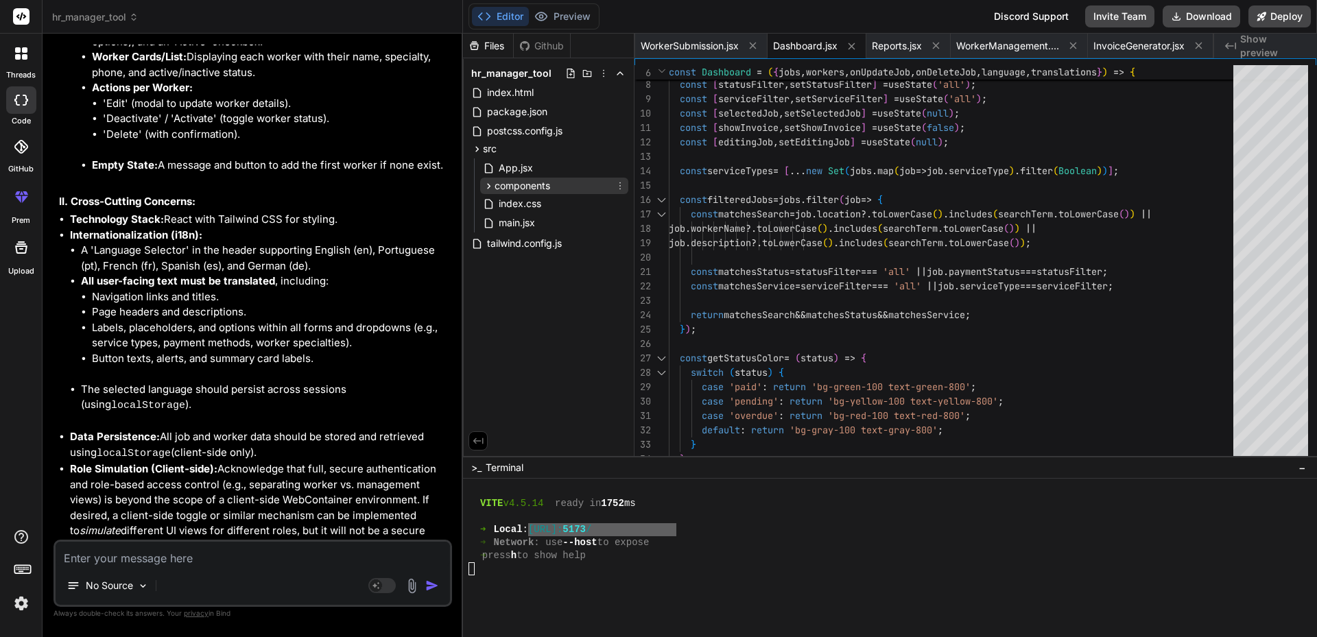
click at [490, 187] on icon at bounding box center [489, 185] width 3 height 5
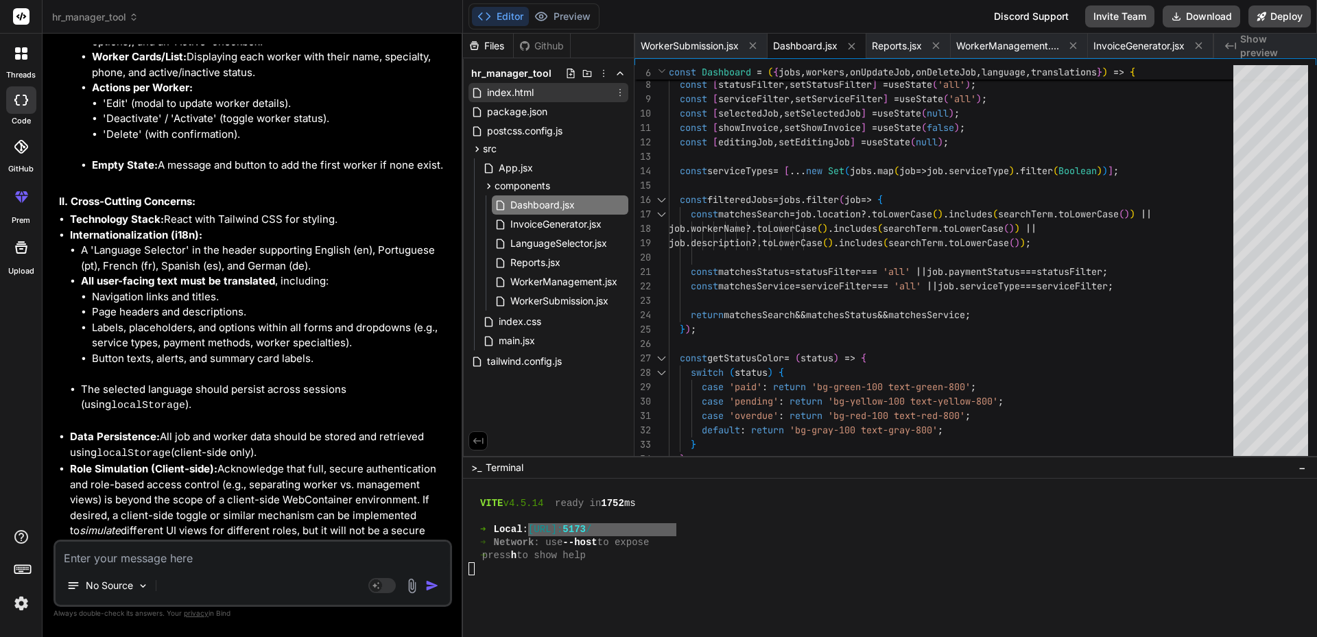
click at [525, 97] on span "index.html" at bounding box center [510, 92] width 49 height 16
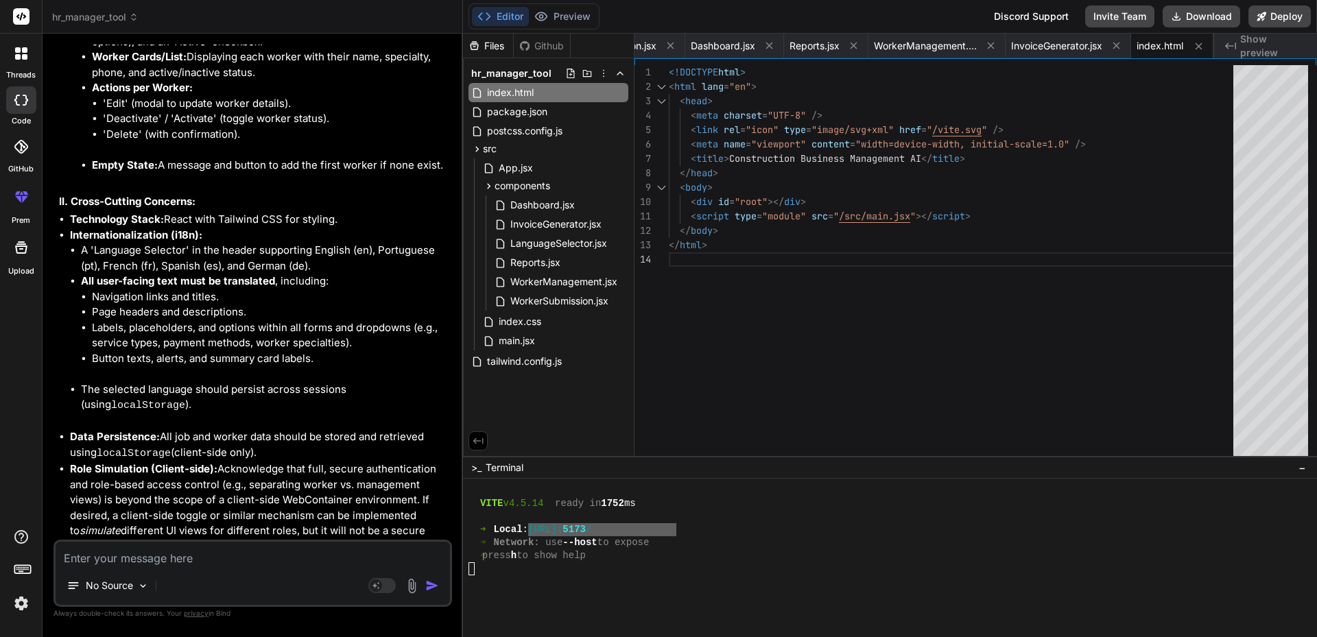
click at [547, 49] on div "Github" at bounding box center [542, 46] width 56 height 14
click at [547, 47] on div "Github" at bounding box center [542, 46] width 56 height 14
click at [550, 42] on div "Github" at bounding box center [542, 46] width 56 height 14
click at [1204, 10] on button "Download" at bounding box center [1202, 16] width 78 height 22
